Goal: Task Accomplishment & Management: Manage account settings

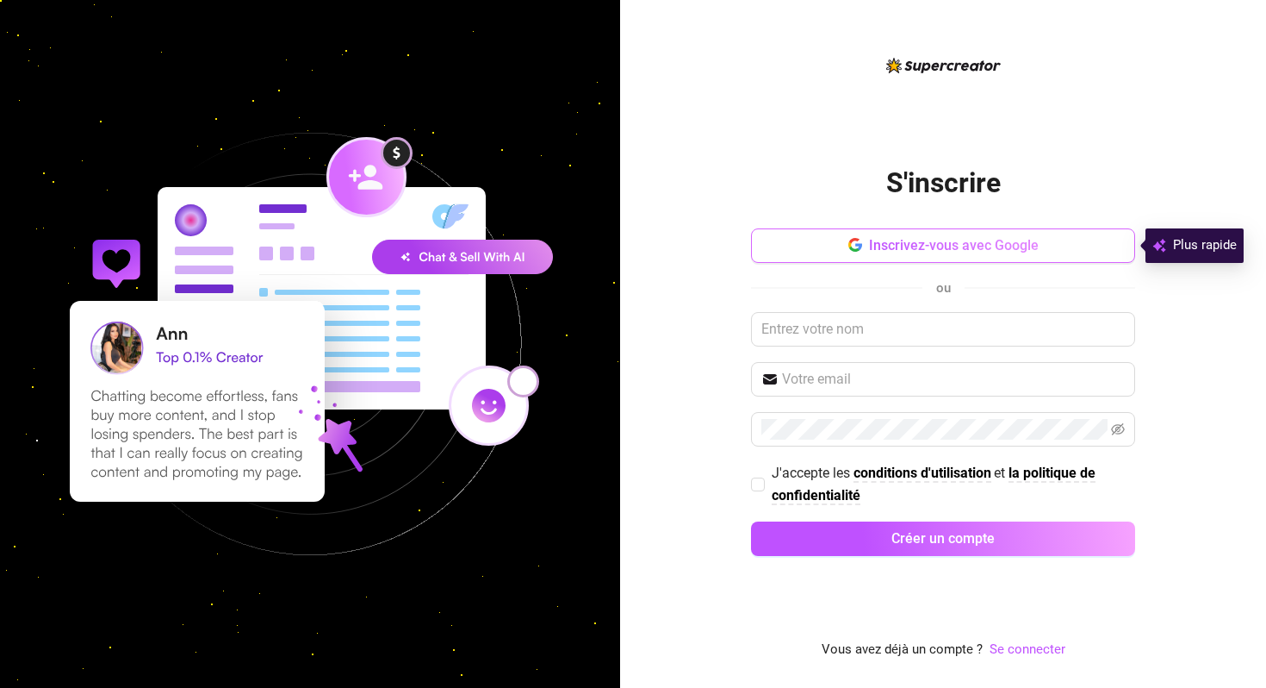
click at [1000, 246] on font "Inscrivez-vous avec Google" at bounding box center [954, 245] width 170 height 16
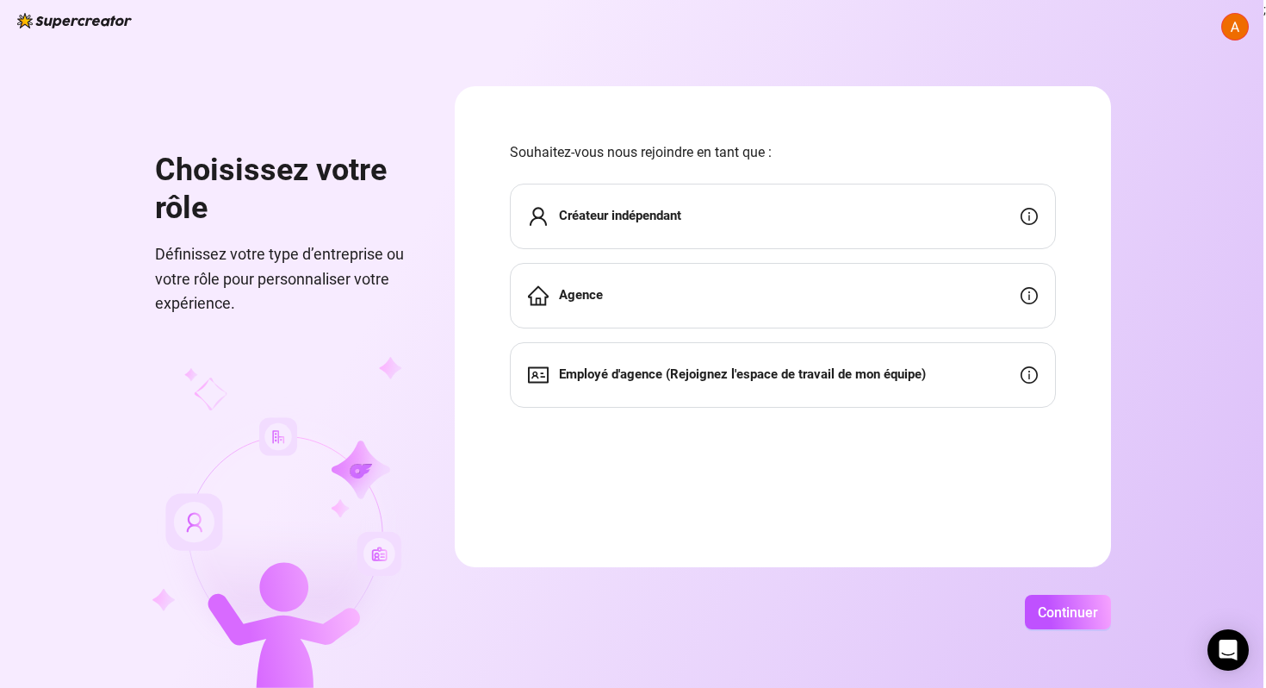
click at [936, 216] on div "Créateur indépendant" at bounding box center [783, 216] width 546 height 65
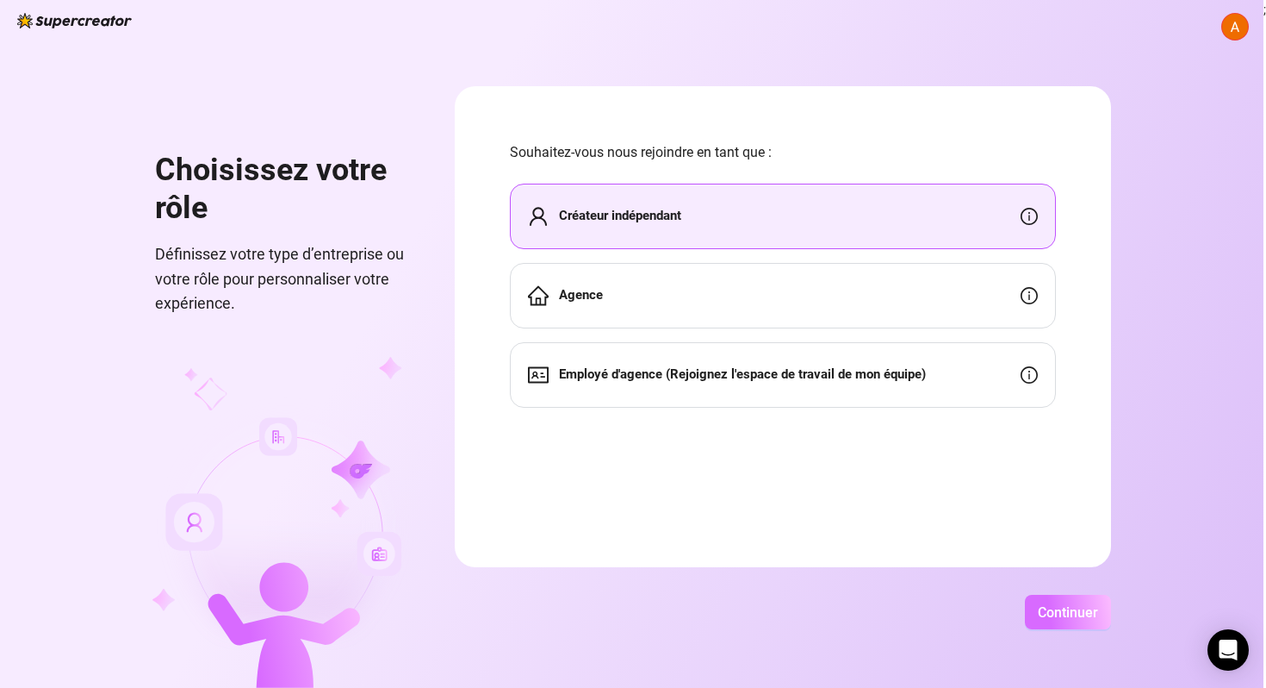
click at [1055, 625] on button "Continuer" at bounding box center [1068, 611] width 86 height 34
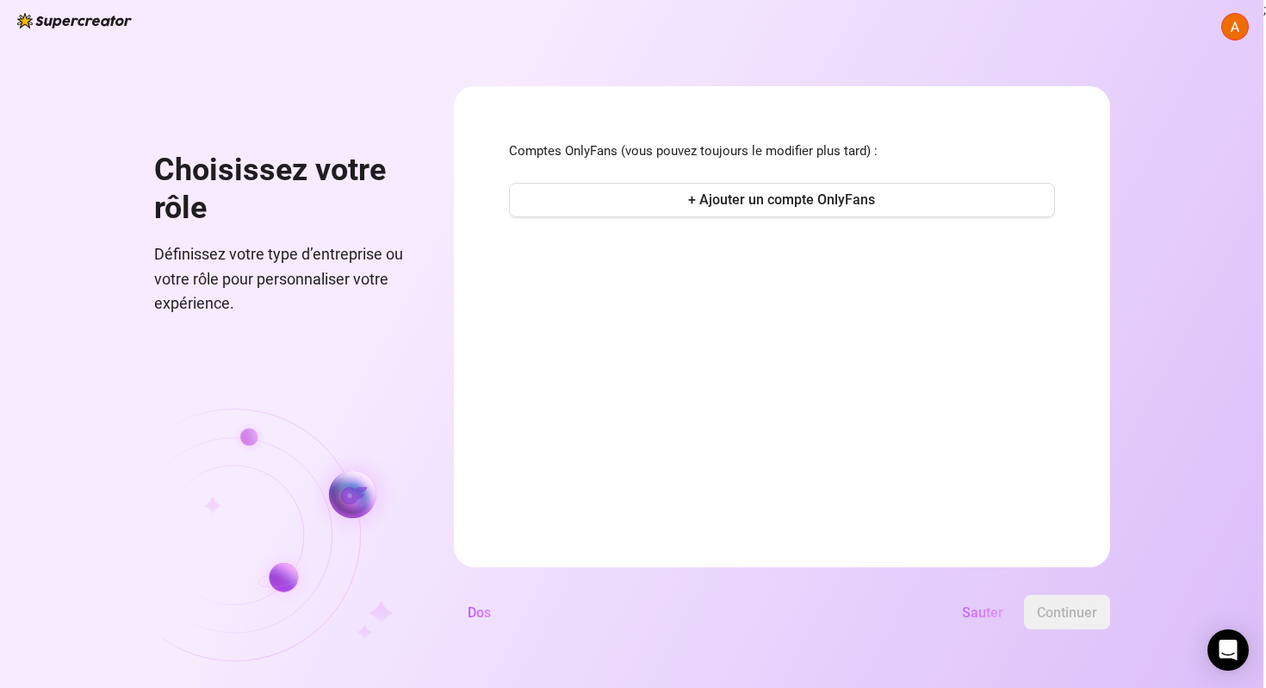
click at [980, 612] on font "Sauter" at bounding box center [982, 612] width 41 height 16
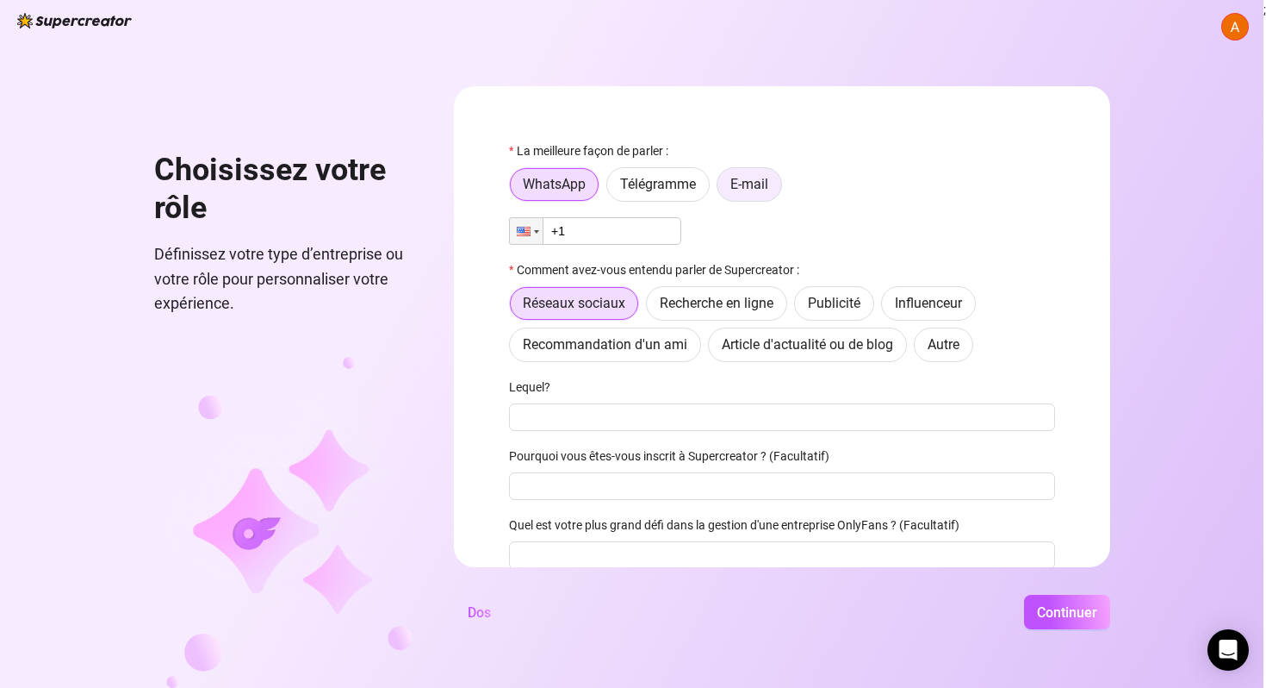
click at [741, 183] on font "E-mail" at bounding box center [750, 184] width 38 height 16
click at [722, 189] on input "E-mail" at bounding box center [722, 189] width 0 height 0
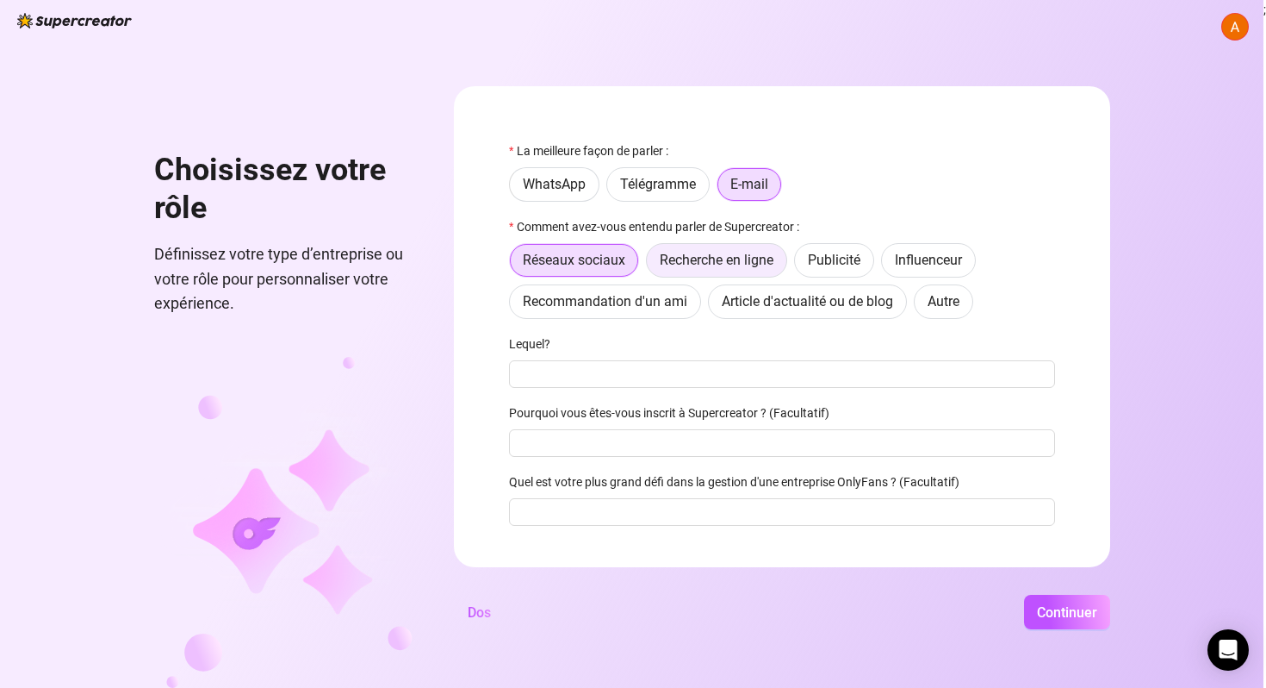
click at [691, 269] on label "Recherche en ligne" at bounding box center [716, 260] width 141 height 34
click at [651, 264] on input "Recherche en ligne" at bounding box center [651, 264] width 0 height 0
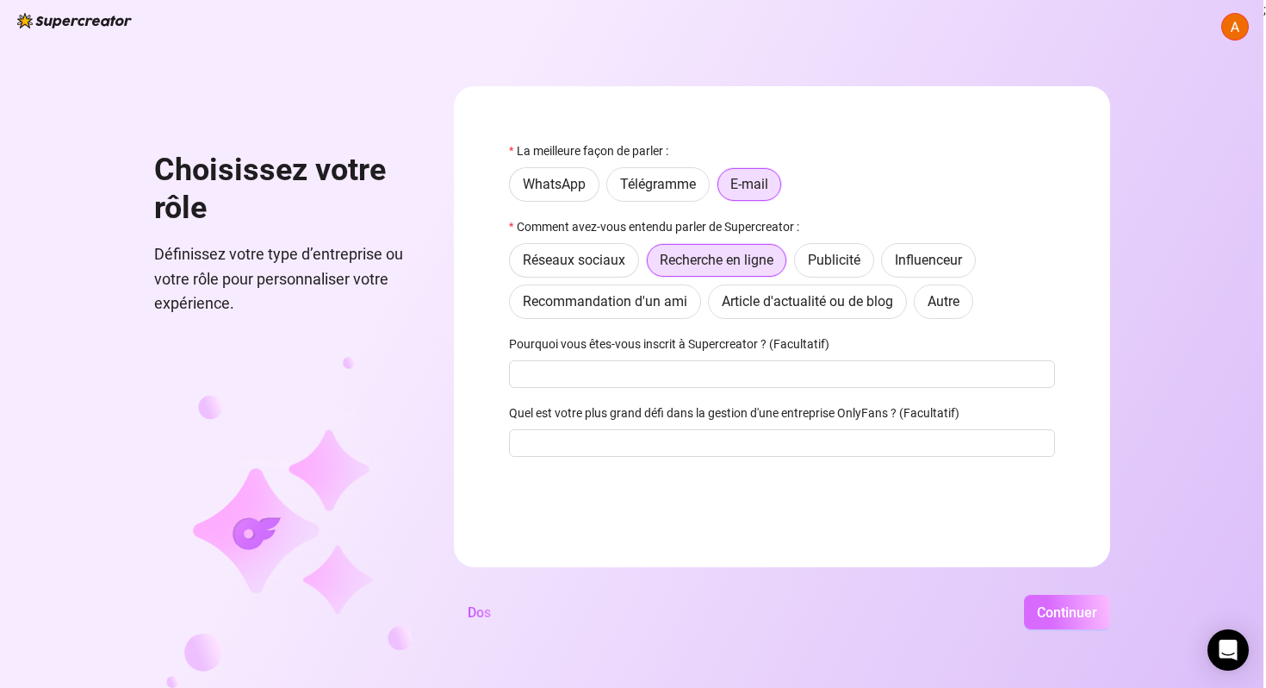
click at [1037, 611] on font "Continuer" at bounding box center [1067, 612] width 60 height 16
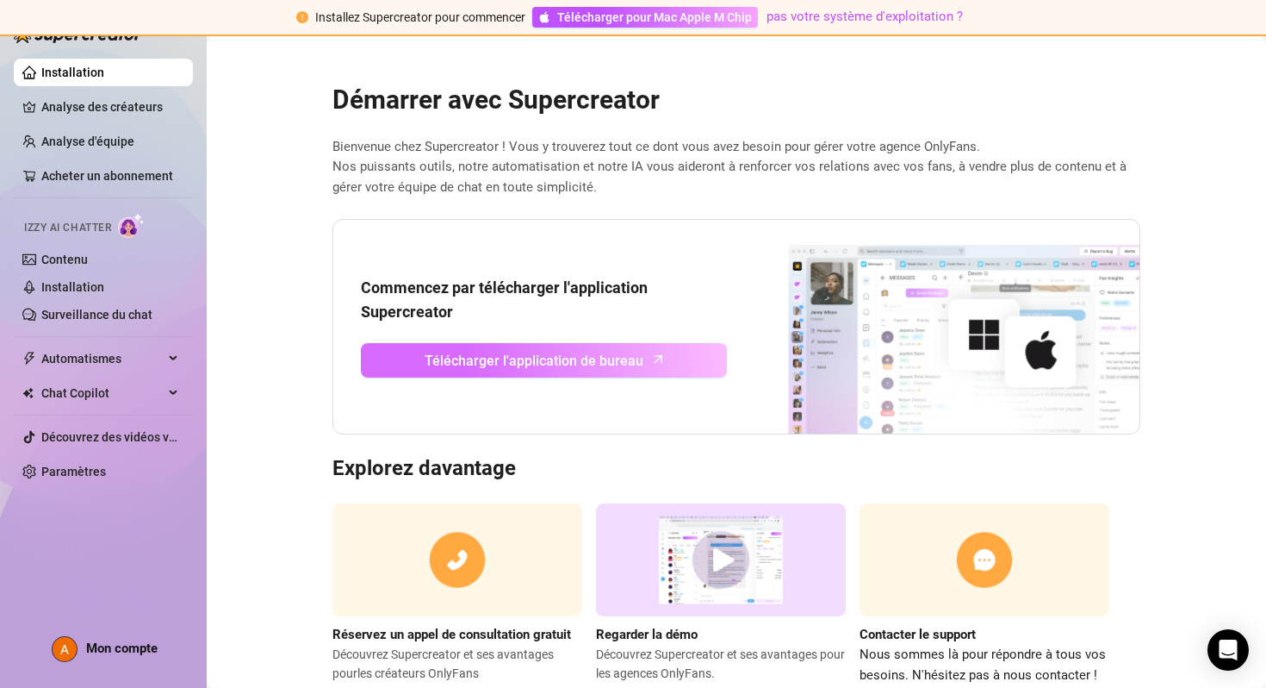
click at [445, 361] on font "Télécharger l'application de bureau" at bounding box center [534, 360] width 219 height 16
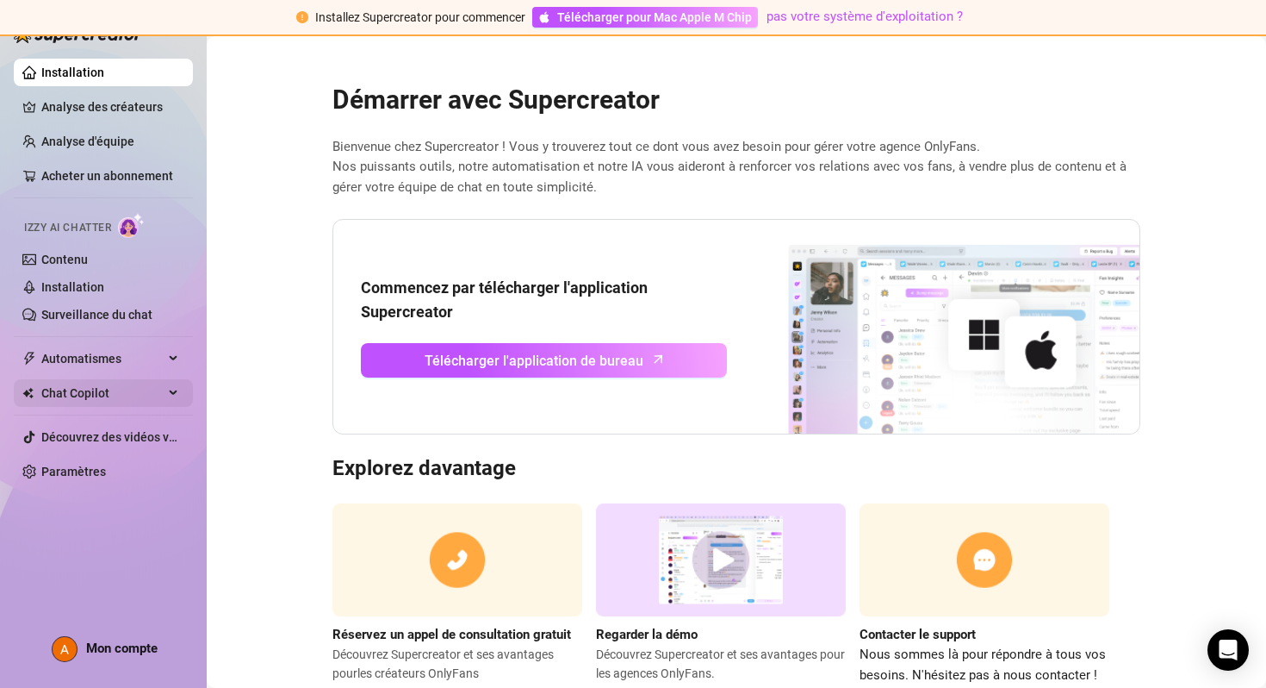
click at [157, 393] on span "Chat Copilot" at bounding box center [102, 393] width 122 height 28
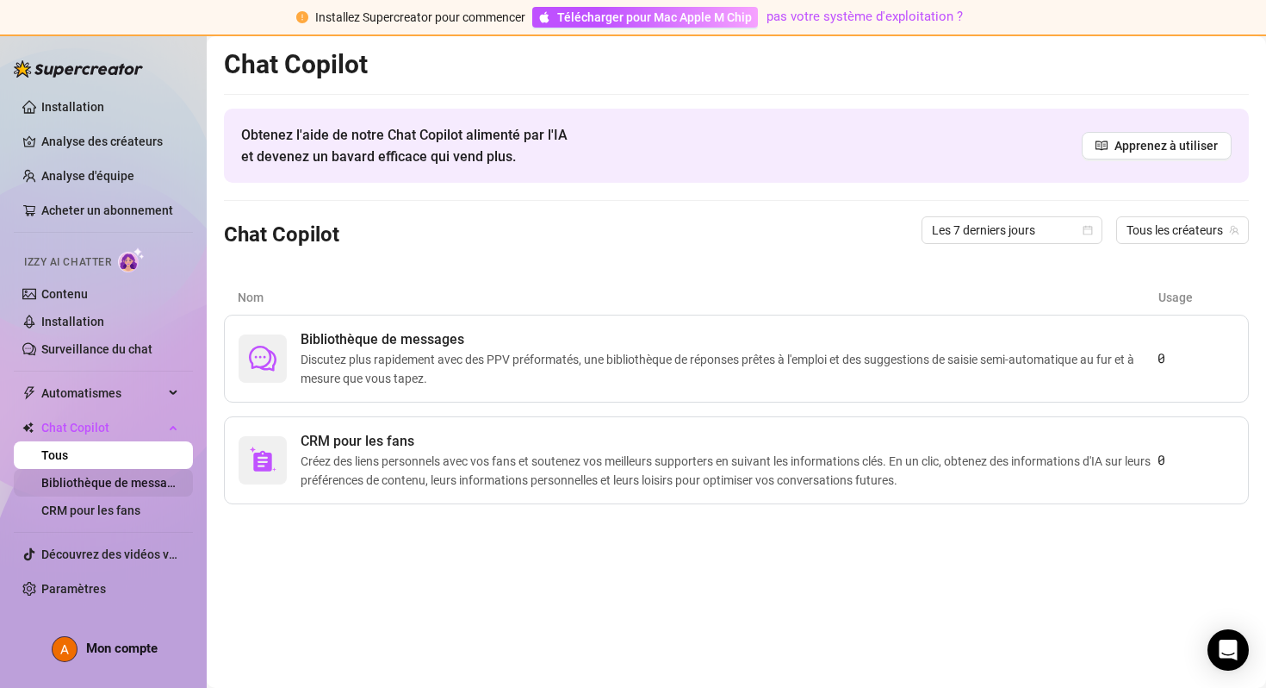
click at [94, 484] on link "Bibliothèque de messages" at bounding box center [114, 483] width 146 height 14
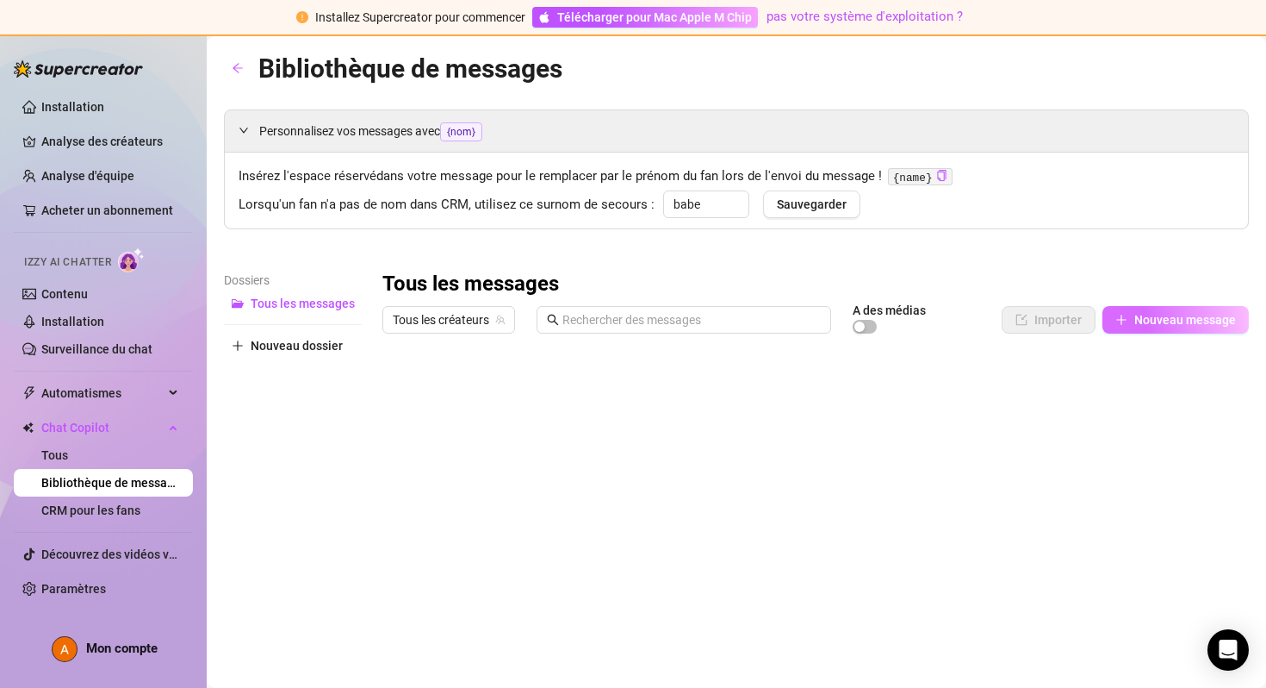
click at [1123, 319] on icon "plus" at bounding box center [1121, 319] width 9 height 1
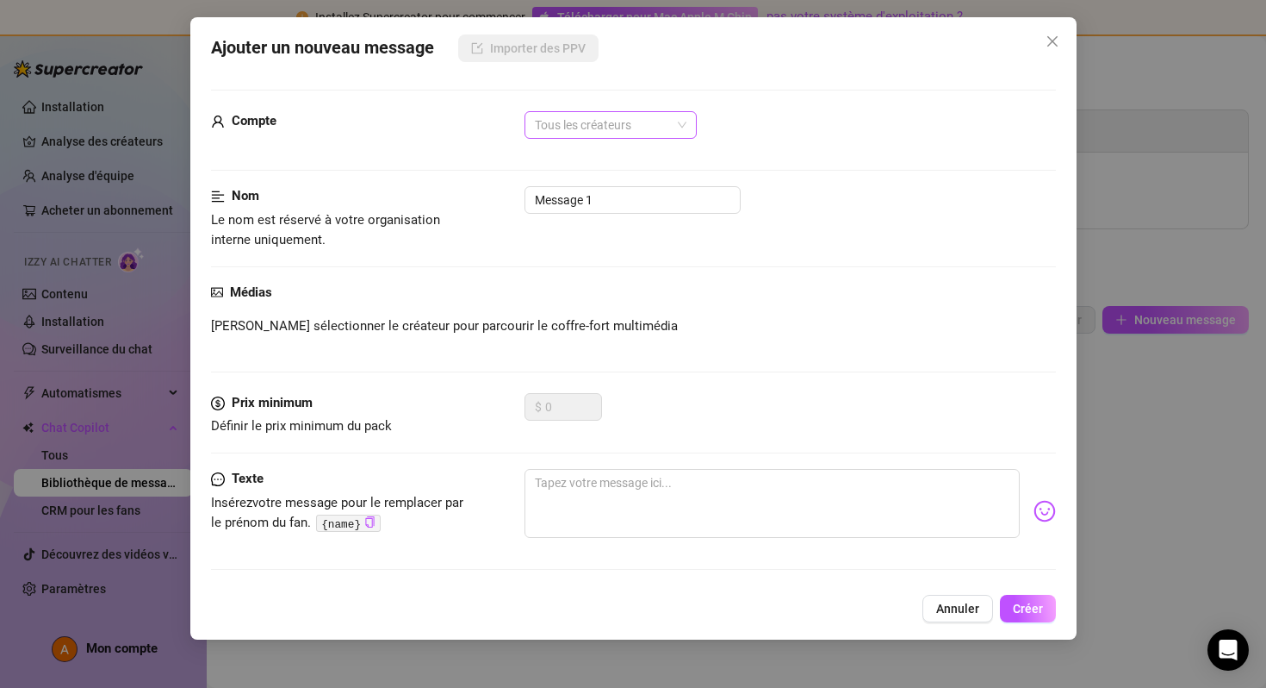
click at [607, 131] on font "Tous les créateurs" at bounding box center [583, 125] width 96 height 14
click at [705, 492] on textarea at bounding box center [772, 503] width 495 height 69
paste textarea "Coucou 💕 merci de m’avoir follow 😘 tu veux que je t’envoie un petit contenu exc…"
type textarea "Coucou 💕 merci de m’avoir follow 😘 tu veux que je t’envoie un petit contenu exc…"
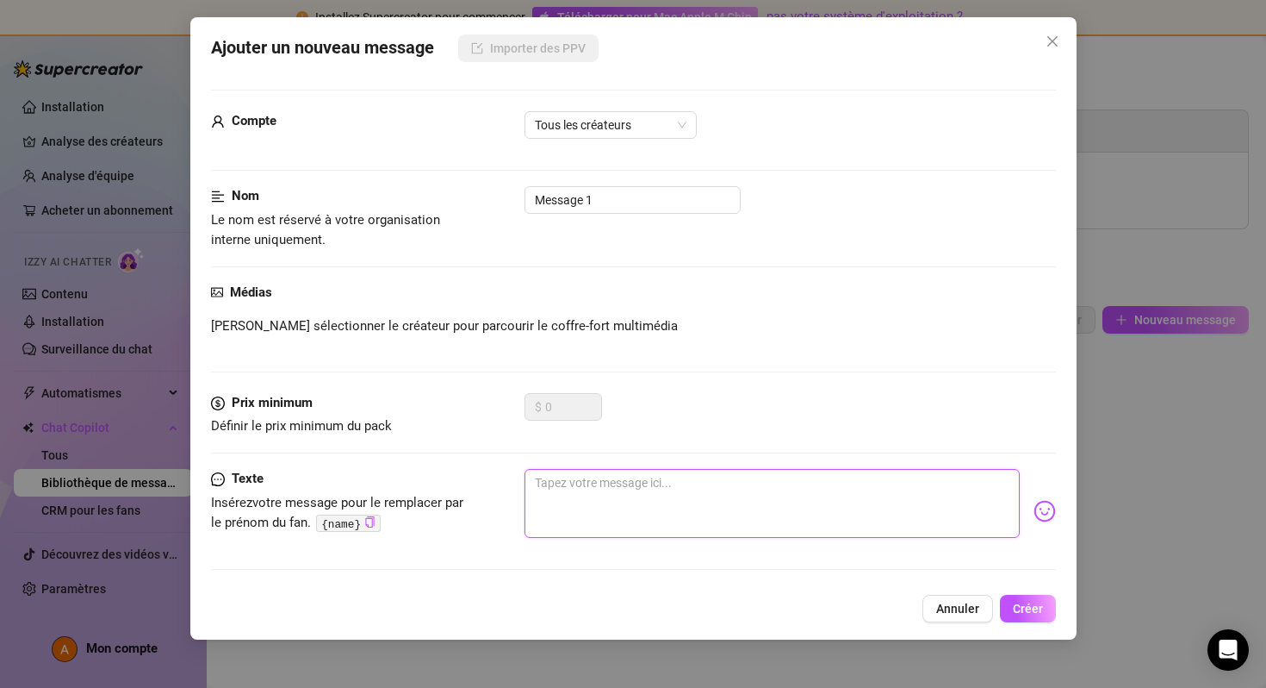
type textarea "Coucou 💕 merci de m’avoir follow 😘 tu veux que je t’envoie un petit contenu exc…"
click at [616, 208] on input "Message 1" at bounding box center [633, 200] width 216 height 28
drag, startPoint x: 616, startPoint y: 208, endPoint x: 518, endPoint y: 206, distance: 98.2
click at [517, 207] on div "Nom Le nom est réservé à votre organisation interne uniquement. Message 1" at bounding box center [633, 218] width 845 height 65
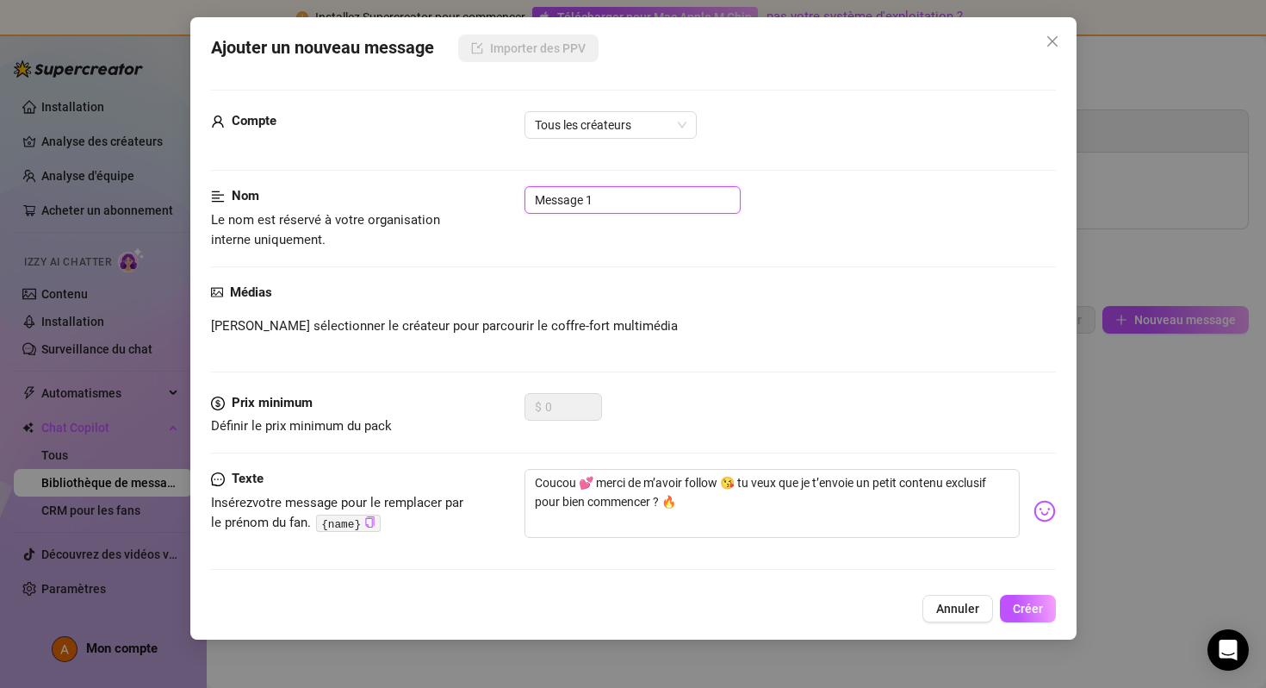
paste input "Bienvenu"
type input "Bienvenue 1"
click at [1029, 596] on button "Créer" at bounding box center [1028, 608] width 56 height 28
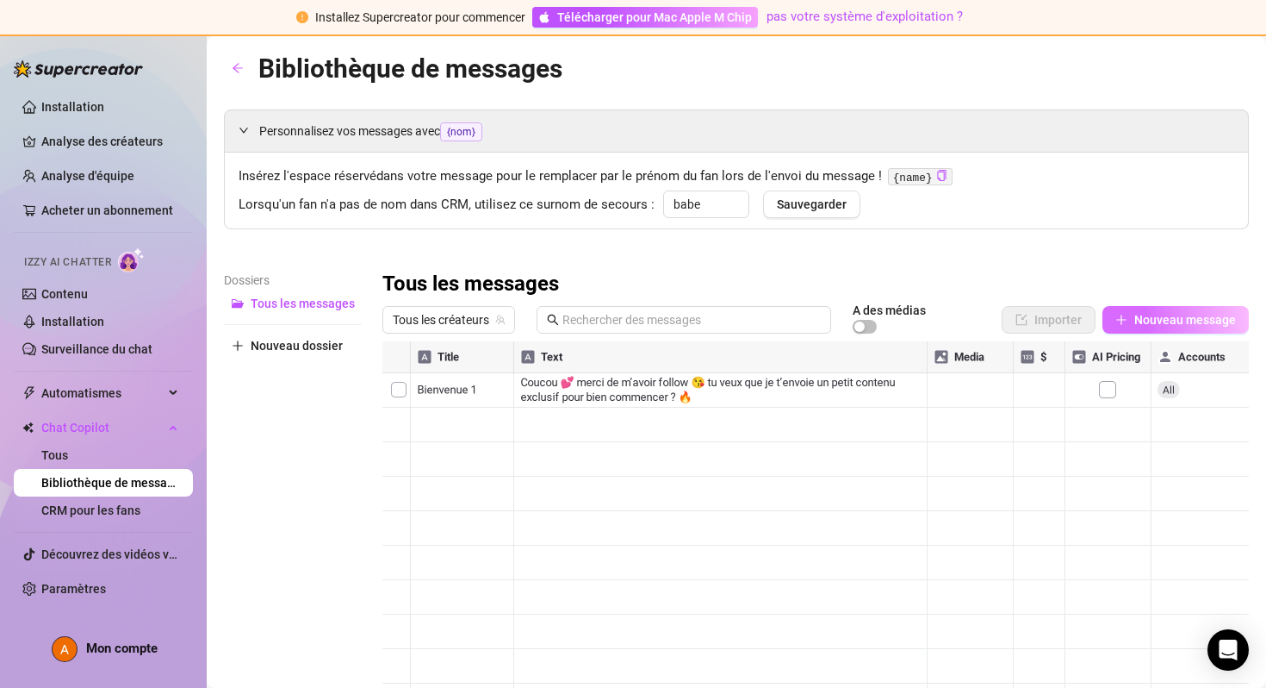
click at [1159, 320] on font "Nouveau message" at bounding box center [1186, 320] width 102 height 14
type textarea "Type your message here..."
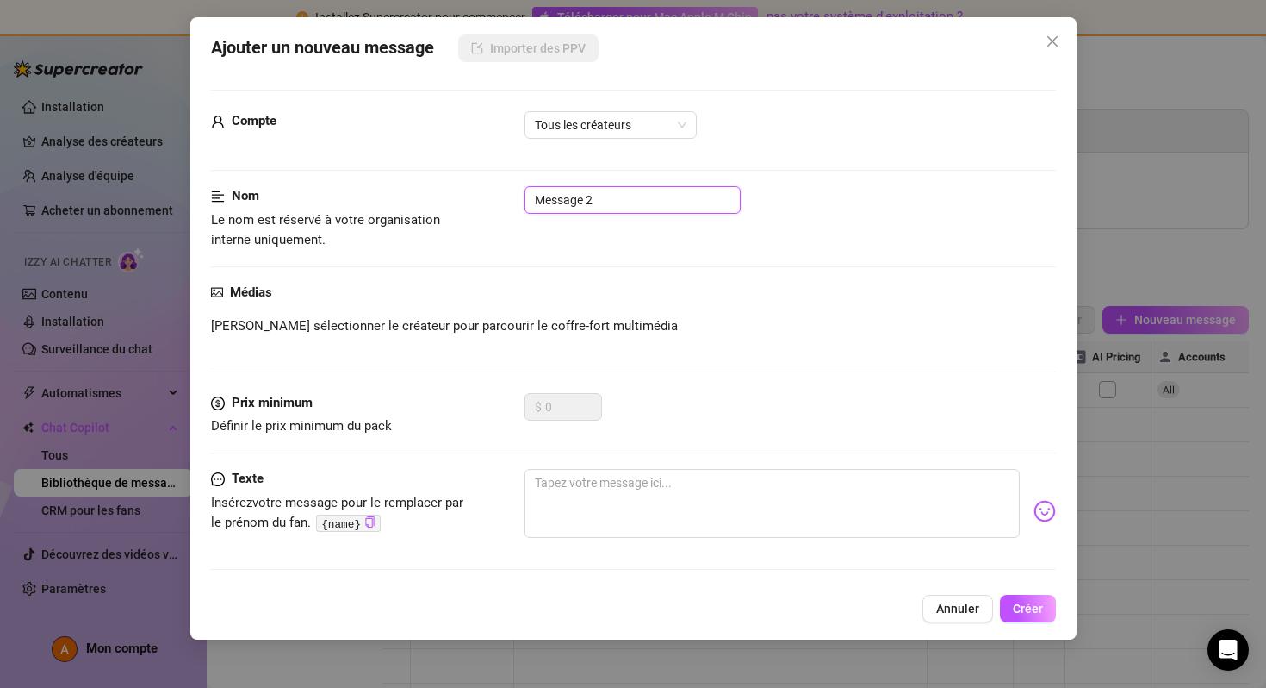
drag, startPoint x: 607, startPoint y: 203, endPoint x: 505, endPoint y: 202, distance: 101.7
click at [504, 202] on div "Nom Le nom est réservé à votre organisation interne uniquement. Message 2" at bounding box center [633, 218] width 845 height 65
paste input "Bienvenue"
type input "Bienvenue2"
click at [647, 486] on textarea at bounding box center [772, 503] width 495 height 69
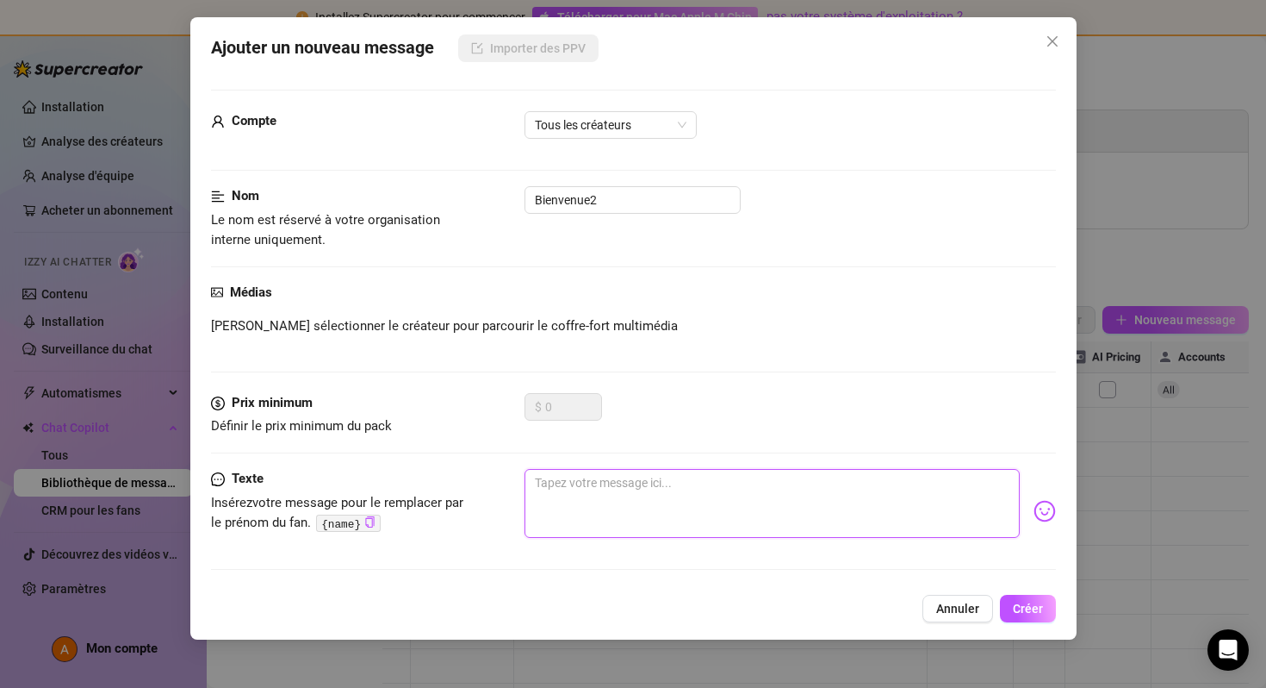
paste textarea "Bienvenue toi 😏✨ ici c’est mon univers privé… tu veux que je t’en donne un avan…"
type textarea "Bienvenue toi 😏✨ ici c’est mon univers privé… tu veux que je t’en donne un avan…"
click at [1023, 609] on font "Créer" at bounding box center [1028, 608] width 30 height 14
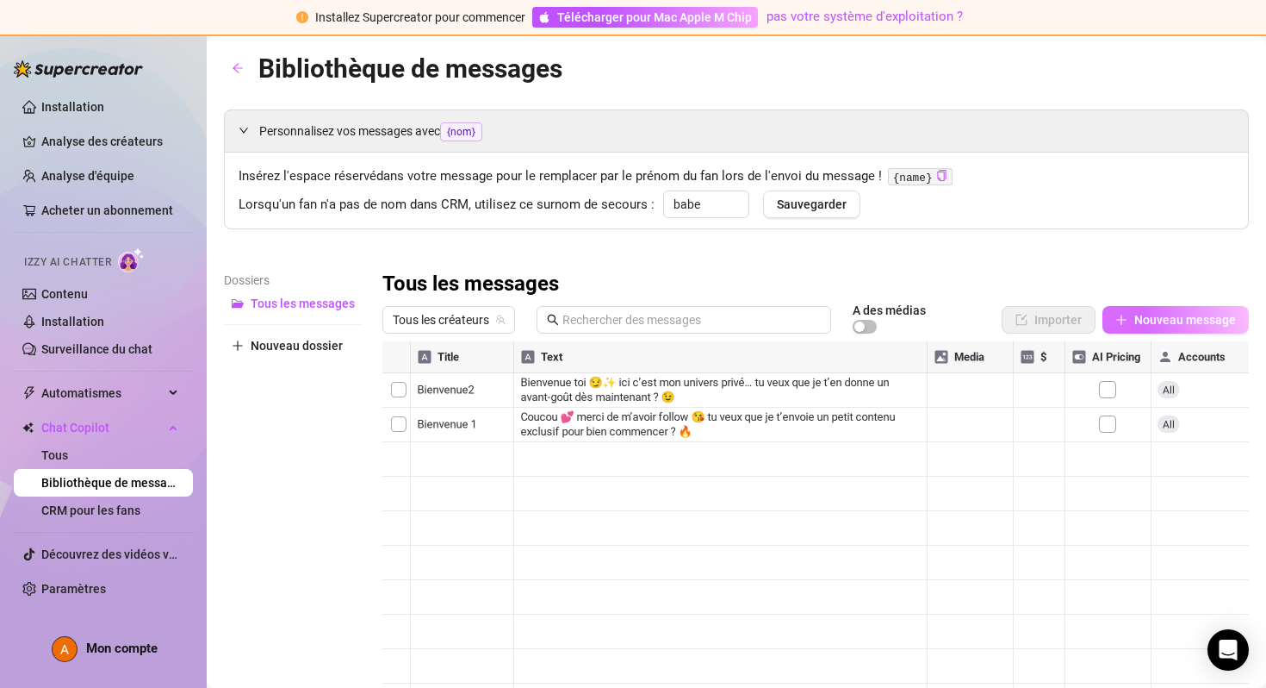
click at [1186, 316] on font "Nouveau message" at bounding box center [1186, 320] width 102 height 14
type textarea "Type your message here..."
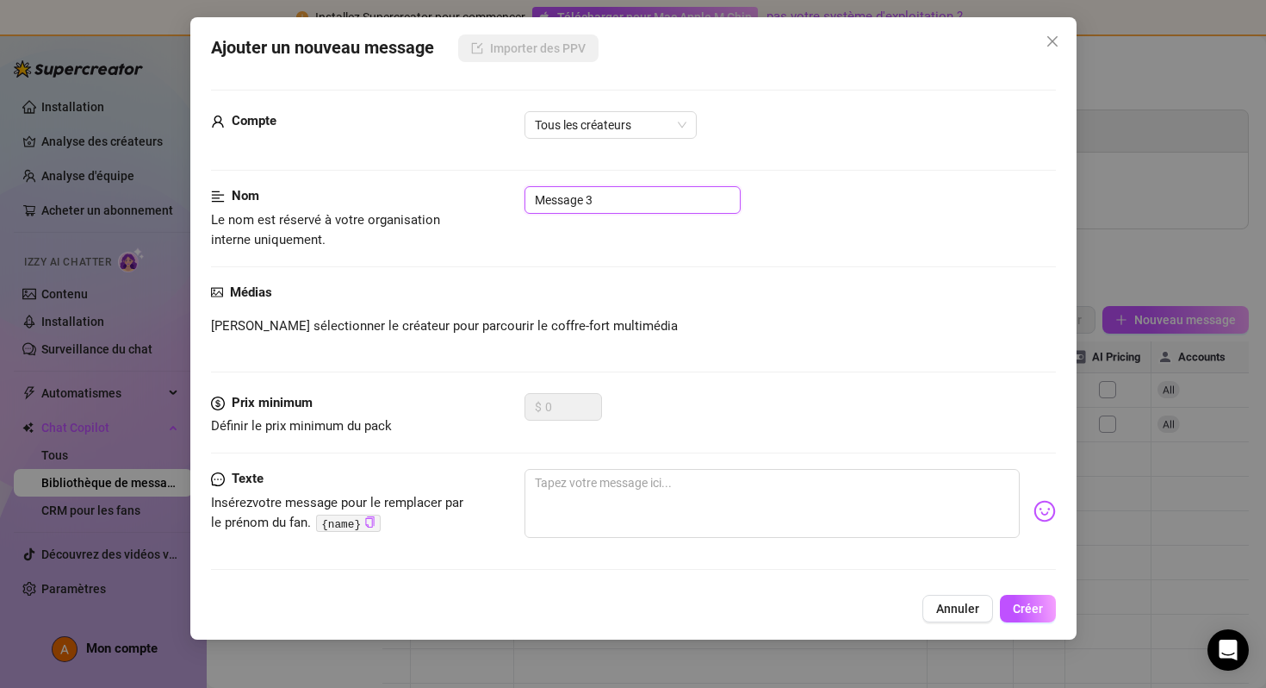
drag, startPoint x: 628, startPoint y: 203, endPoint x: 488, endPoint y: 203, distance: 139.6
click at [488, 203] on div "Nom Le nom est réservé à votre organisation interne uniquement. Message 3" at bounding box center [633, 218] width 845 height 65
paste input "Upsell PPV"
type input "Upsell PPV"
click at [632, 488] on textarea at bounding box center [772, 503] width 495 height 69
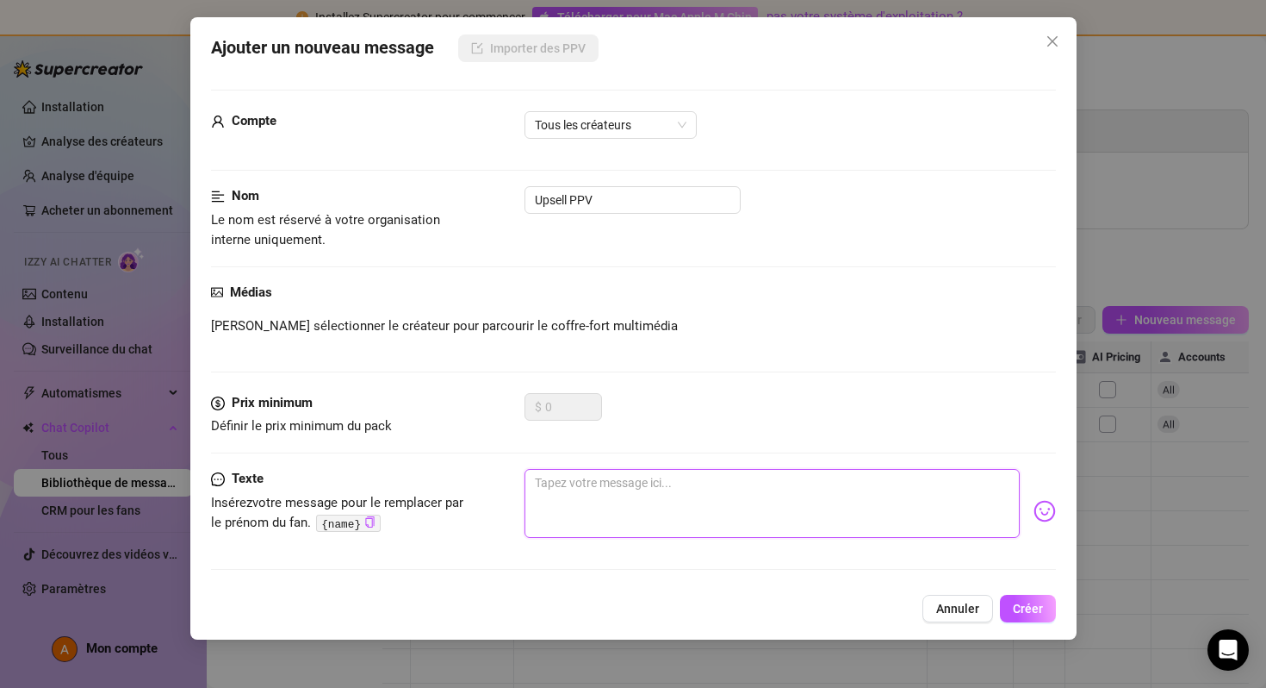
paste textarea "Hey 😘 j’ai une vidéo hot que je n’ai envoyée à personne encore… tu veux que je …"
type textarea "Hey 😘 j’ai une vidéo hot que je n’ai envoyée à personne encore… tu veux que je …"
click at [1017, 603] on font "Créer" at bounding box center [1028, 608] width 30 height 14
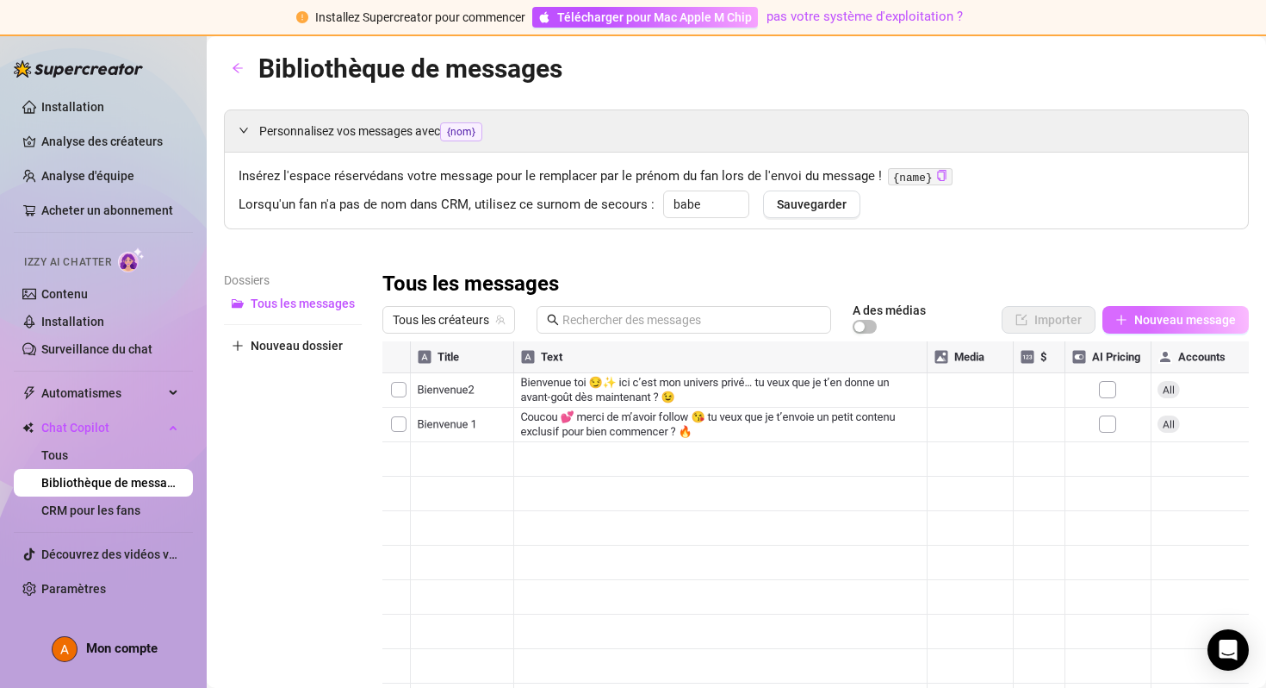
click at [1148, 318] on font "Nouveau message" at bounding box center [1186, 320] width 102 height 14
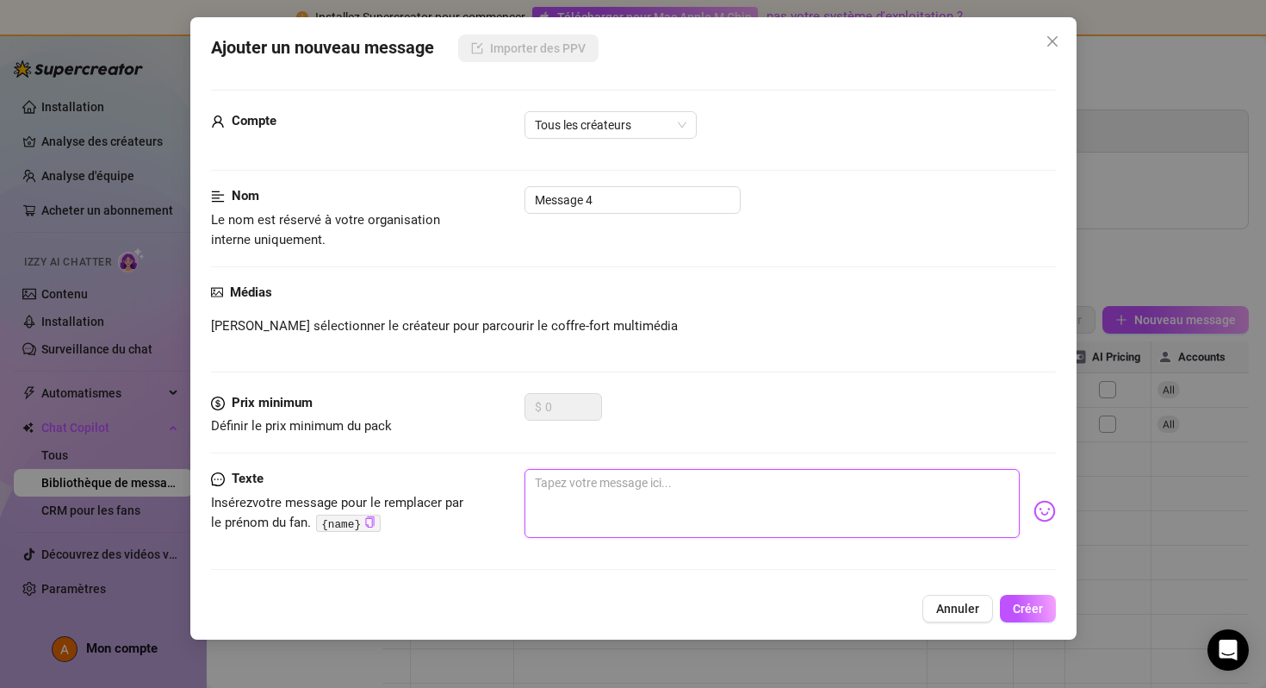
click at [619, 501] on textarea at bounding box center [772, 503] width 495 height 69
paste textarea "J’ai préparé un contenu spécial rien que pour mes abonnés les plus chauds 😈 tu …"
type textarea "J’ai préparé un contenu spécial rien que pour mes abonnés les plus chauds 😈 tu …"
click at [632, 191] on input "Message 4" at bounding box center [633, 200] width 216 height 28
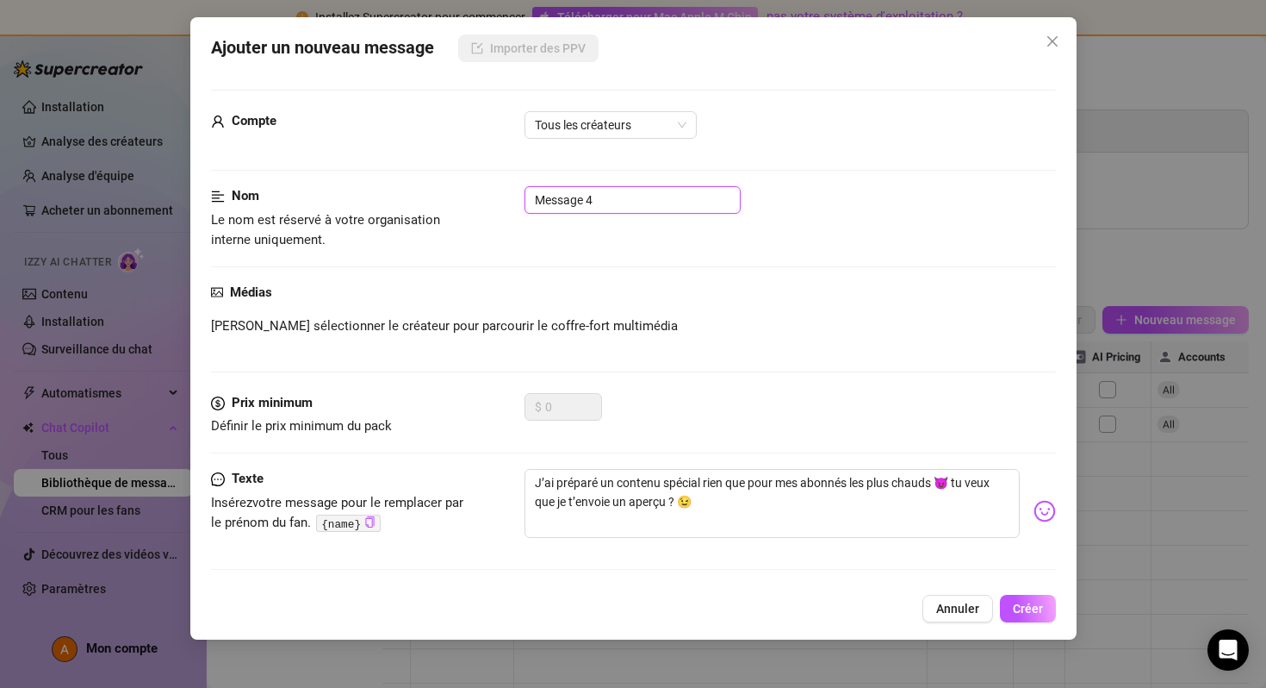
drag, startPoint x: 632, startPoint y: 191, endPoint x: 523, endPoint y: 190, distance: 108.6
click at [522, 190] on div "Nom Le nom est réservé à votre organisation interne uniquement. Message 4" at bounding box center [633, 218] width 845 height 65
paste input "Upsell PPV"
type input "Upsell PPV 2"
click at [1020, 610] on font "Créer" at bounding box center [1028, 608] width 30 height 14
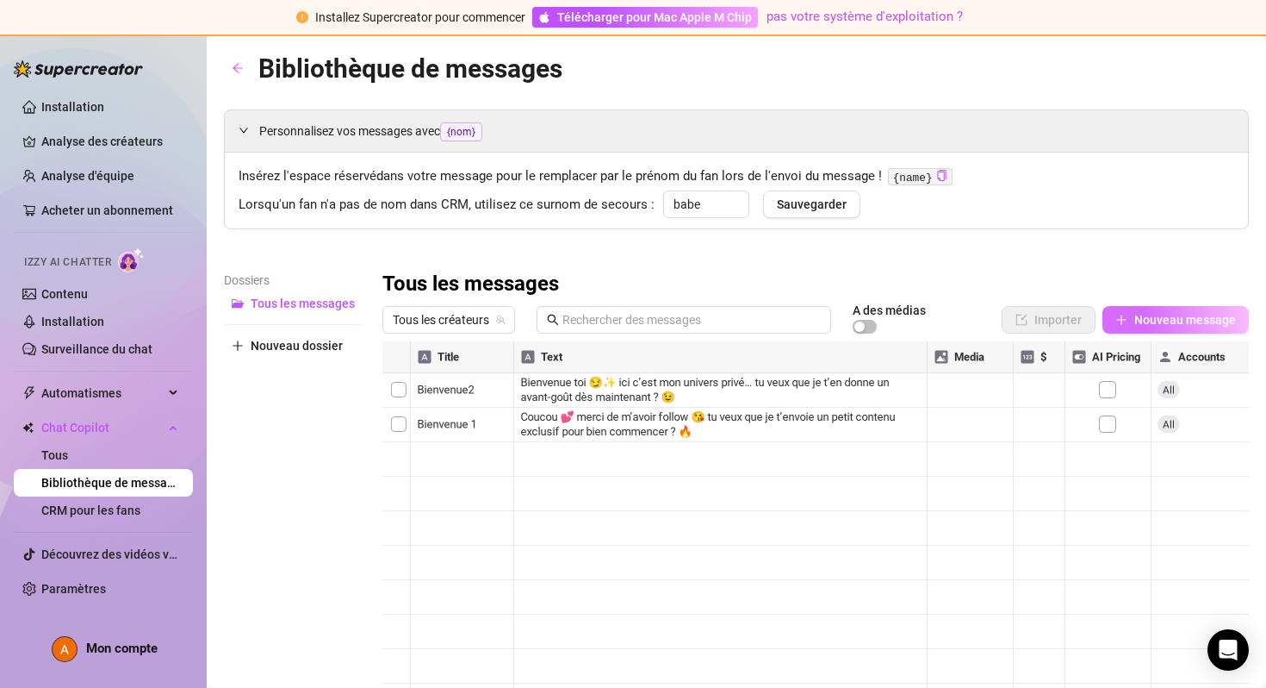
click at [1175, 320] on font "Nouveau message" at bounding box center [1186, 320] width 102 height 14
type textarea "Type your message here..."
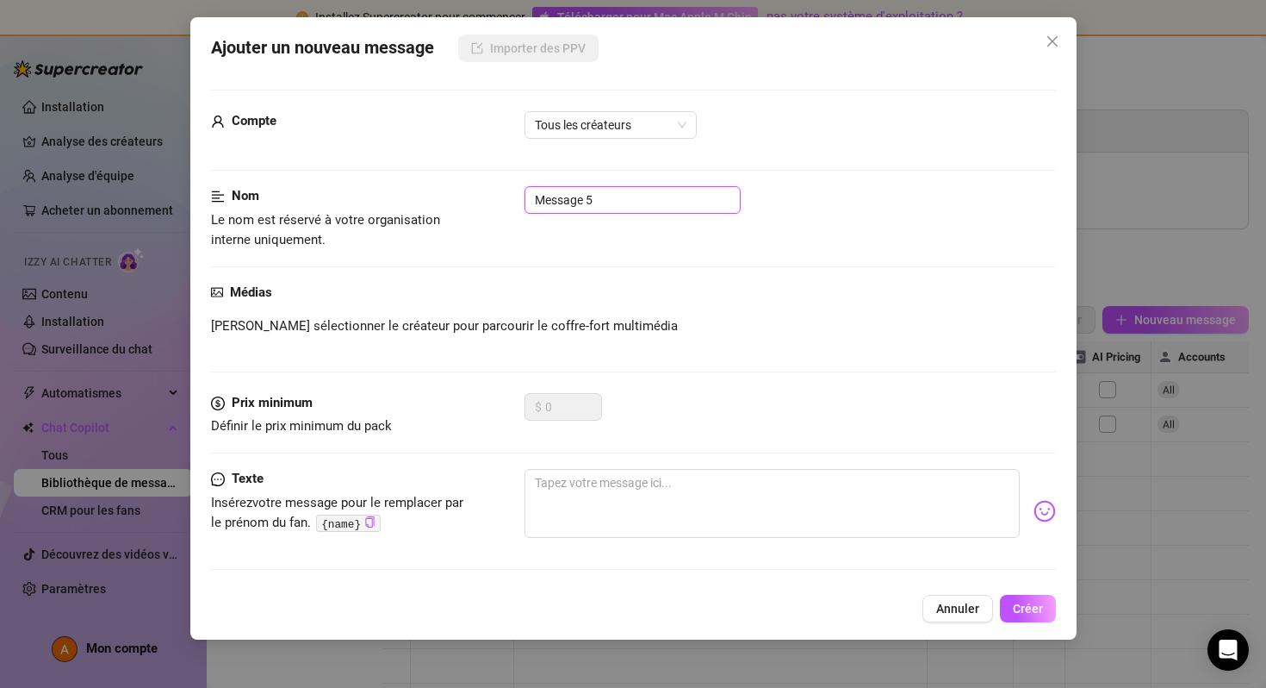
drag, startPoint x: 622, startPoint y: 208, endPoint x: 477, endPoint y: 206, distance: 144.7
click at [476, 207] on div "Nom Le nom est réservé à votre organisation interne uniquement. Message 5" at bounding box center [633, 218] width 845 height 65
paste input "Relance fan inactif"
type input "Relance fan inactif"
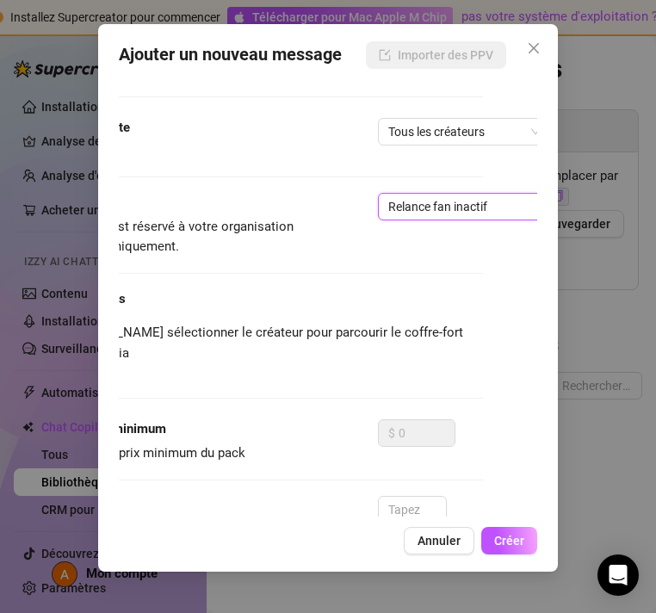
scroll to position [0, 111]
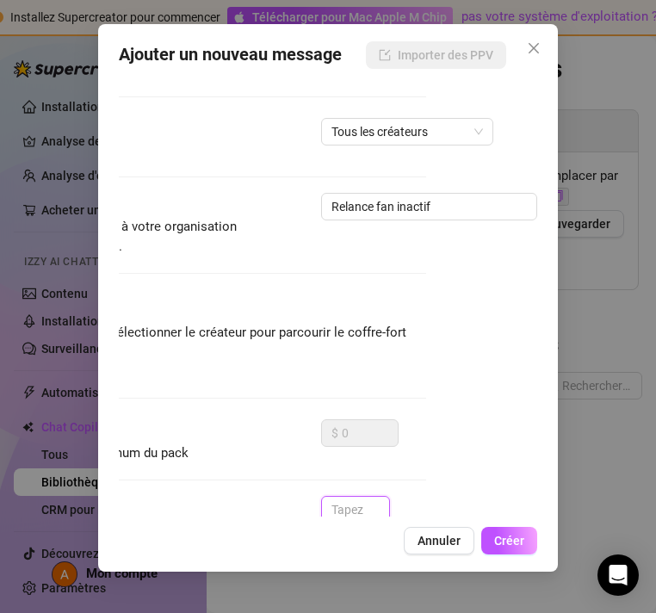
click at [345, 496] on textarea at bounding box center [355, 538] width 68 height 84
paste textarea "Coucou toi 💕 ça fait un moment que je ne t’ai pas vu actif 😘 tu veux que je t’e…"
type textarea "Coucou toi 💕 ça fait un moment que je ne t’ai pas vu actif 😘 tu veux que je t’e…"
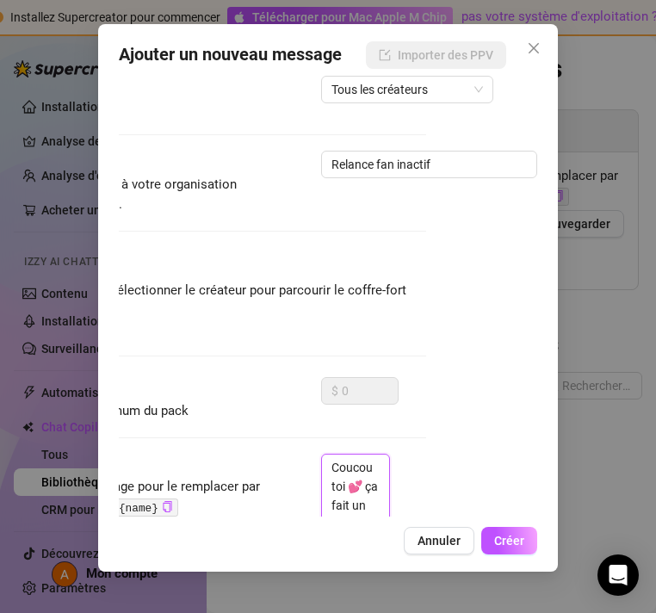
scroll to position [0, 0]
type textarea "Coucou toi 💕 ça fait un moment que je ne t’ai pas vu actif 😘 tu veux que je t’e…"
click at [506, 544] on font "Créer" at bounding box center [510, 541] width 30 height 14
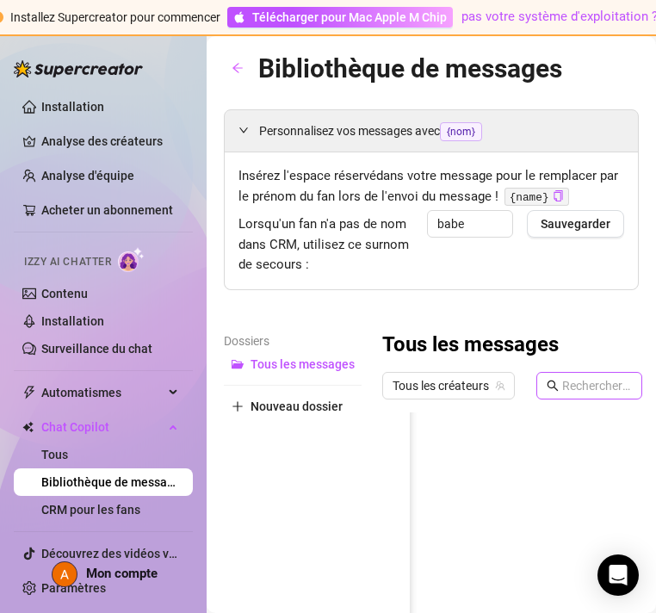
scroll to position [0, 300]
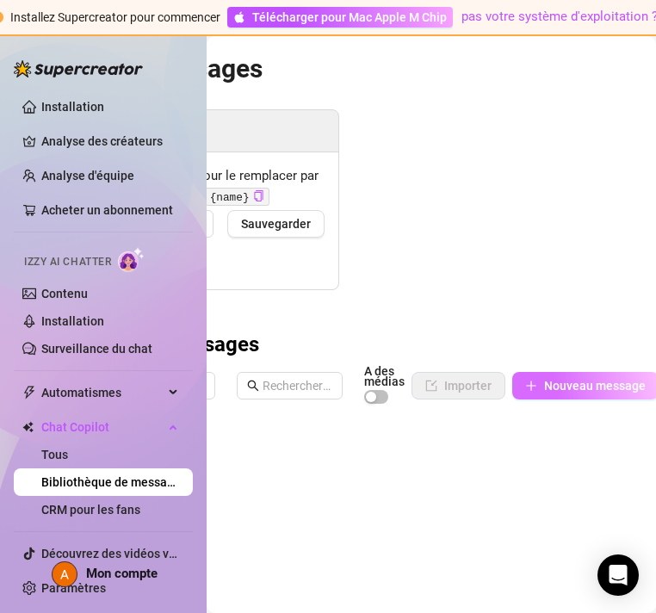
click at [576, 383] on font "Nouveau message" at bounding box center [595, 386] width 102 height 14
type textarea "Type your message here..."
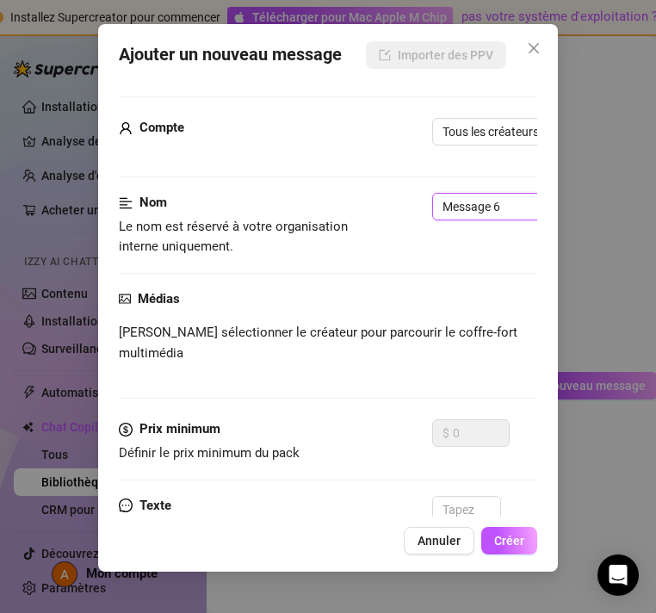
click at [506, 207] on input "Message 6" at bounding box center [540, 207] width 216 height 28
drag, startPoint x: 505, startPoint y: 206, endPoint x: 405, endPoint y: 205, distance: 99.9
click at [404, 205] on div "Nom Le nom est réservé à votre organisation interne uniquement. Message 6" at bounding box center [328, 225] width 418 height 65
paste input "Relance fan inactif"
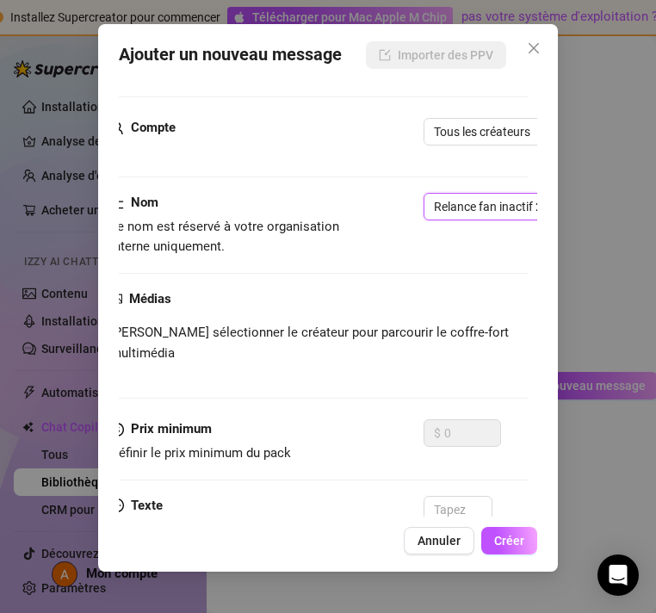
scroll to position [0, 16]
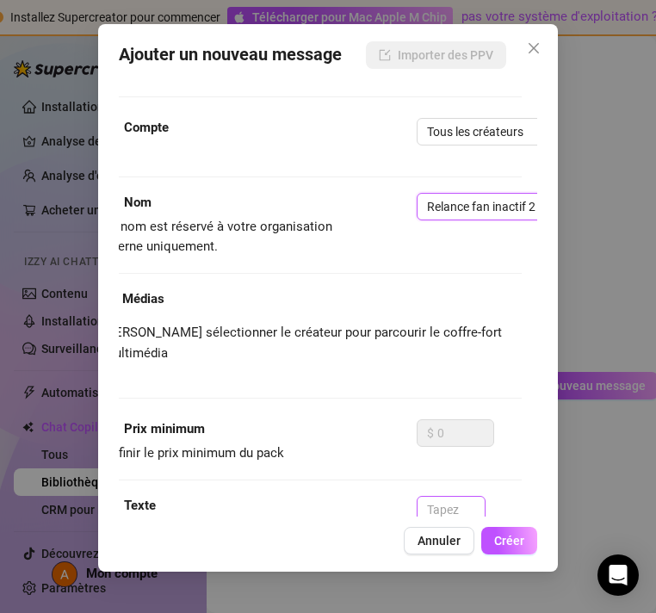
type input "Relance fan inactif 2"
click at [458, 496] on textarea at bounding box center [451, 538] width 68 height 84
paste textarea "Hey 😏 je ne t’ai pas vu depuis quelques jours… tu veux que je te montre ce que …"
type textarea "Hey 😏 je ne t’ai pas vu depuis quelques jours… tu veux que je te montre ce que …"
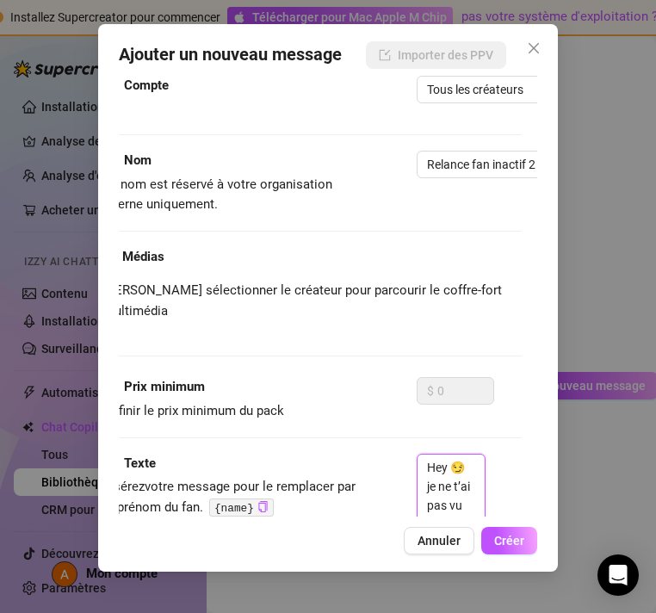
scroll to position [0, 0]
type textarea "Hey 😏 je ne t’ai pas vu depuis quelques jours… tu veux que je te montre ce que …"
click at [524, 547] on button "Créer" at bounding box center [510, 541] width 56 height 28
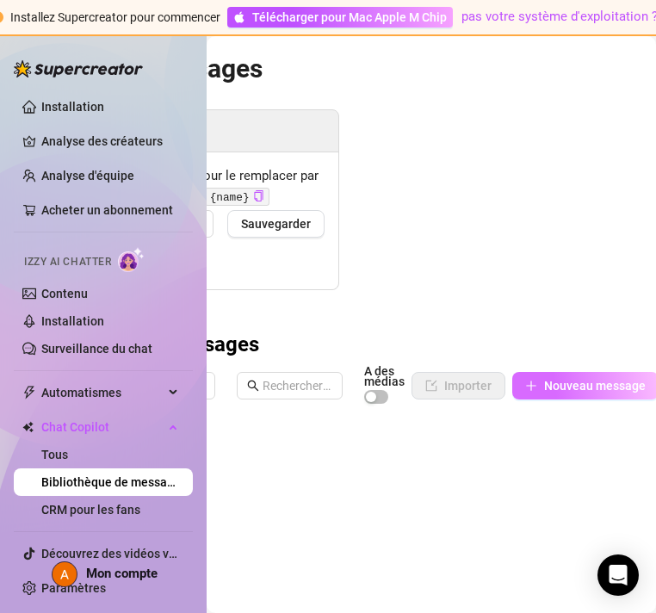
click at [589, 383] on font "Nouveau message" at bounding box center [595, 386] width 102 height 14
type textarea "Type your message here..."
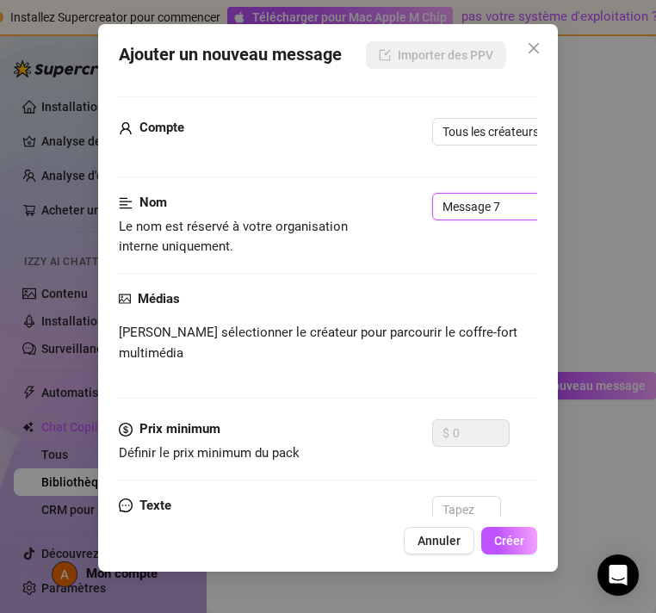
drag, startPoint x: 508, startPoint y: 206, endPoint x: 393, endPoint y: 206, distance: 115.4
click at [392, 206] on div "Nom Le nom est réservé à votre organisation interne uniquement. Message 7" at bounding box center [328, 225] width 418 height 65
paste input "Promo spéciale"
type input "Promo spéciale"
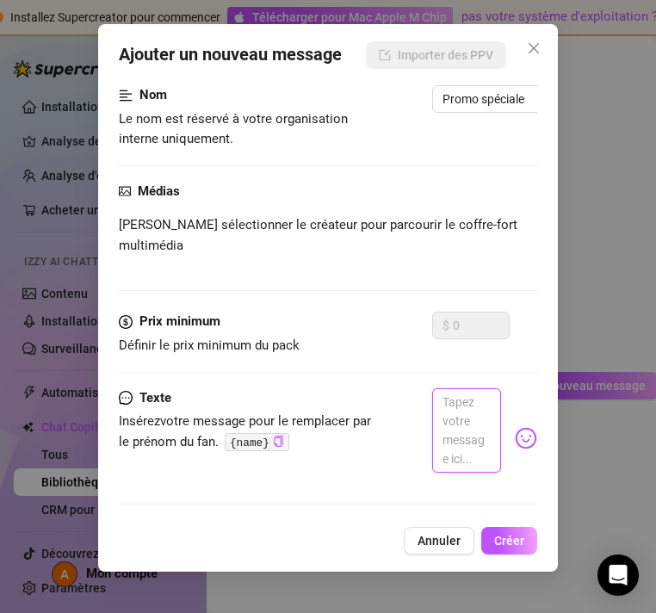
click at [464, 406] on textarea at bounding box center [466, 431] width 68 height 84
paste textarea "🔥 Promo limitée [DATE] 🔥 Je t’envoie un pack exclusif avec -30% si tu le veux 😘…"
type textarea "🔥 Promo limitée [DATE] 🔥 Je t’envoie un pack exclusif avec -30% si tu le veux 😘…"
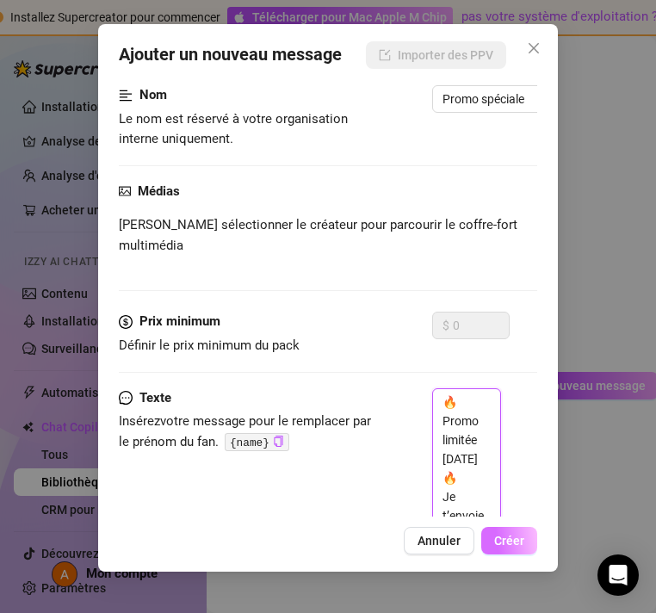
type textarea "🔥 Promo limitée [DATE] 🔥 Je t’envoie un pack exclusif avec -30% si tu le veux 😘…"
click at [522, 536] on font "Créer" at bounding box center [510, 541] width 30 height 14
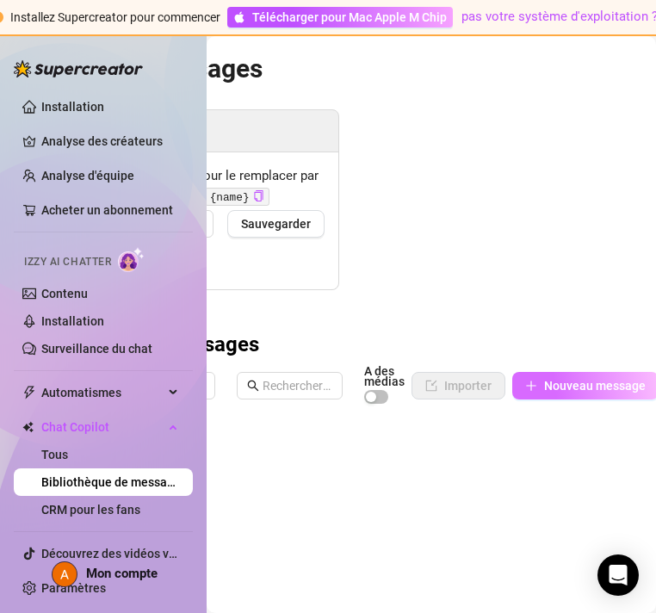
click at [597, 390] on font "Nouveau message" at bounding box center [595, 386] width 102 height 14
type textarea "Type your message here..."
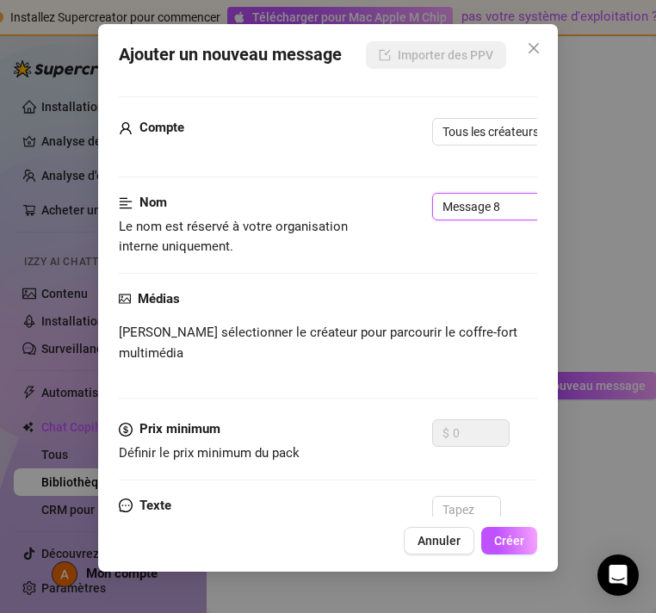
click at [514, 202] on input "Message 8" at bounding box center [540, 207] width 216 height 28
drag, startPoint x: 514, startPoint y: 202, endPoint x: 424, endPoint y: 202, distance: 90.5
click at [423, 202] on div "Nom Le nom est réservé à votre organisation interne uniquement. Message 8" at bounding box center [328, 225] width 418 height 65
paste input "Promo spéciale"
type input "Promo spéciale"
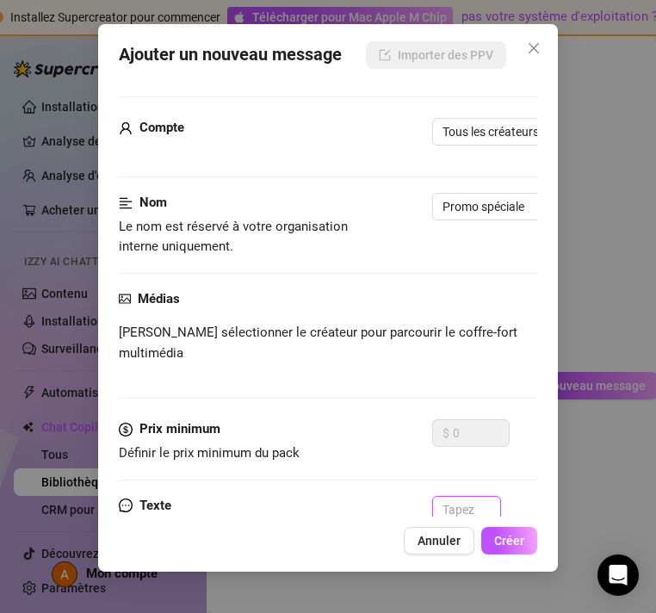
click at [459, 500] on textarea at bounding box center [466, 538] width 68 height 84
paste textarea "🔥 Promo limitée [DATE] 🔥 Je t’envoie un pack exclusif avec -30% si tu le veux 😘…"
type textarea "🔥 Promo limitée [DATE] 🔥 Je t’envoie un pack exclusif avec -30% si tu le veux 😘…"
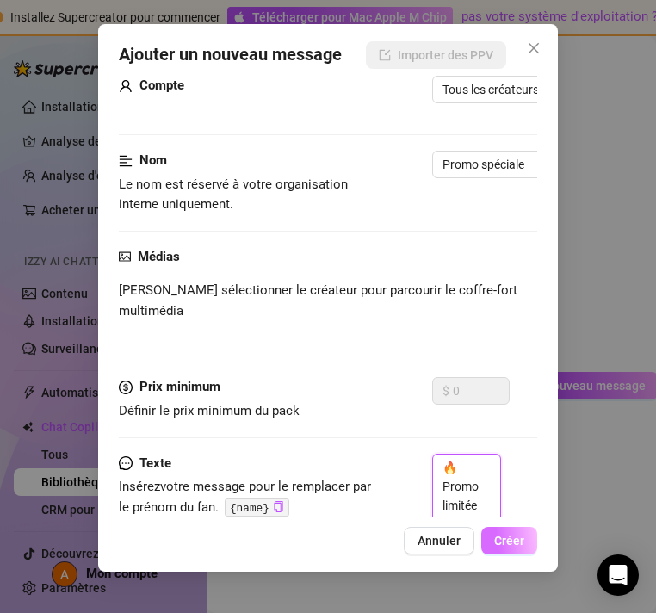
type textarea "🔥 Promo limitée [DATE] 🔥 Je t’envoie un pack exclusif avec -30% si tu le veux 😘…"
click at [514, 537] on font "Créer" at bounding box center [510, 541] width 30 height 14
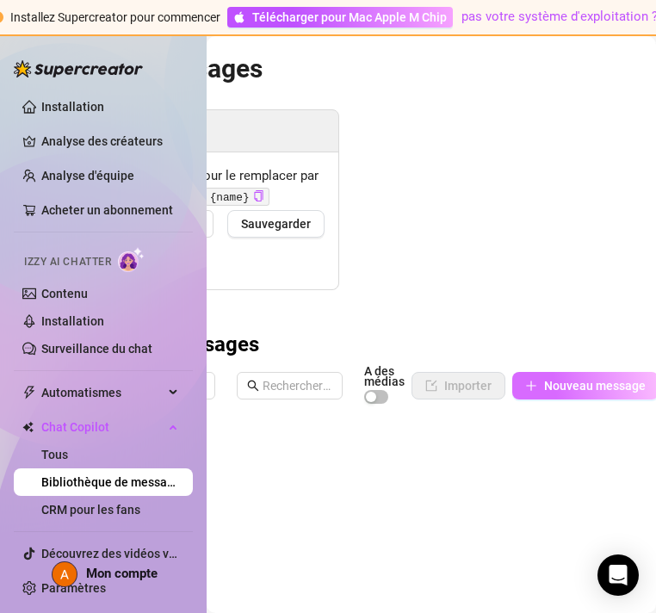
click at [607, 375] on button "Nouveau message" at bounding box center [586, 386] width 146 height 28
type textarea "Type your message here..."
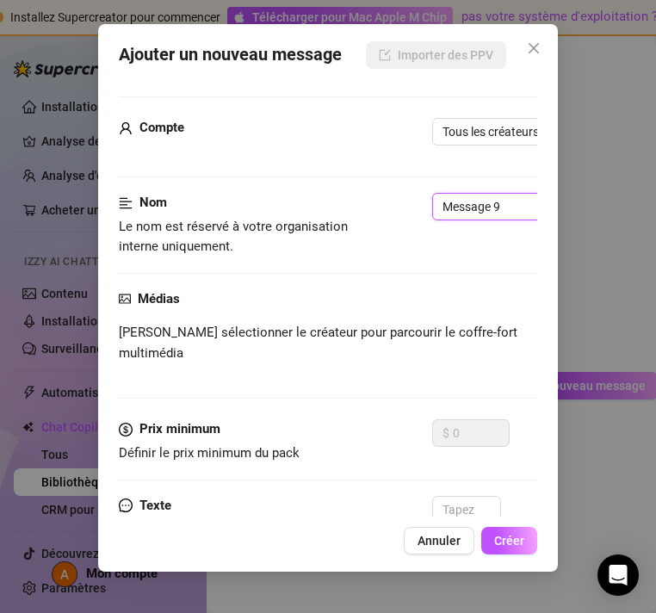
click at [499, 212] on input "Message 9" at bounding box center [540, 207] width 216 height 28
drag, startPoint x: 500, startPoint y: 212, endPoint x: 383, endPoint y: 212, distance: 117.2
click at [382, 212] on div "Nom Le nom est réservé à votre organisation interne uniquement. Message 9" at bounding box center [328, 225] width 418 height 65
paste input "Promo spéciale"
type input "Promo spéciale 2"
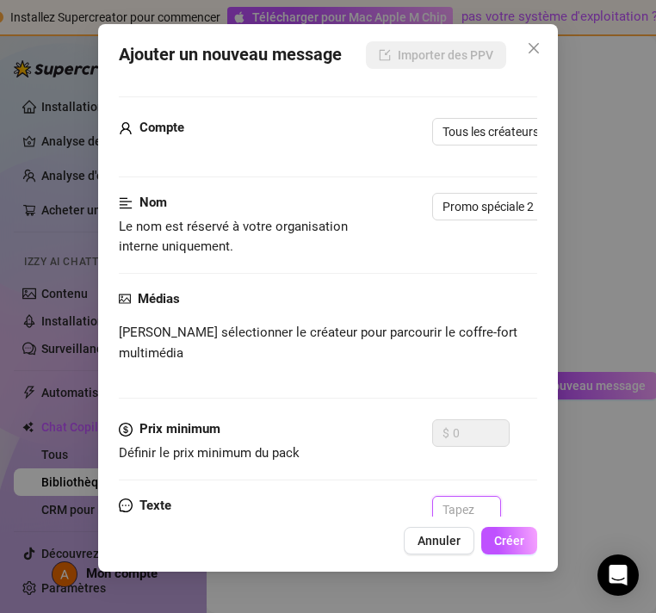
click at [464, 496] on textarea at bounding box center [466, 538] width 68 height 84
paste textarea "C’est mon jour sexy 😈 tous mes PPV sont en promo [DATE]… tu veux que je t’ajout…"
type textarea "C’est mon jour sexy 😈 tous mes PPV sont en promo [DATE]… tu veux que je t’ajout…"
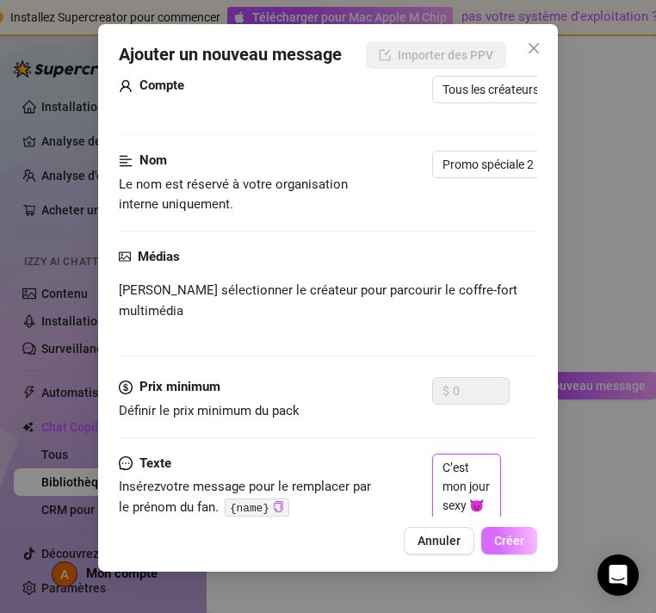
type textarea "C’est mon jour sexy 😈 tous mes PPV sont en promo [DATE]… tu veux que je t’ajout…"
click at [509, 538] on font "Créer" at bounding box center [510, 541] width 30 height 14
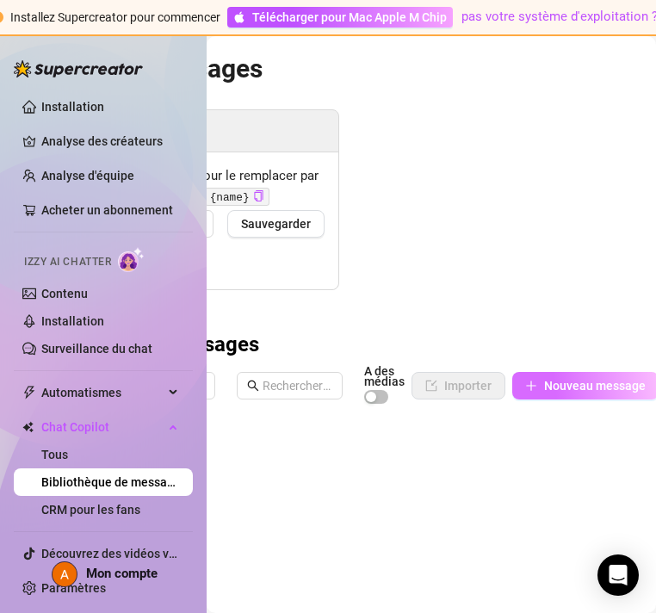
click at [575, 389] on font "Nouveau message" at bounding box center [595, 386] width 102 height 14
type textarea "Type your message here..."
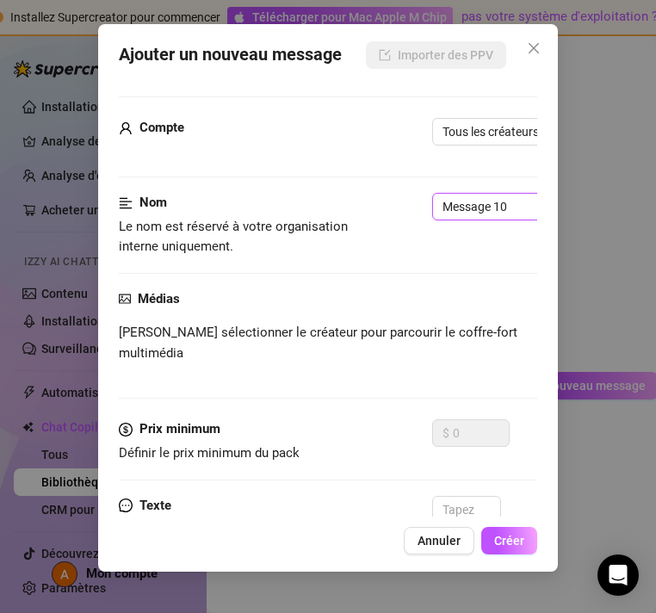
drag, startPoint x: 513, startPoint y: 204, endPoint x: 351, endPoint y: 206, distance: 162.0
click at [350, 207] on div "Nom Le nom est réservé à votre organisation interne uniquement. Message 10" at bounding box center [328, 225] width 418 height 65
paste input "Fidélisation"
type input "Fidélisation"
click at [468, 496] on textarea at bounding box center [466, 538] width 68 height 84
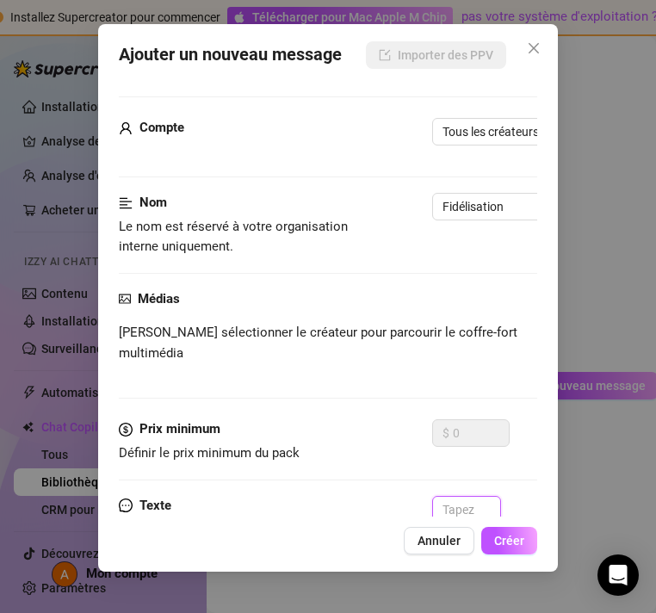
paste textarea "Merci d’être toujours là 💕 tu veux que je t’envoie un cadeau spécial juste pour…"
type textarea "Merci d’être toujours là 💕 tu veux que je t’envoie un cadeau spécial juste pour…"
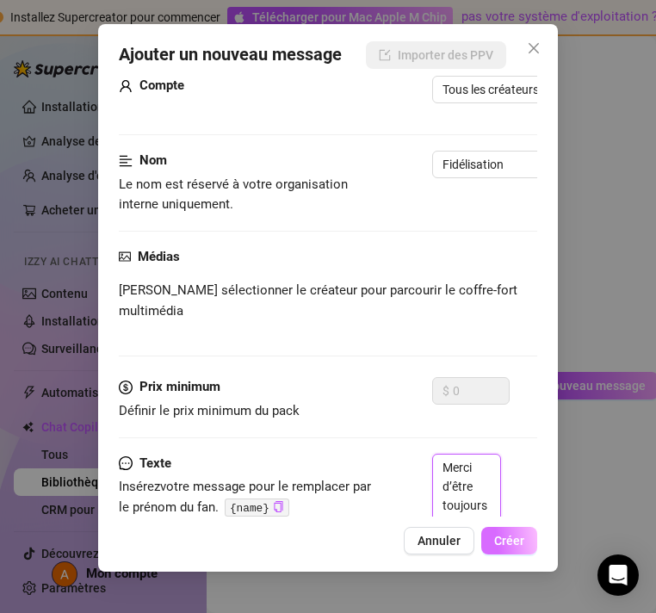
type textarea "Merci d’être toujours là 💕 tu veux que je t’envoie un cadeau spécial juste pour…"
click at [503, 527] on button "Créer" at bounding box center [510, 541] width 56 height 28
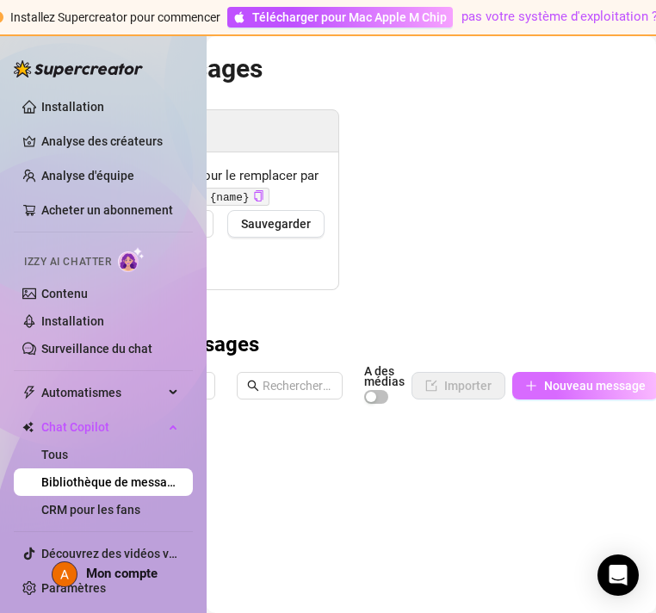
click at [620, 372] on button "Nouveau message" at bounding box center [586, 386] width 146 height 28
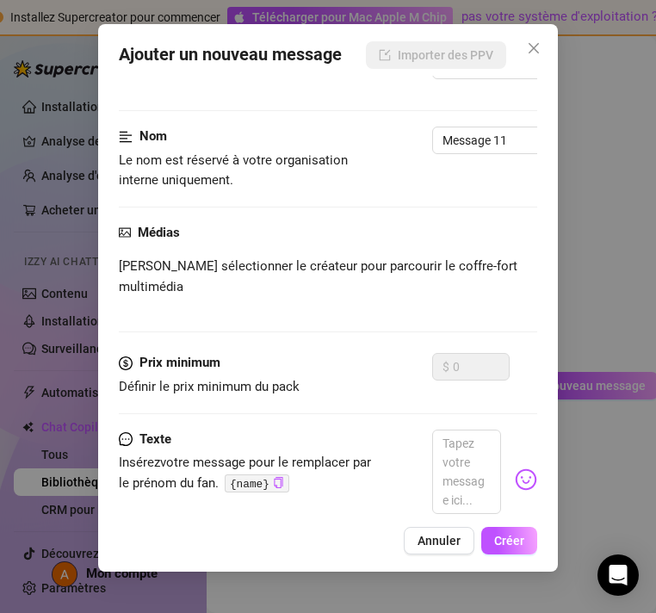
scroll to position [69, 0]
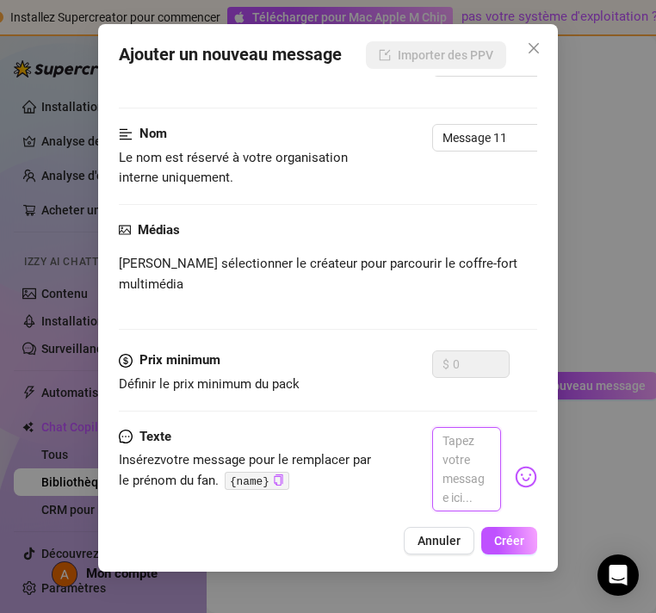
click at [474, 430] on textarea at bounding box center [466, 469] width 68 height 84
paste textarea "Hey toi 😏 tu fais partie de mes abonnés préférés… tu veux que je t’envoie un pe…"
type textarea "Hey toi 😏 tu fais partie de mes abonnés préférés… tu veux que je t’envoie un pe…"
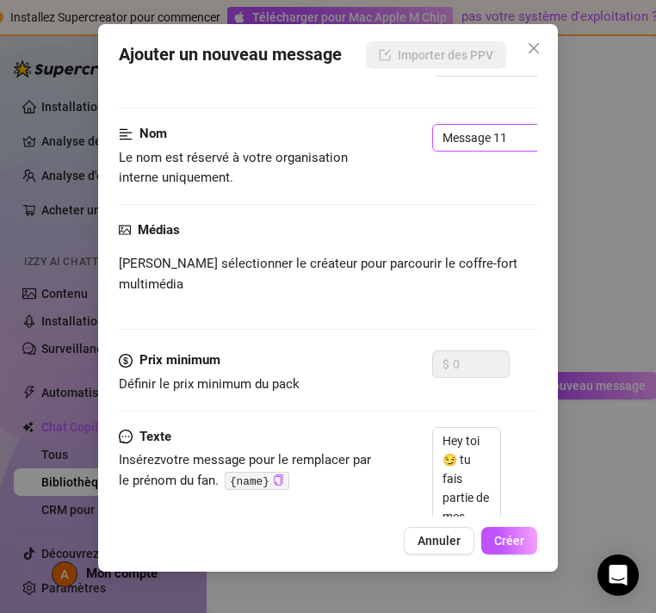
click at [510, 139] on input "Message 11" at bounding box center [540, 138] width 216 height 28
drag, startPoint x: 510, startPoint y: 139, endPoint x: 423, endPoint y: 138, distance: 87.0
click at [422, 138] on div "Nom Le nom est réservé à votre organisation interne uniquement. Message 11" at bounding box center [328, 156] width 418 height 65
paste input "Hey toi 😏 tu fais partie de mes abonnés préférés… tu veux que je t’envoie un pe…"
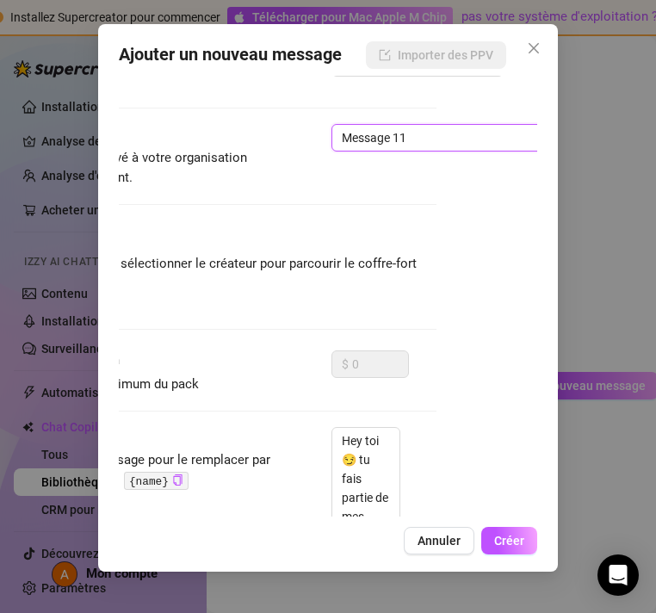
drag, startPoint x: 429, startPoint y: 131, endPoint x: 299, endPoint y: 150, distance: 131.5
click at [298, 150] on div "Nom Le nom est réservé à votre organisation interne uniquement. Message 11" at bounding box center [227, 156] width 418 height 65
drag, startPoint x: 422, startPoint y: 142, endPoint x: 335, endPoint y: 139, distance: 87.1
click at [334, 139] on input "Message 11" at bounding box center [440, 138] width 216 height 28
drag, startPoint x: 449, startPoint y: 131, endPoint x: 327, endPoint y: 140, distance: 121.8
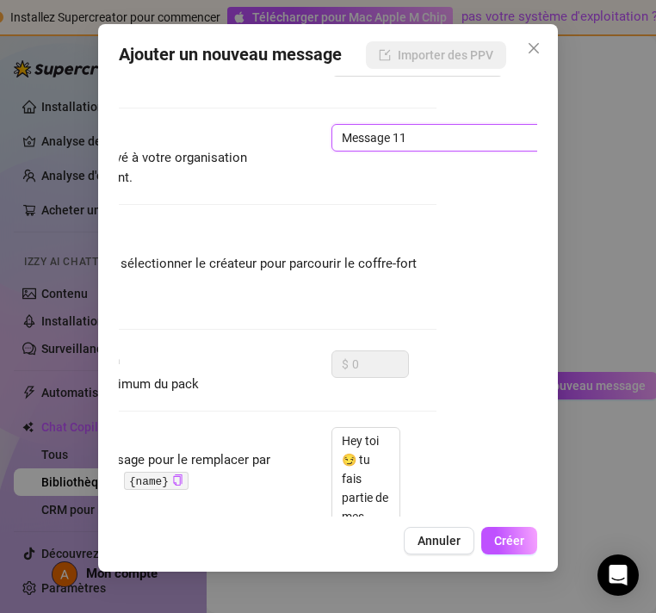
click at [327, 140] on div "Nom Le nom est réservé à votre organisation interne uniquement. Message 11" at bounding box center [227, 156] width 418 height 65
type input "Fidélisation 2"
click at [512, 538] on font "Créer" at bounding box center [510, 541] width 30 height 14
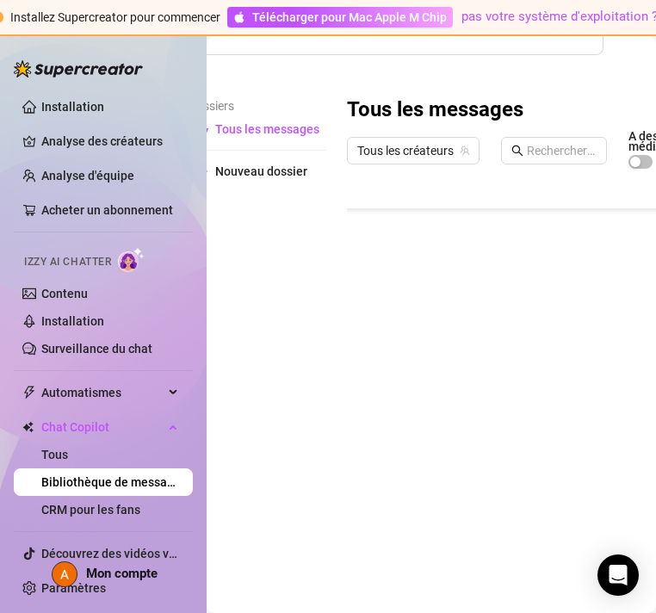
scroll to position [235, 0]
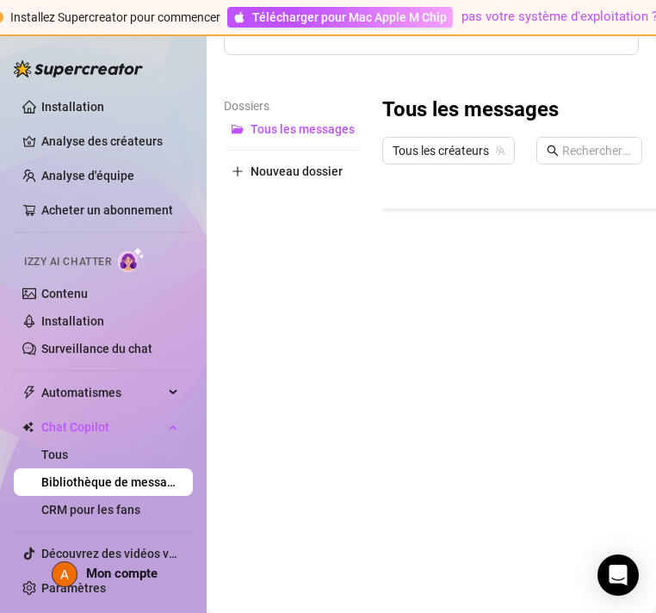
click at [467, 359] on div at bounding box center [590, 369] width 415 height 384
click at [472, 494] on div at bounding box center [590, 369] width 415 height 384
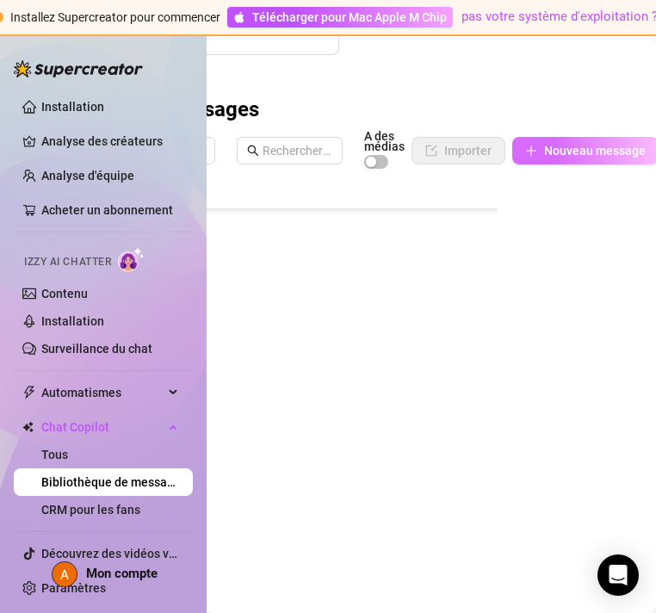
click at [580, 146] on font "Nouveau message" at bounding box center [595, 151] width 102 height 14
type textarea "Type your message here..."
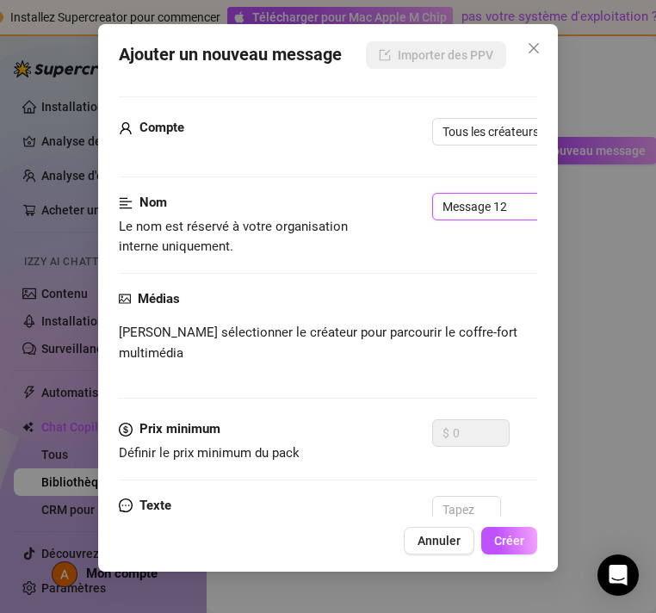
click at [517, 204] on input "Message 12" at bounding box center [540, 207] width 216 height 28
drag, startPoint x: 517, startPoint y: 204, endPoint x: 407, endPoint y: 204, distance: 110.3
click at [407, 204] on div "Nom Le nom est réservé à votre organisation interne uniquement. Message 12" at bounding box center [328, 225] width 418 height 65
paste input "Upsell Premium"
type input "Upsell Premium"
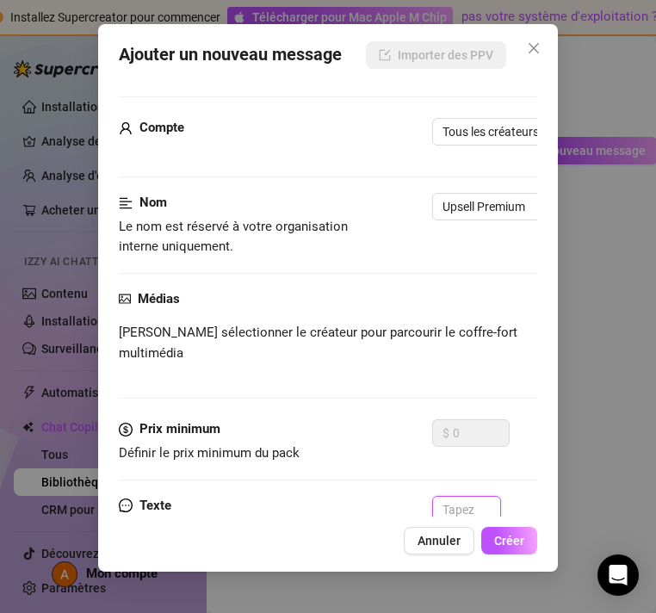
click at [451, 509] on textarea at bounding box center [466, 538] width 68 height 84
paste textarea "Hey 😘 j’ai une série de vidéos premium que je ne propose qu’à mes VIP 🔥 tu veux…"
type textarea "Hey 😘 j’ai une série de vidéos premium que je ne propose qu’à mes VIP 🔥 tu veux…"
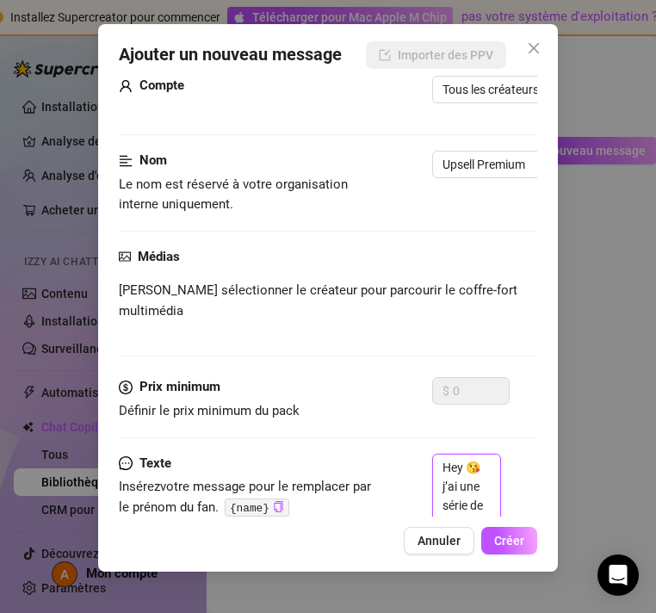
scroll to position [0, 0]
type textarea "Hey 😘 j’ai une série de vidéos premium que je ne propose qu’à mes VIP 🔥 tu veux…"
click at [503, 544] on font "Créer" at bounding box center [510, 541] width 30 height 14
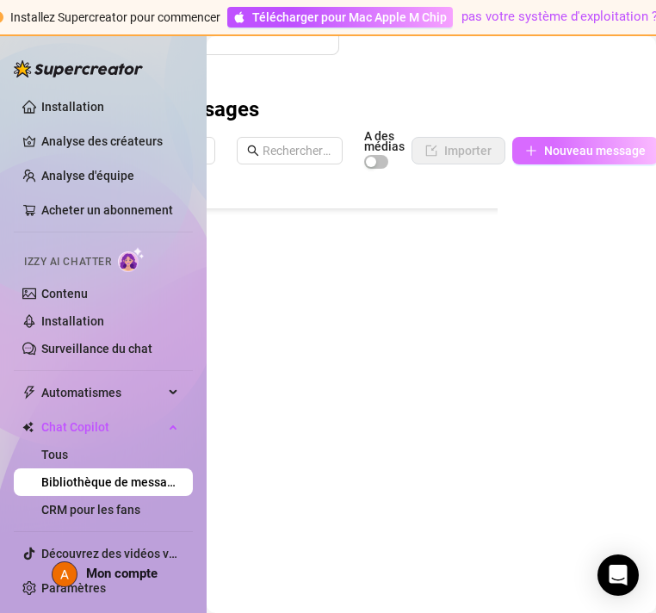
click at [582, 159] on button "Nouveau message" at bounding box center [586, 151] width 146 height 28
type textarea "Type your message here..."
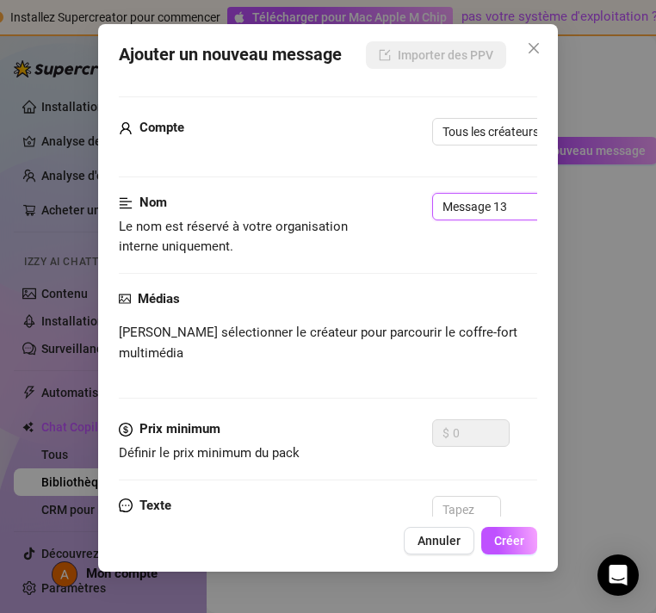
click at [510, 214] on input "Message 13" at bounding box center [540, 207] width 216 height 28
drag, startPoint x: 510, startPoint y: 204, endPoint x: 402, endPoint y: 204, distance: 107.7
click at [401, 204] on div "Nom Le nom est réservé à votre organisation interne uniquement. Message 13" at bounding box center [328, 225] width 418 height 65
paste input "Upsell Premium"
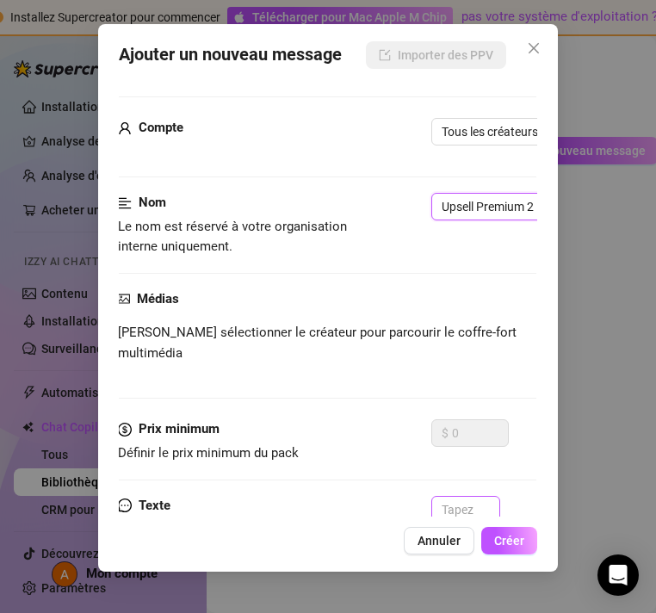
type input "Upsell Premium 2"
click at [457, 501] on textarea at bounding box center [466, 538] width 68 height 84
paste textarea "Tu veux passer dans mon cercle privé ? 😏 j’y partage mes vidéos les plus hot 🔥 …"
type textarea "Tu veux passer dans mon cercle privé ? 😏 j’y partage mes vidéos les plus hot 🔥 …"
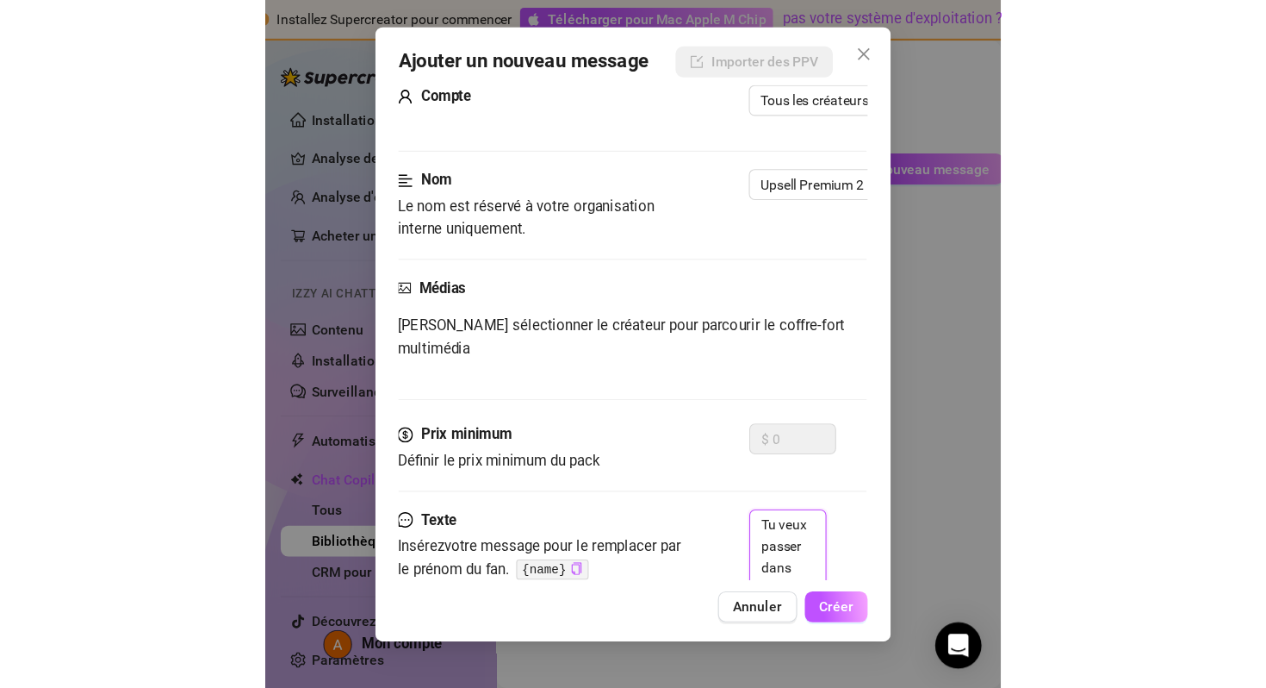
scroll to position [0, 0]
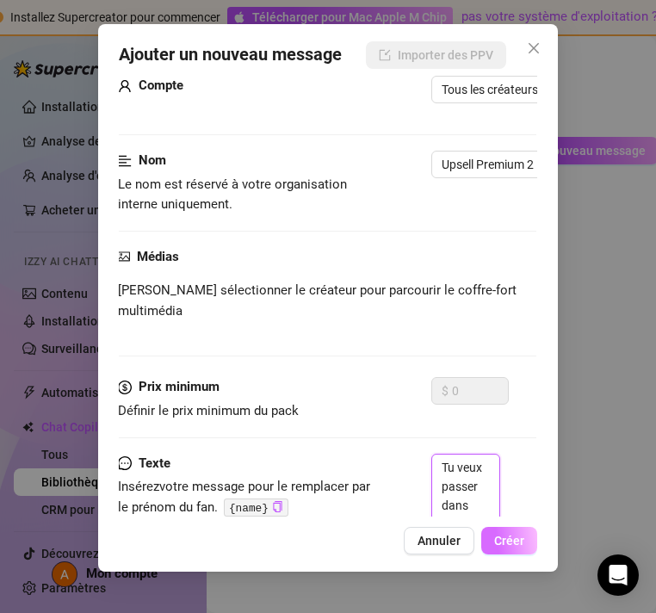
type textarea "Tu veux passer dans mon cercle privé ? 😏 j’y partage mes vidéos les plus hot 🔥 …"
click at [512, 543] on font "Créer" at bounding box center [510, 541] width 30 height 14
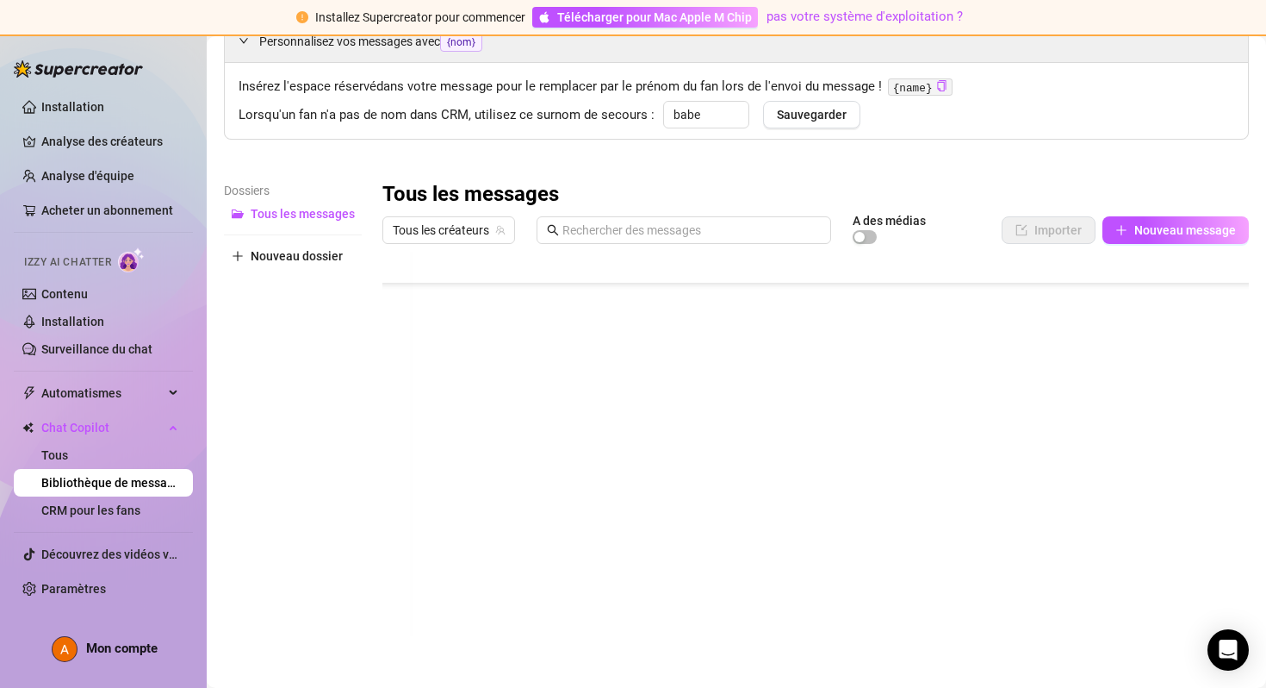
scroll to position [103, 0]
click at [472, 443] on div at bounding box center [816, 444] width 867 height 384
drag, startPoint x: 470, startPoint y: 444, endPoint x: 1177, endPoint y: 443, distance: 707.3
click at [1177, 443] on div at bounding box center [816, 444] width 867 height 384
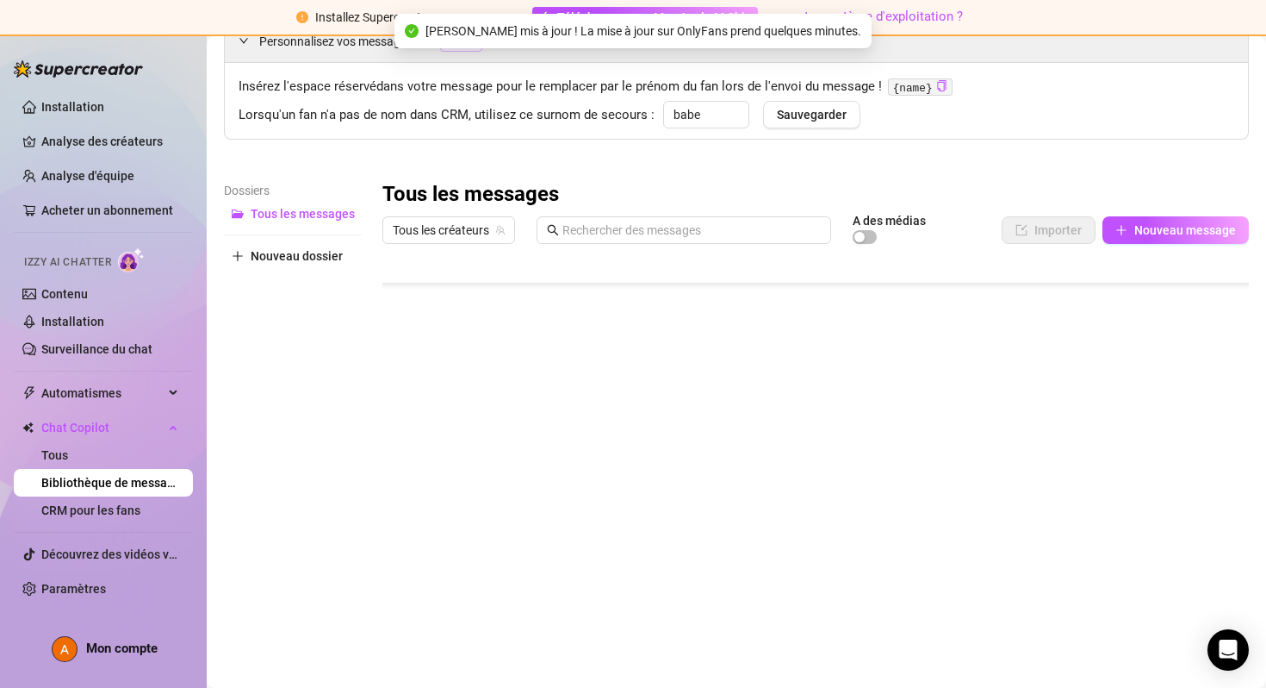
click at [384, 441] on div at bounding box center [816, 444] width 867 height 384
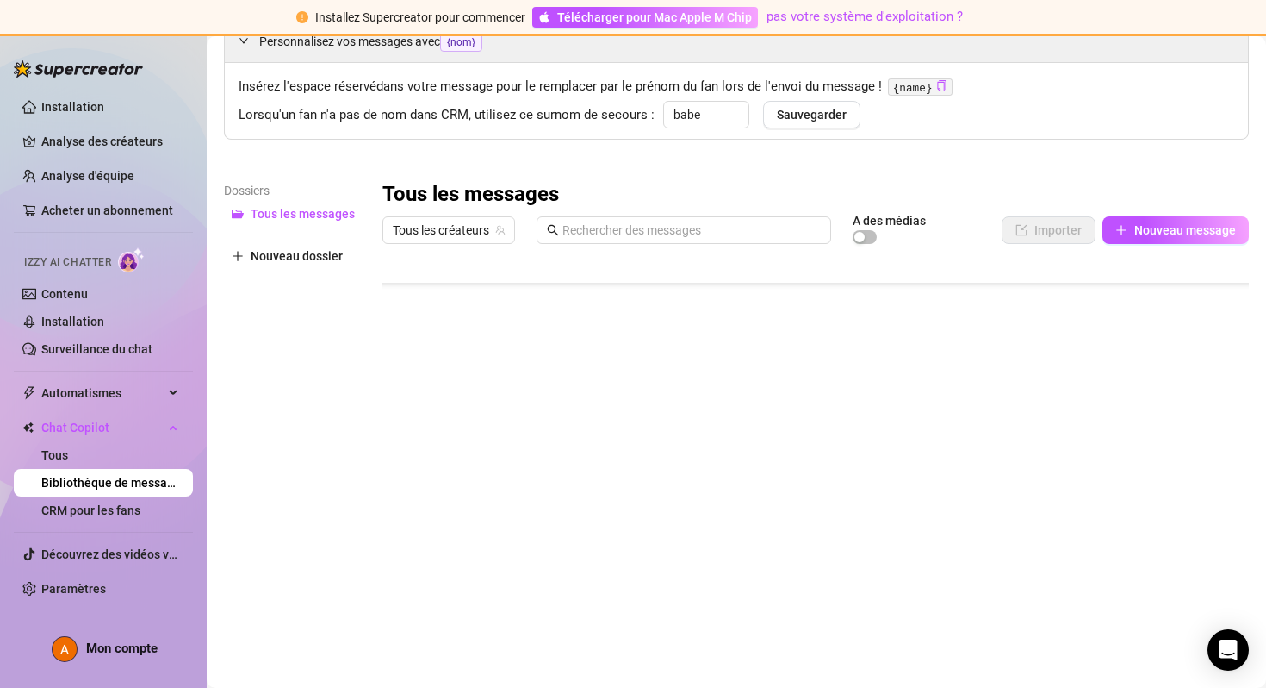
scroll to position [172, 0]
click at [451, 374] on div at bounding box center [816, 444] width 867 height 384
click at [483, 377] on div "Promotion spéciale Promo spéciale" at bounding box center [462, 369] width 106 height 37
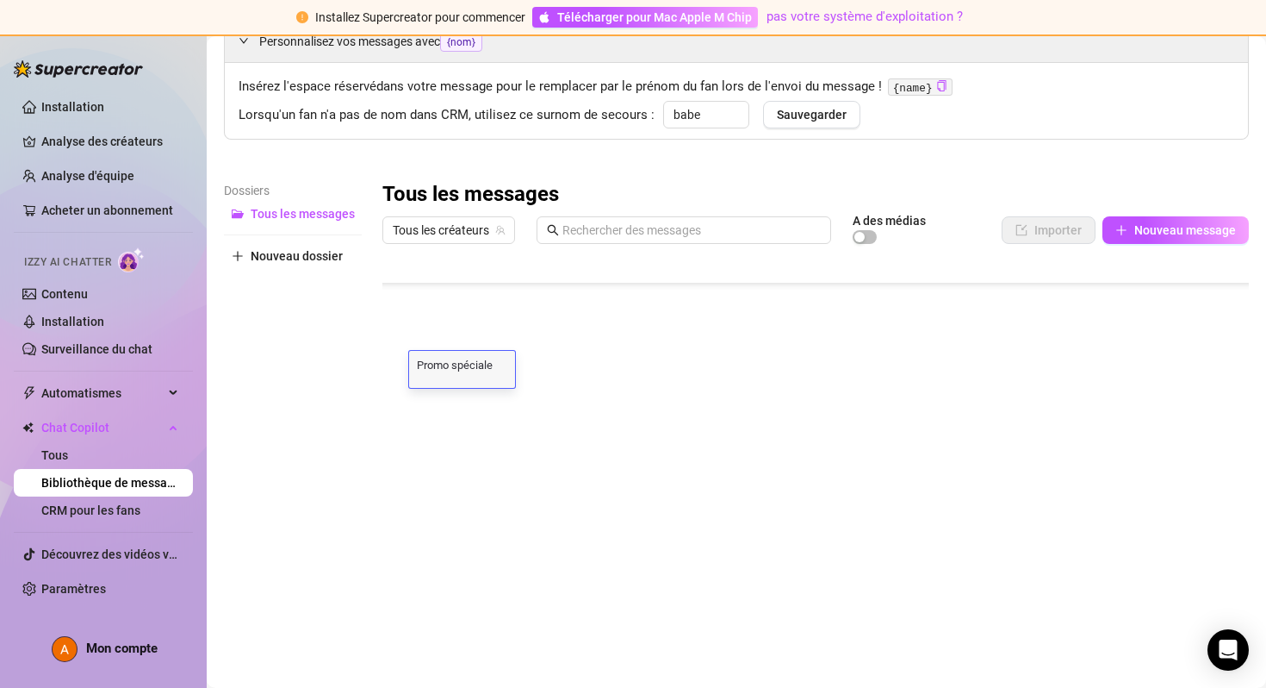
click at [527, 376] on div at bounding box center [816, 444] width 867 height 384
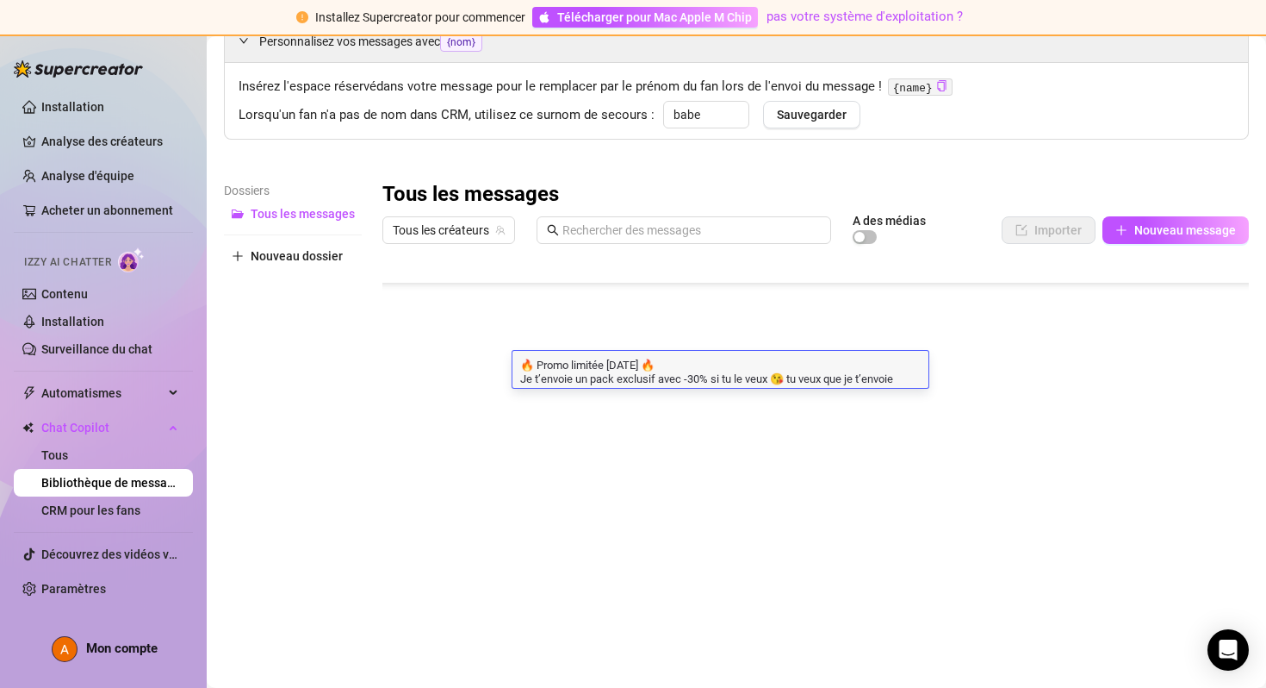
click at [454, 372] on div at bounding box center [816, 444] width 867 height 384
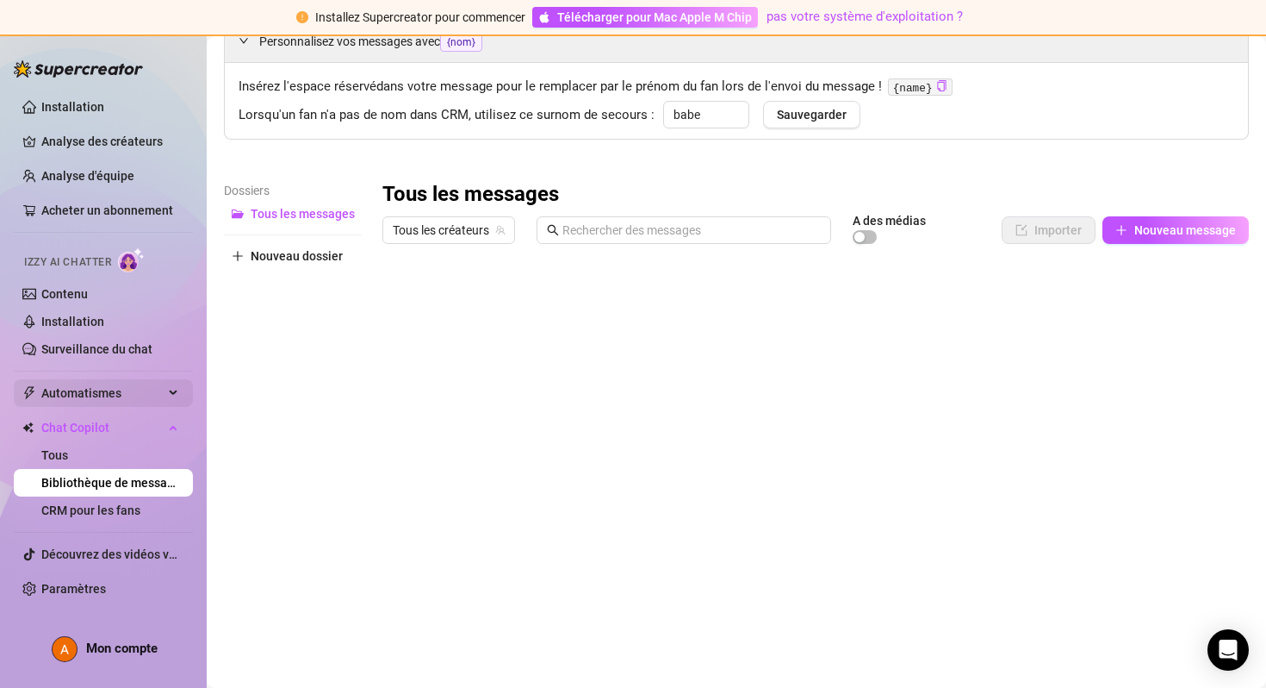
click at [98, 397] on font "Automatismes" at bounding box center [81, 393] width 80 height 14
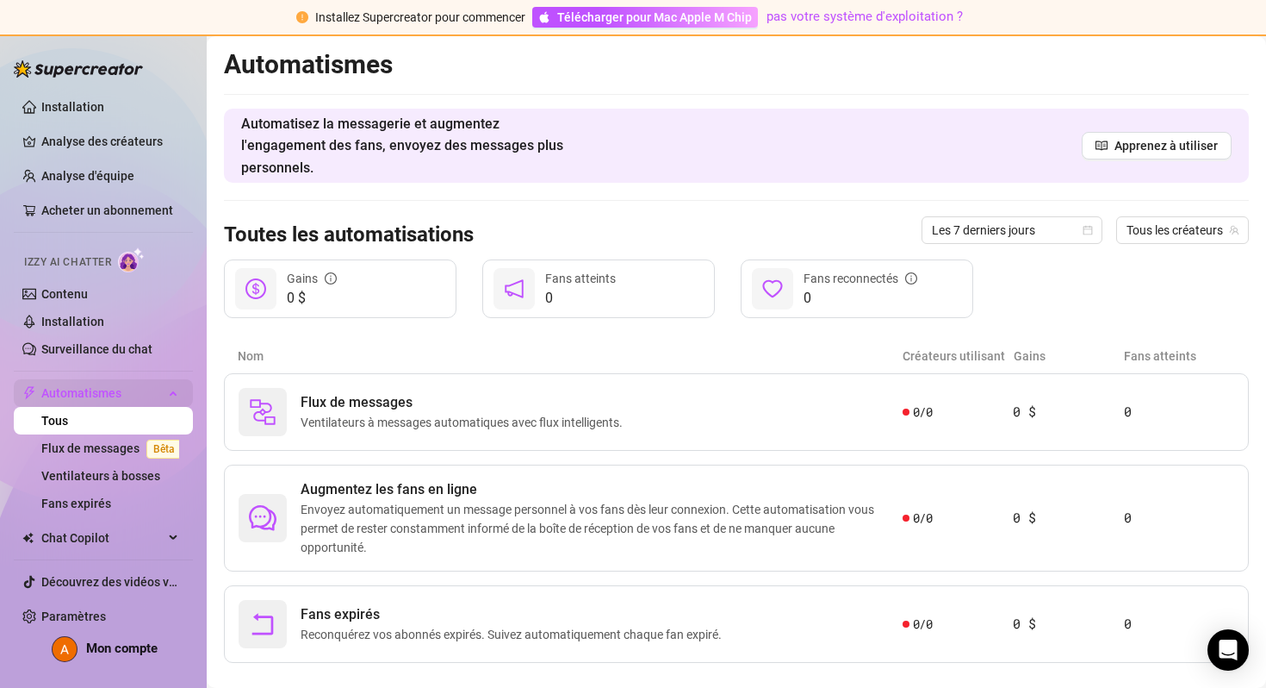
click at [82, 400] on span "Automatismes" at bounding box center [102, 393] width 122 height 28
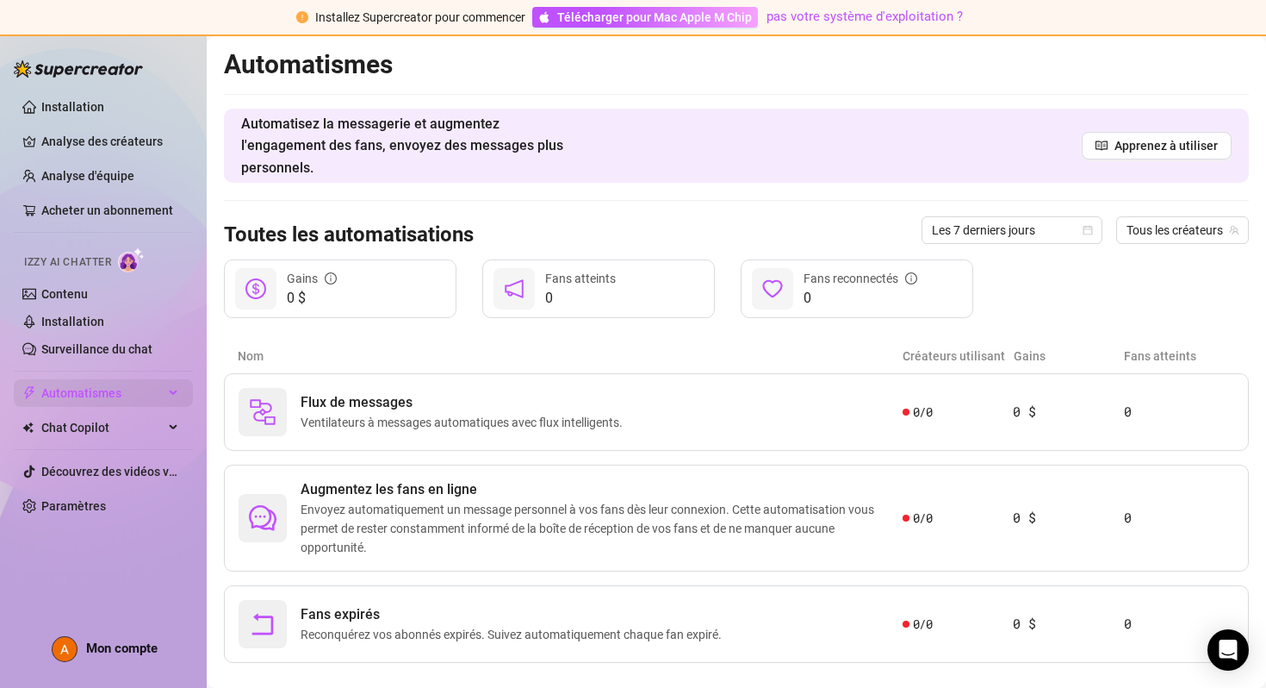
click at [82, 400] on span "Automatismes" at bounding box center [102, 393] width 122 height 28
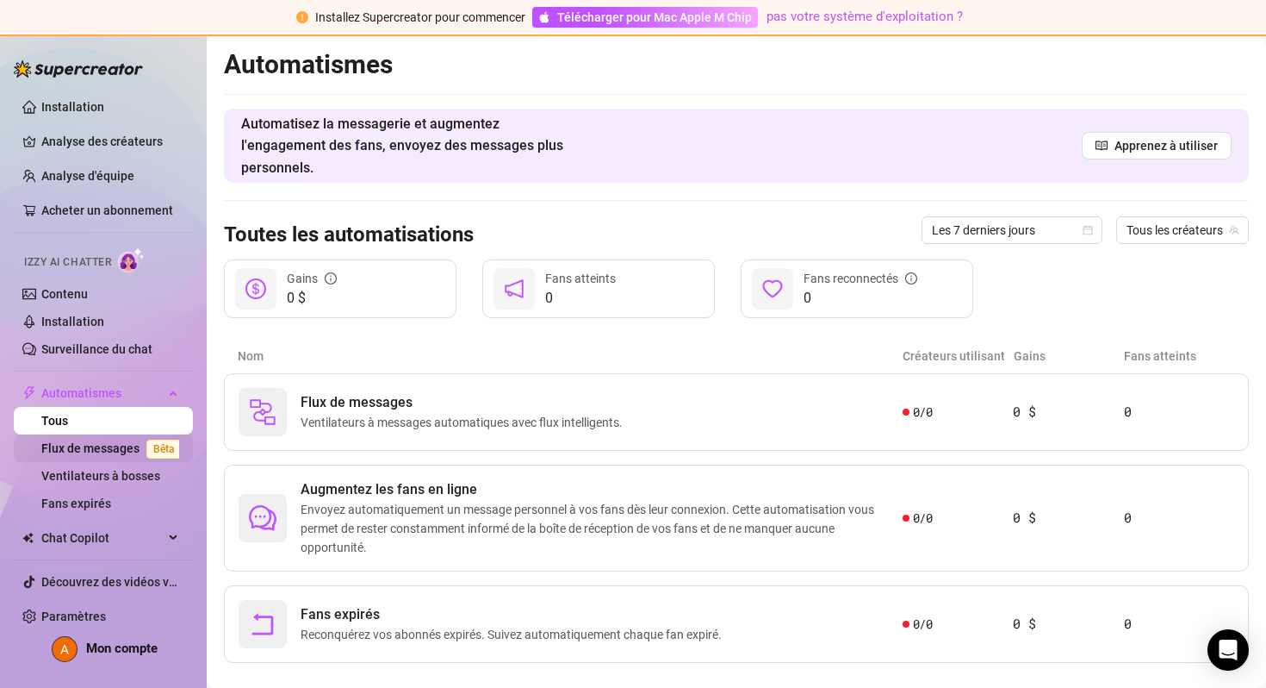
click at [101, 448] on link "Flux de messages Bêta" at bounding box center [114, 448] width 147 height 14
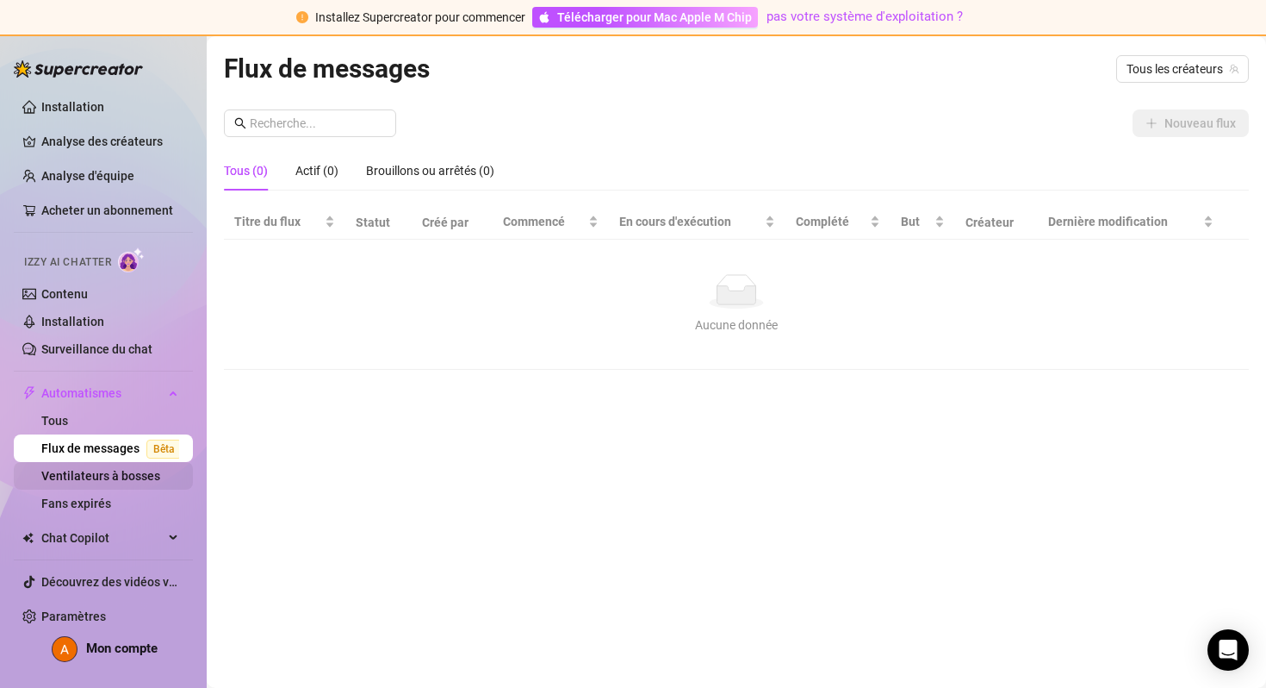
click at [96, 470] on link "Ventilateurs à bosses" at bounding box center [100, 476] width 119 height 14
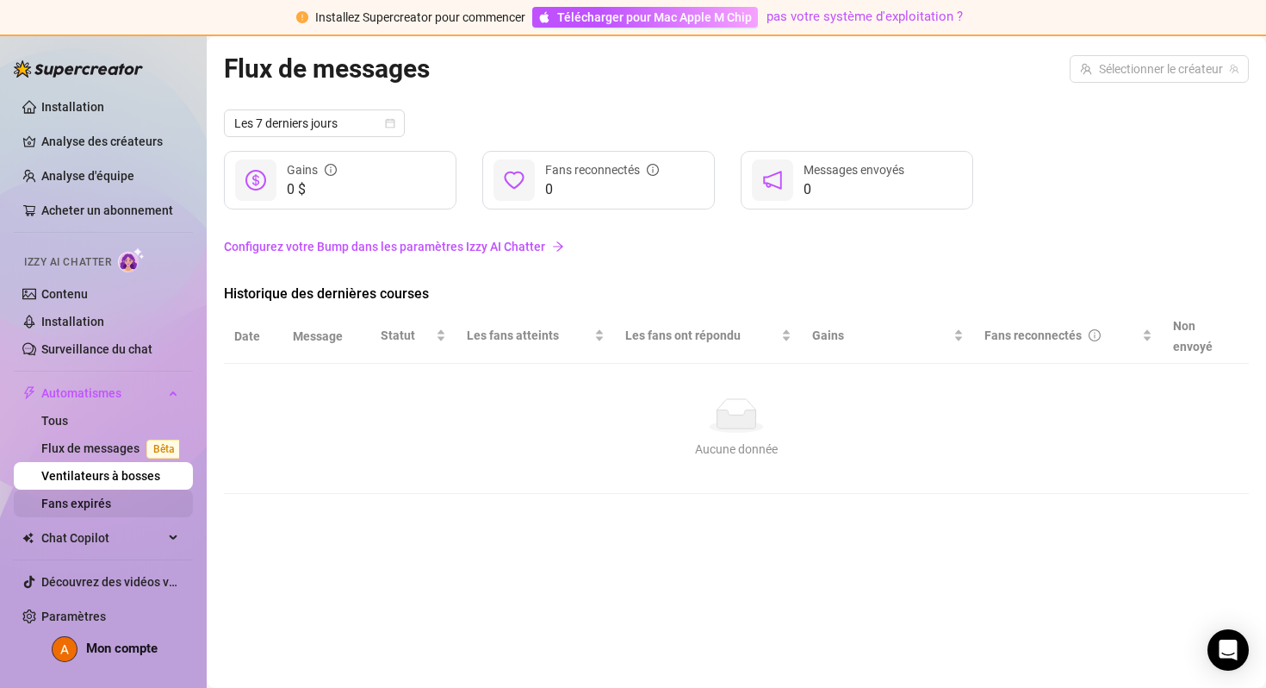
click at [84, 506] on link "Fans expirés" at bounding box center [76, 503] width 70 height 14
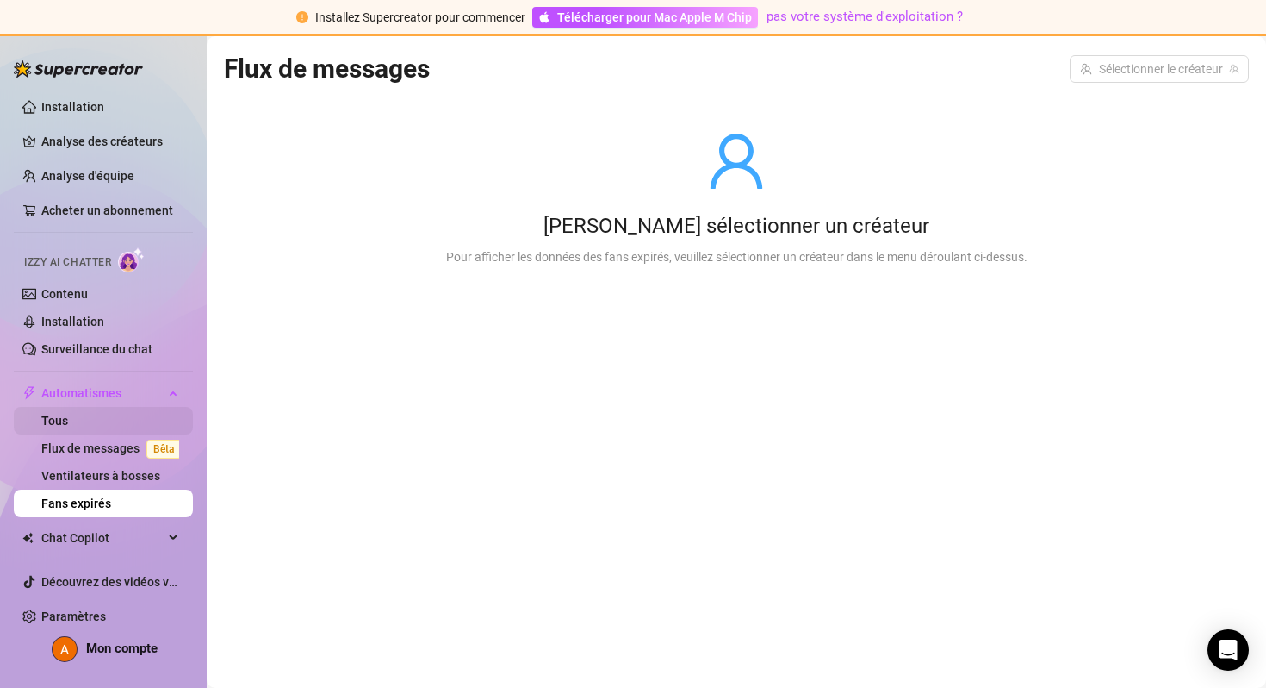
click at [68, 414] on link "Tous" at bounding box center [54, 421] width 27 height 14
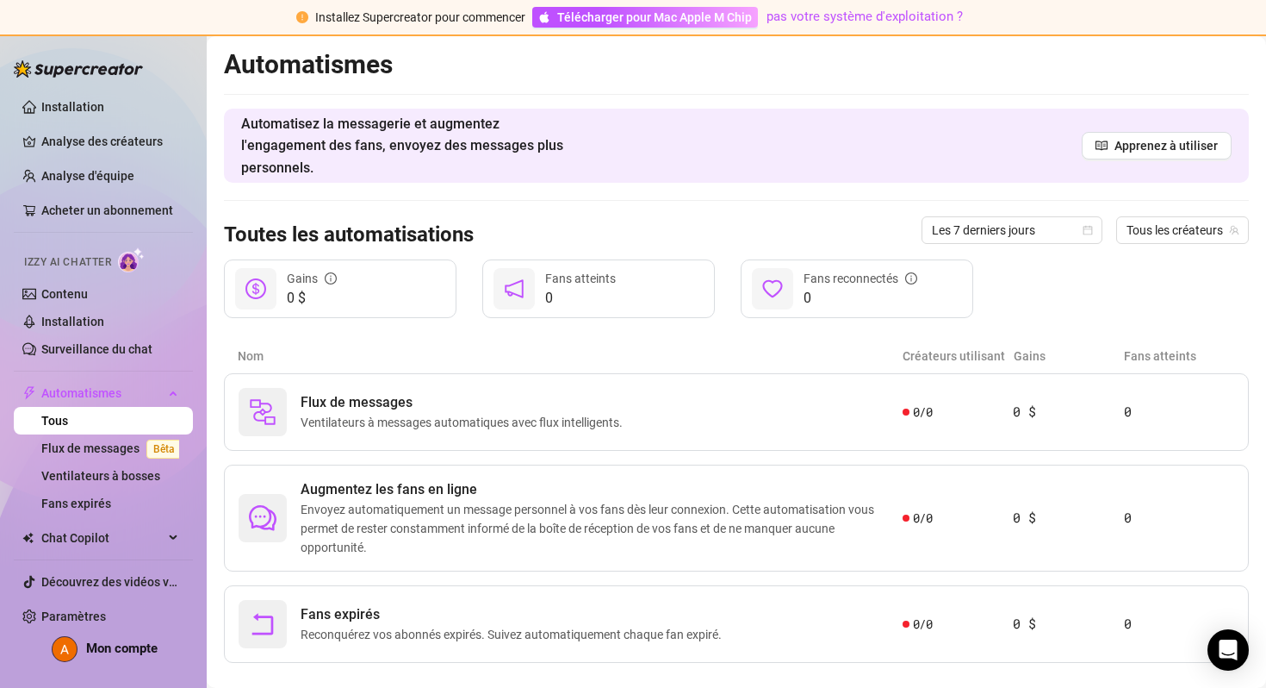
click at [378, 296] on div "0 $ Gains" at bounding box center [340, 288] width 233 height 59
click at [434, 405] on span "Flux de messages" at bounding box center [465, 402] width 329 height 21
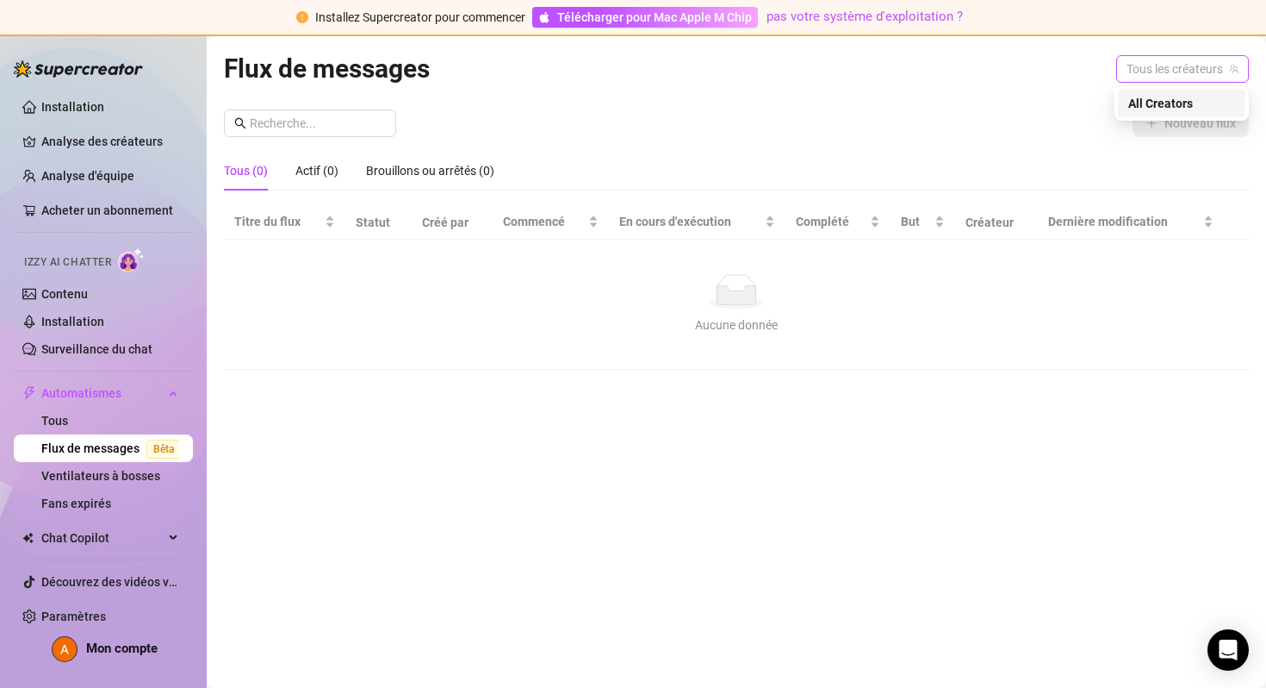
click at [1184, 70] on font "Tous les créateurs" at bounding box center [1175, 69] width 96 height 14
click at [1167, 102] on font "Tous les créateurs" at bounding box center [1179, 103] width 101 height 14
click at [1062, 141] on div "Nouveau flux Tous (0) Actif (0) Brouillons ou arrêtés (0) Titre du flux Statut …" at bounding box center [736, 239] width 1025 height 260
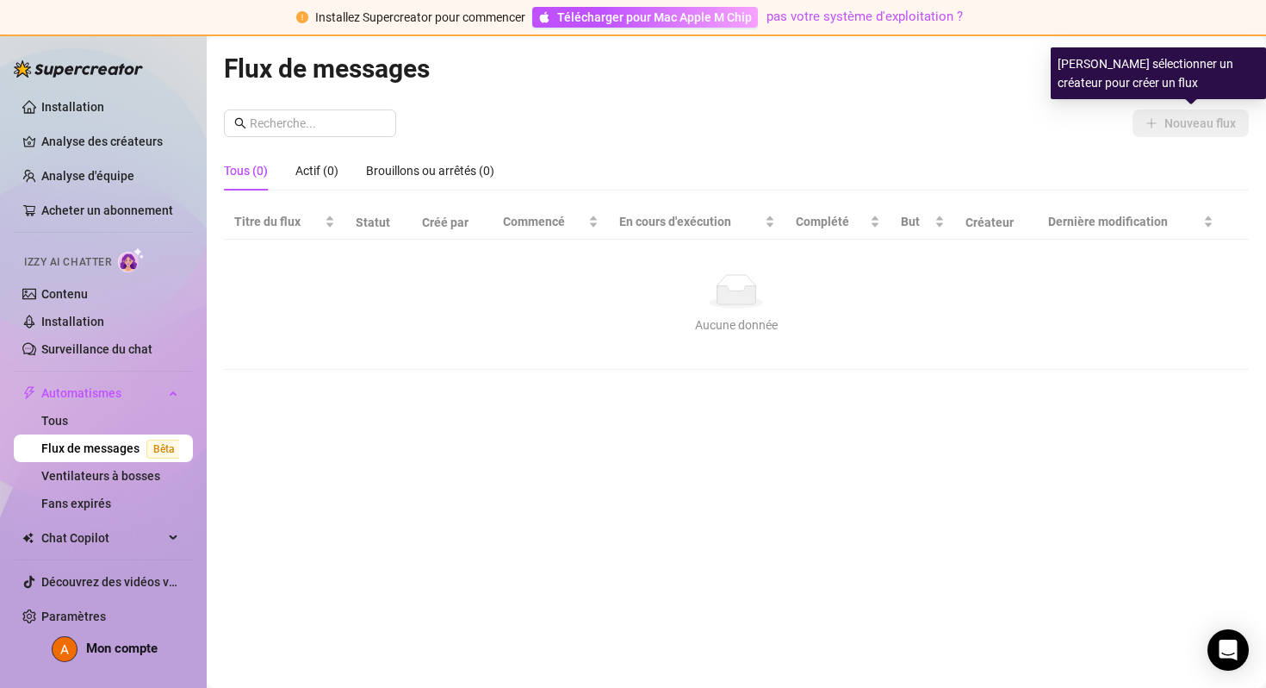
click at [1031, 126] on div "Nouveau flux" at bounding box center [736, 123] width 1025 height 28
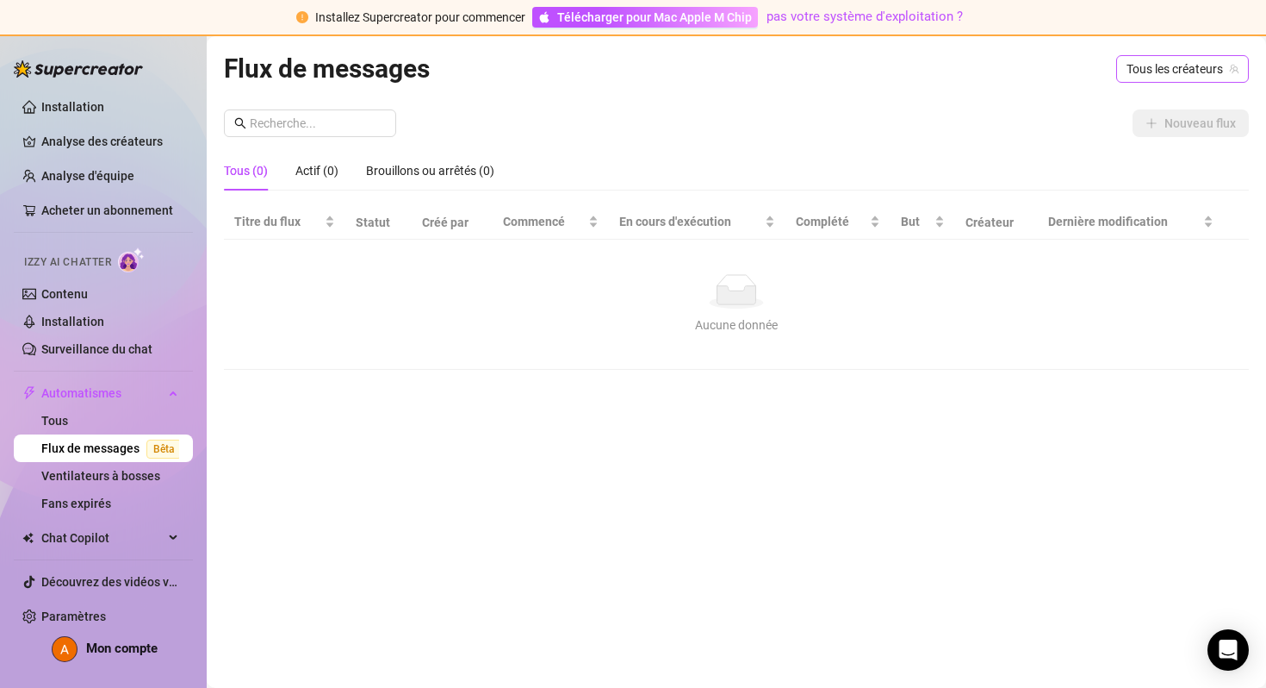
click at [1174, 63] on font "Tous les créateurs" at bounding box center [1175, 69] width 96 height 14
click at [1235, 70] on icon "équipe" at bounding box center [1234, 68] width 9 height 9
click at [1179, 107] on font "Tous les créateurs" at bounding box center [1179, 103] width 101 height 14
click at [99, 110] on link "Installation" at bounding box center [72, 107] width 63 height 14
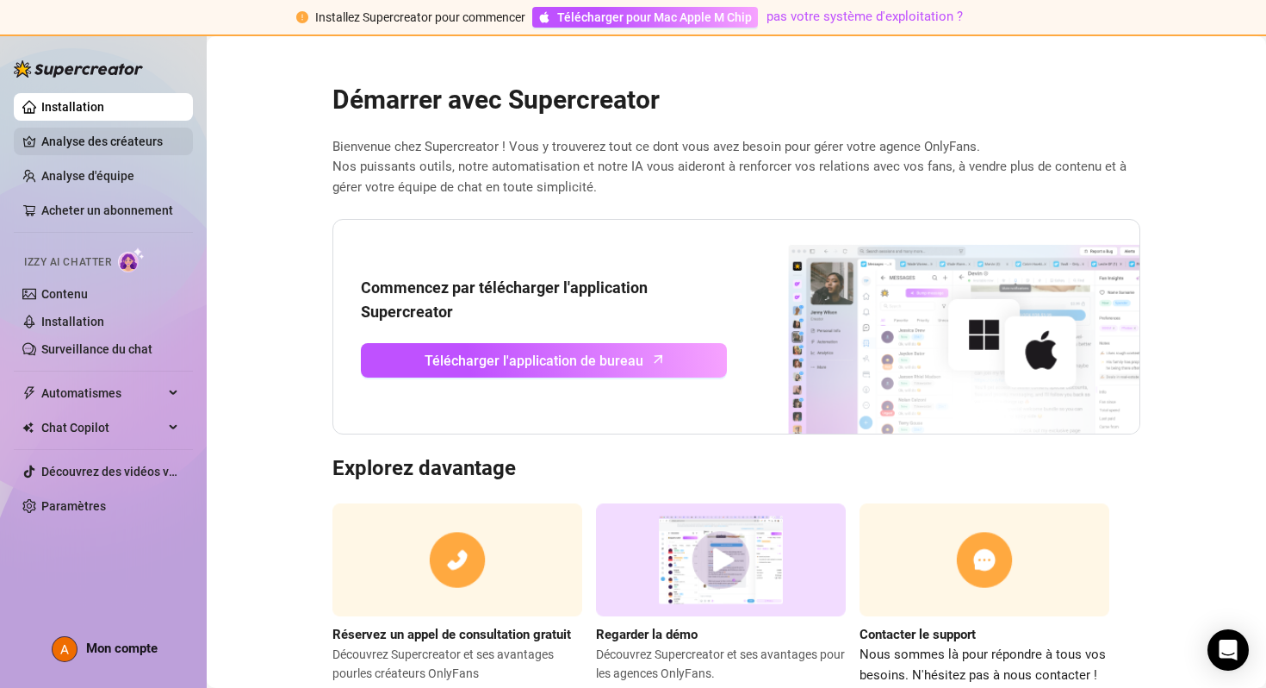
click at [105, 151] on link "Analyse des créateurs" at bounding box center [110, 142] width 138 height 28
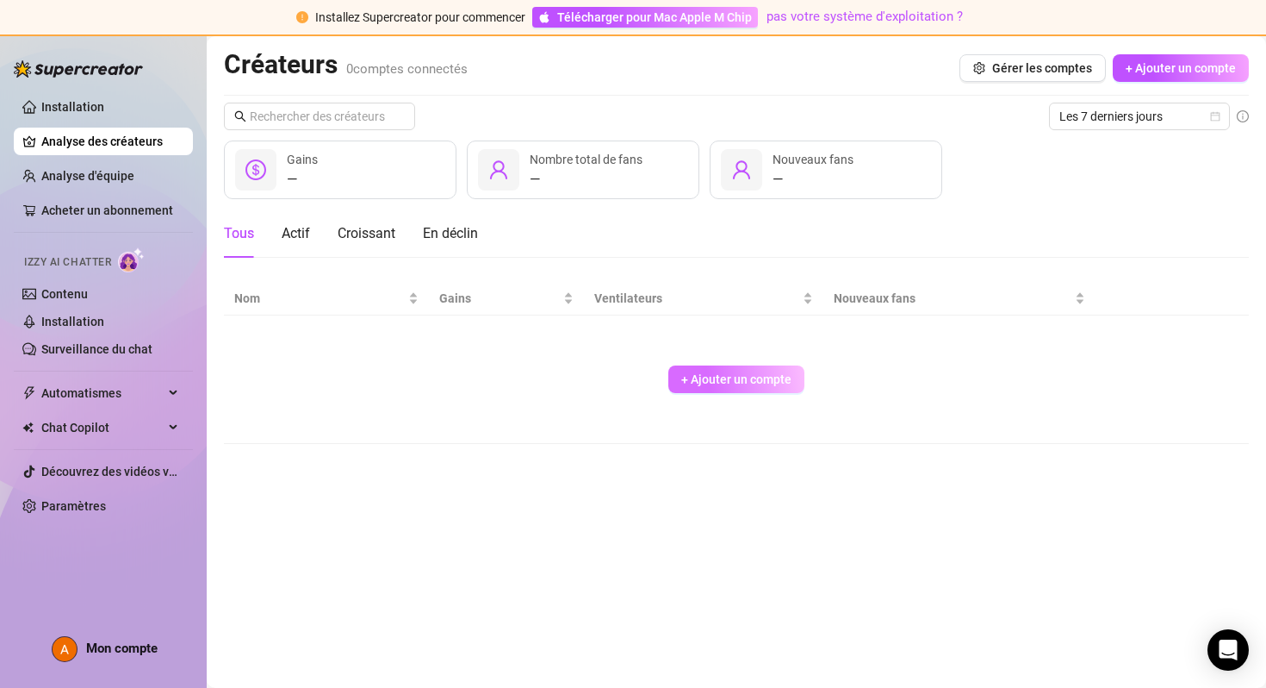
click at [694, 370] on button "+ Ajouter un compte" at bounding box center [737, 379] width 136 height 28
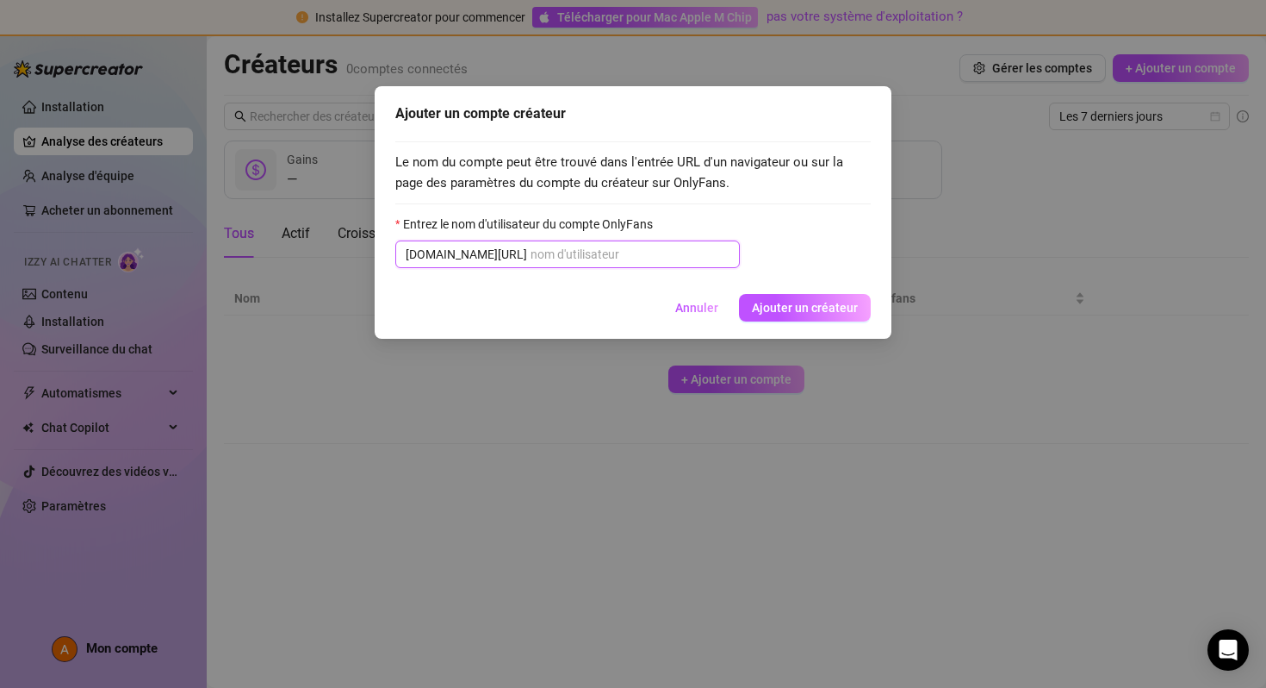
paste input "@u519379681"
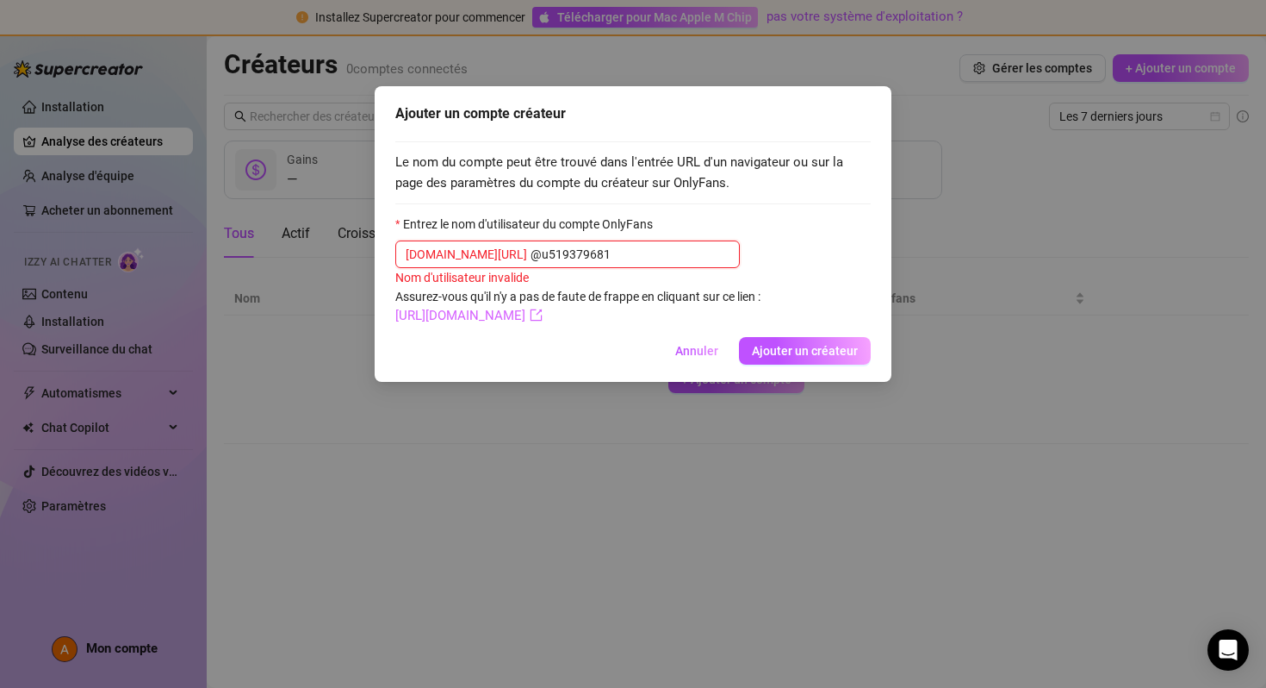
type input "@u519379681"
click at [526, 313] on font "[URL][DOMAIN_NAME]" at bounding box center [460, 316] width 130 height 16
drag, startPoint x: 582, startPoint y: 252, endPoint x: 389, endPoint y: 247, distance: 193.9
click at [388, 247] on div "Ajouter un compte créateur Le nom du compte peut être trouvé dans l'entrée URL …" at bounding box center [633, 234] width 517 height 296
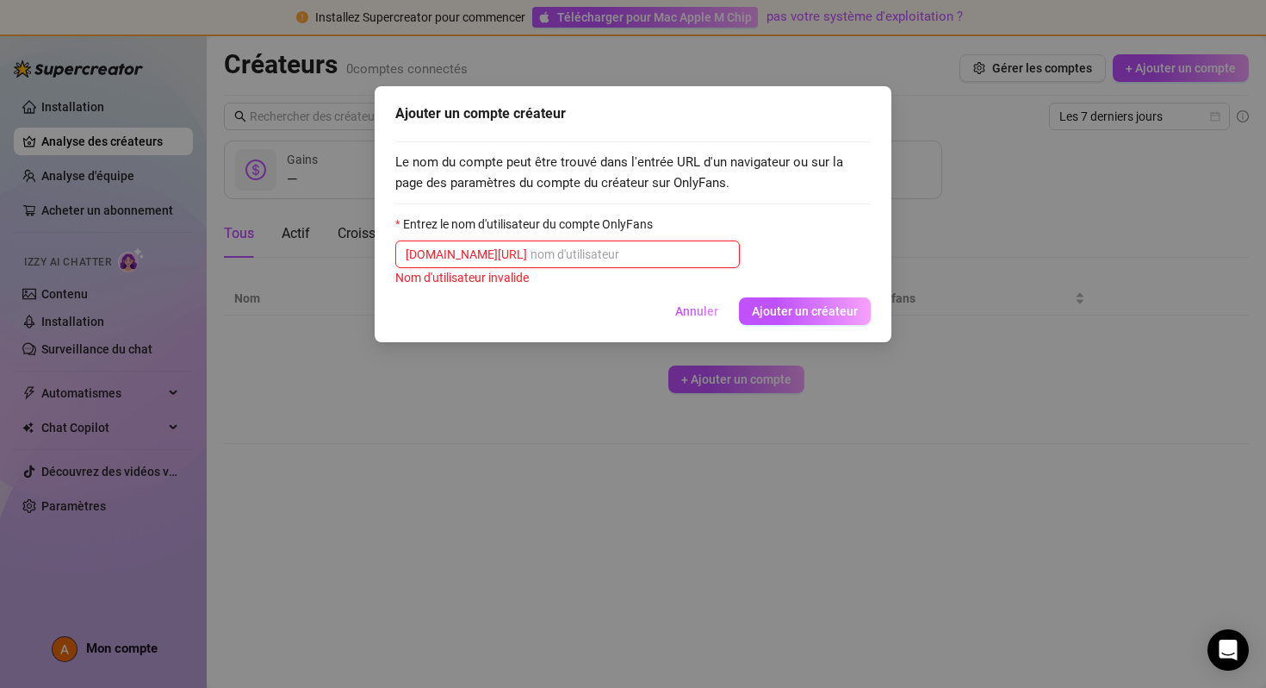
paste input "u519379681"
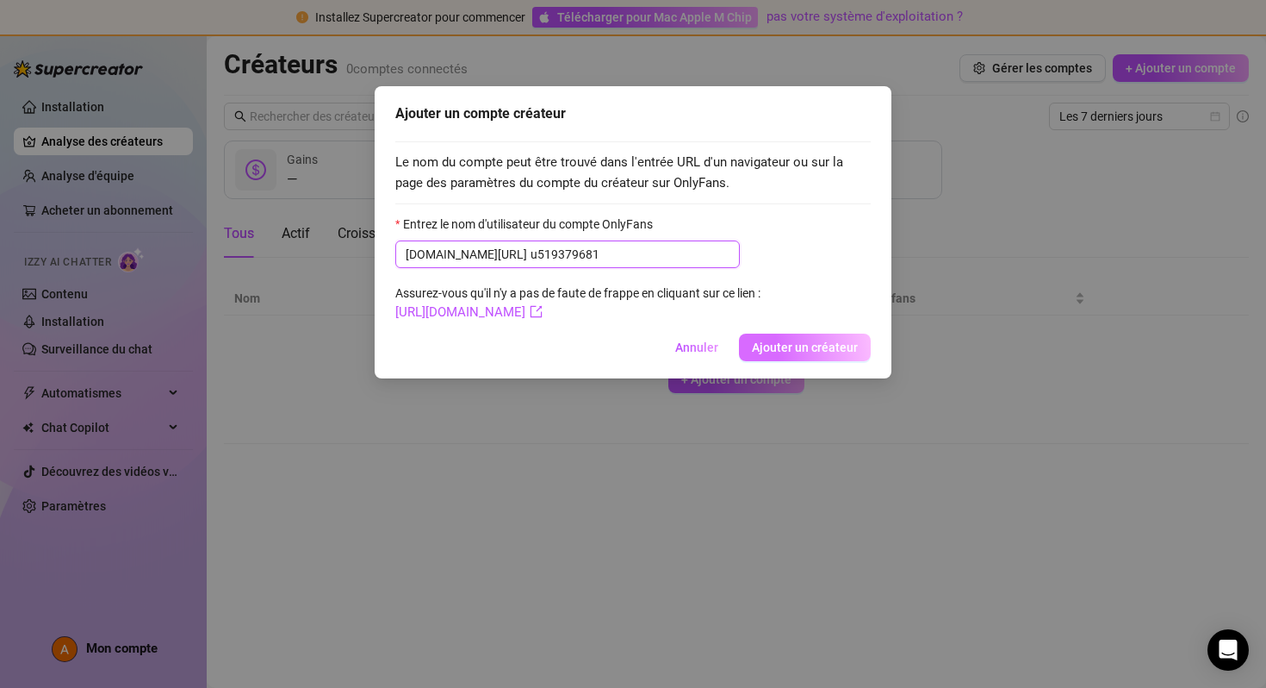
type input "u519379681"
click at [795, 348] on font "Ajouter un créateur" at bounding box center [805, 347] width 106 height 14
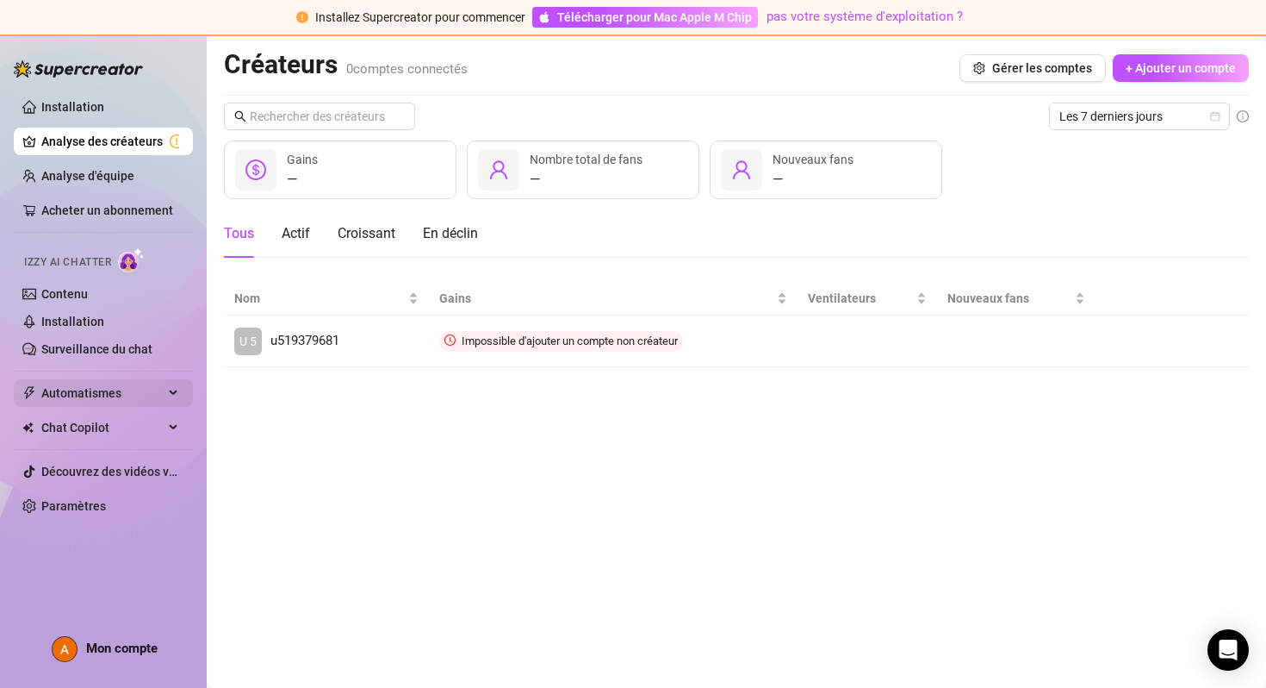
click at [108, 387] on font "Automatismes" at bounding box center [81, 393] width 80 height 14
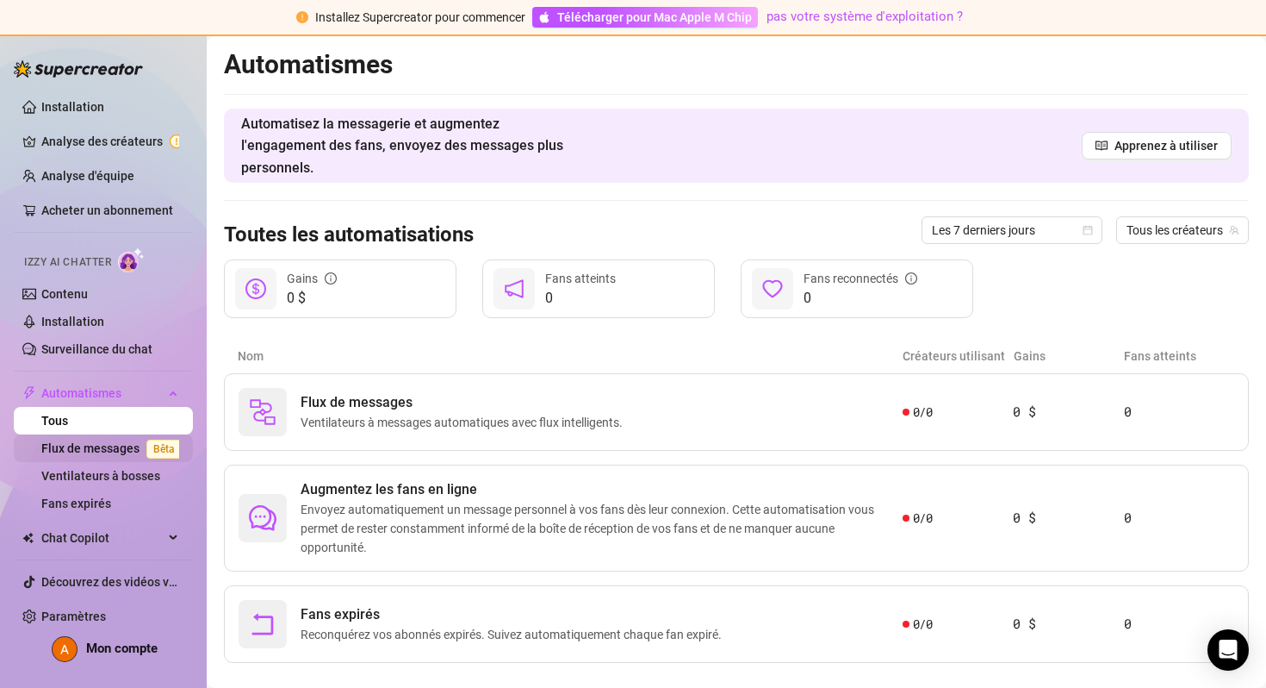
click at [111, 447] on link "Flux de messages Bêta" at bounding box center [114, 448] width 147 height 14
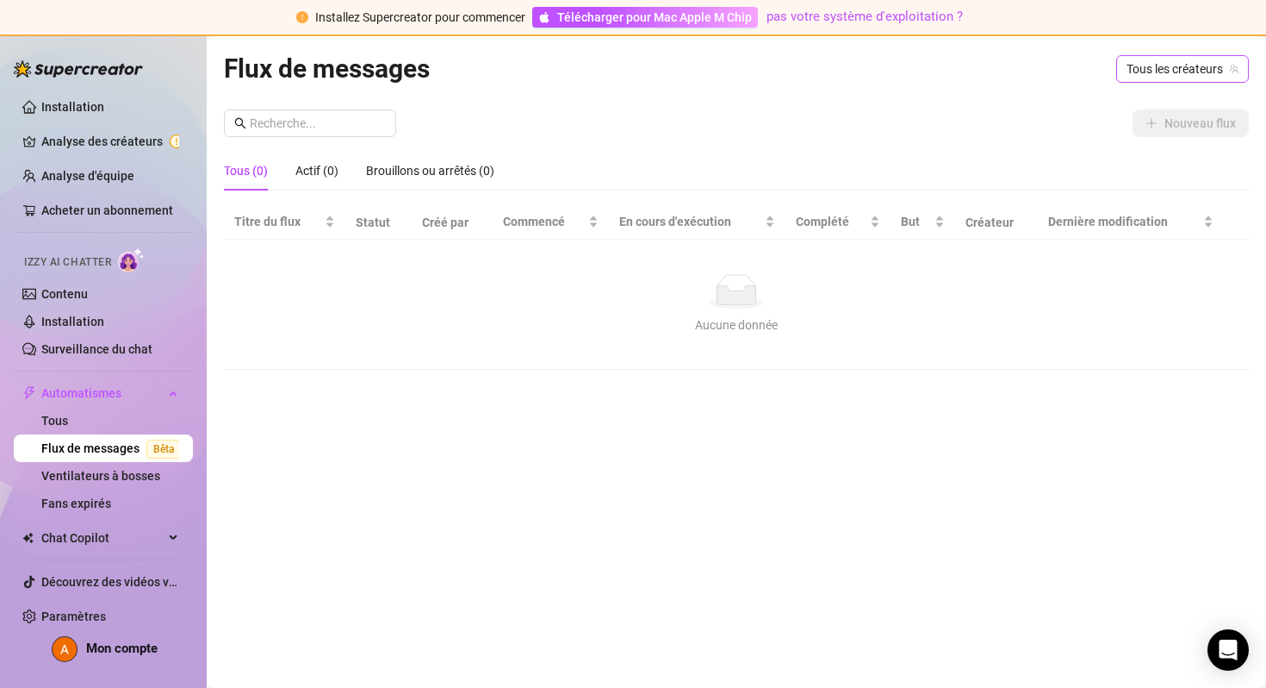
click at [1148, 66] on font "Tous les créateurs" at bounding box center [1175, 69] width 96 height 14
click at [1153, 97] on font "Tous les créateurs" at bounding box center [1179, 103] width 101 height 14
click at [1169, 74] on font "Tous les créateurs" at bounding box center [1175, 69] width 96 height 14
click at [1000, 113] on div "Nouveau flux" at bounding box center [736, 123] width 1025 height 28
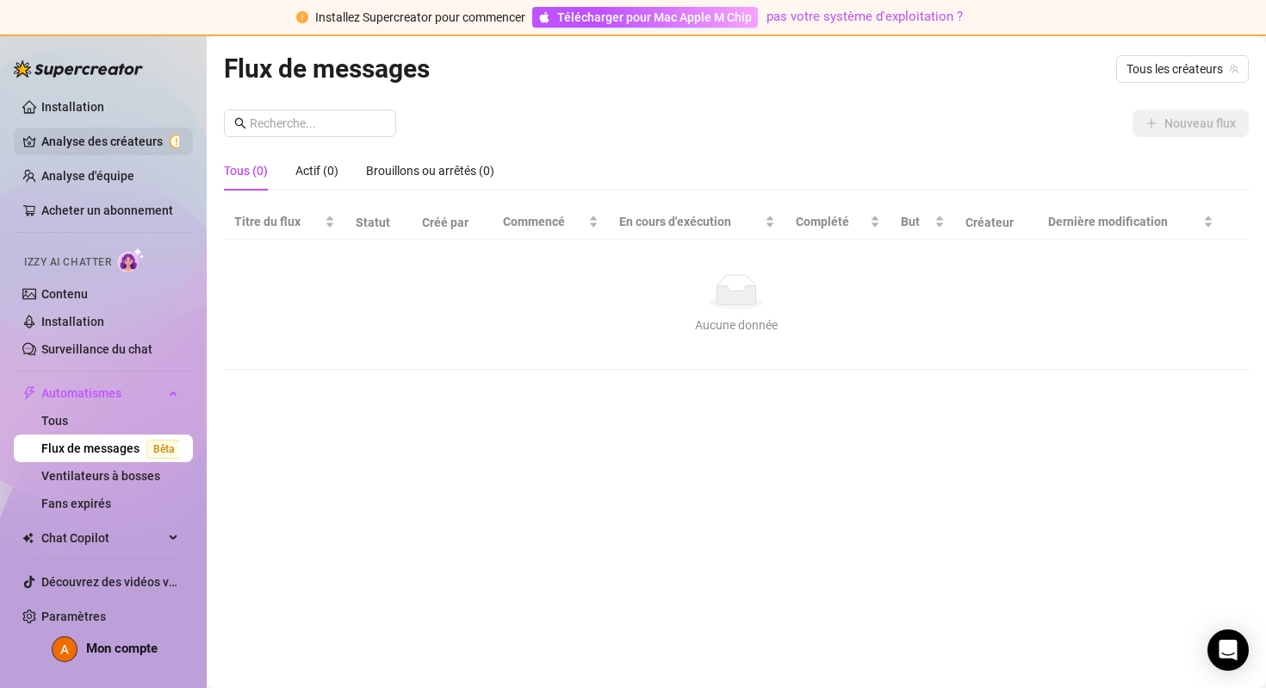
click at [149, 132] on link "Analyse des créateurs" at bounding box center [110, 142] width 138 height 28
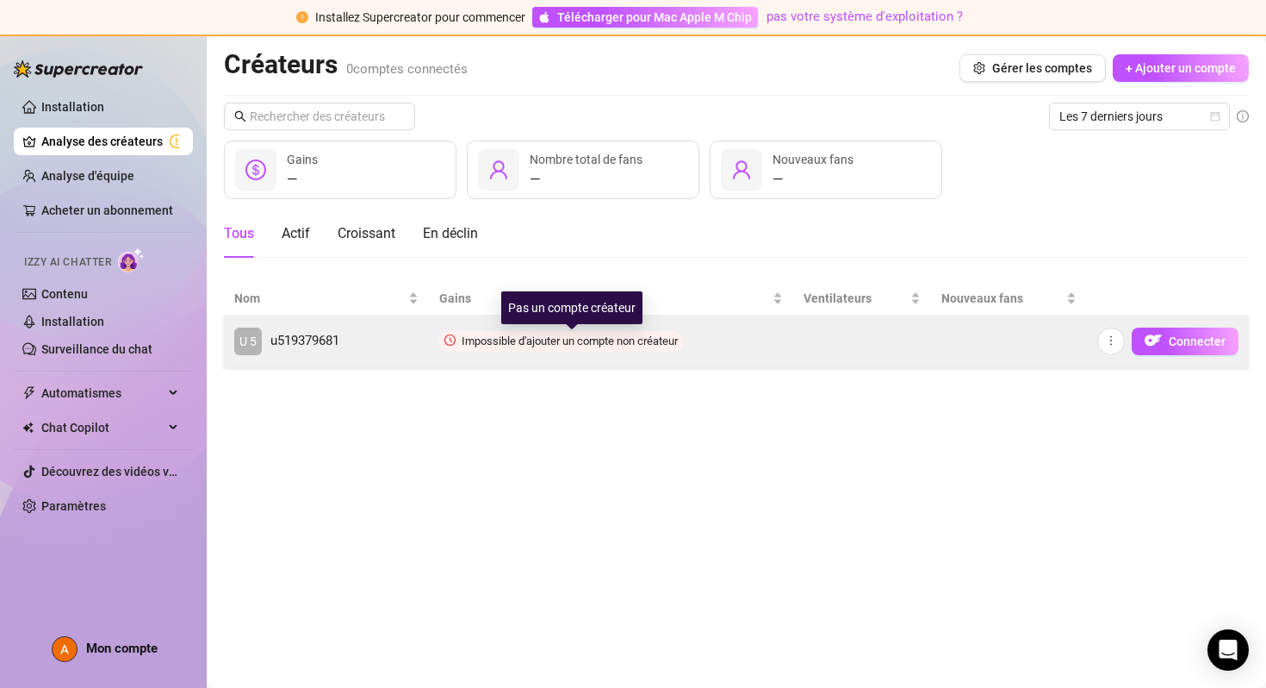
click at [554, 342] on font "Impossible d'ajouter un compte non créateur" at bounding box center [570, 340] width 216 height 13
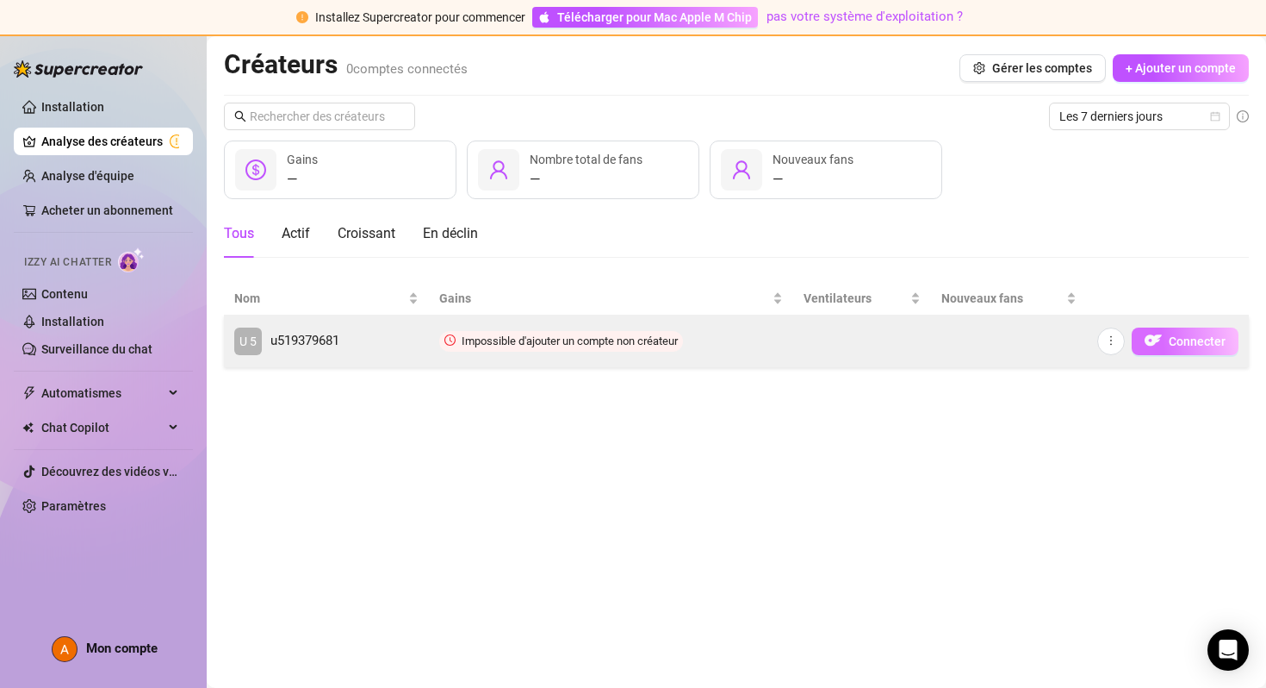
click at [1158, 342] on img "button" at bounding box center [1153, 340] width 17 height 17
click at [1157, 339] on img "button" at bounding box center [1153, 340] width 17 height 17
click at [1113, 339] on icon "plus" at bounding box center [1111, 340] width 12 height 12
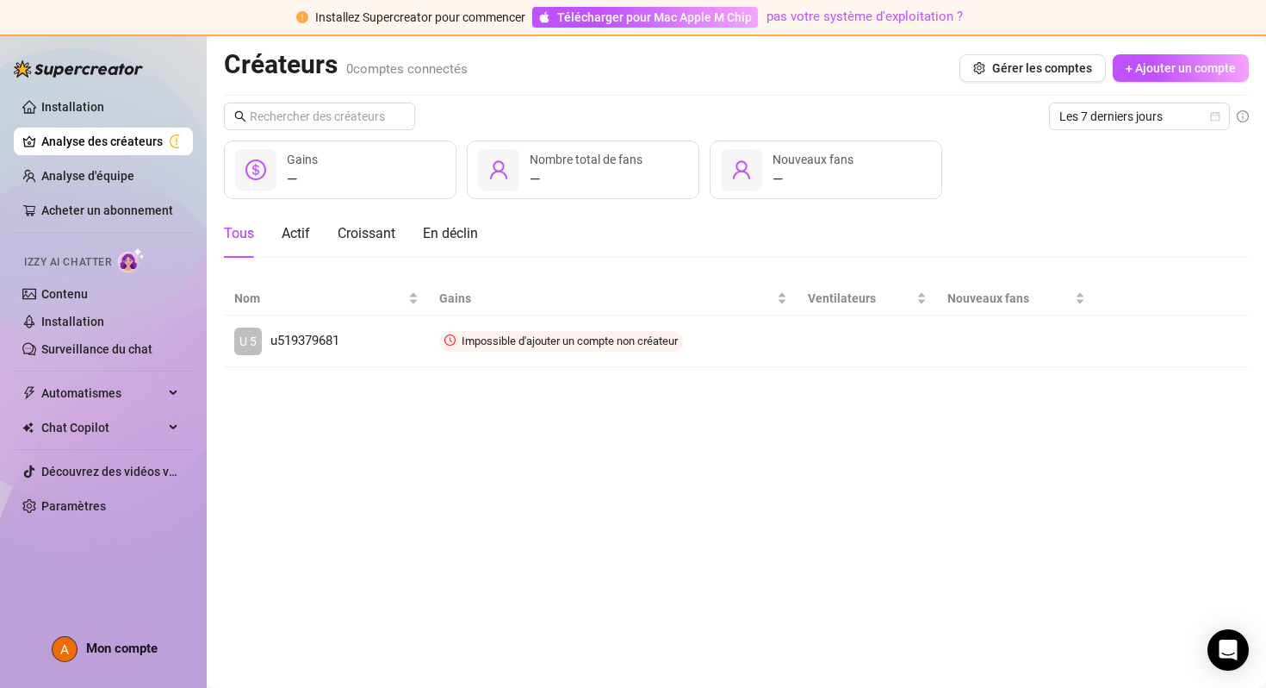
click at [888, 447] on main "Créateurs 0 comptes connectés Gérer les comptes + Ajouter un compte Les 7 derni…" at bounding box center [737, 361] width 1060 height 651
